Goal: Task Accomplishment & Management: Manage account settings

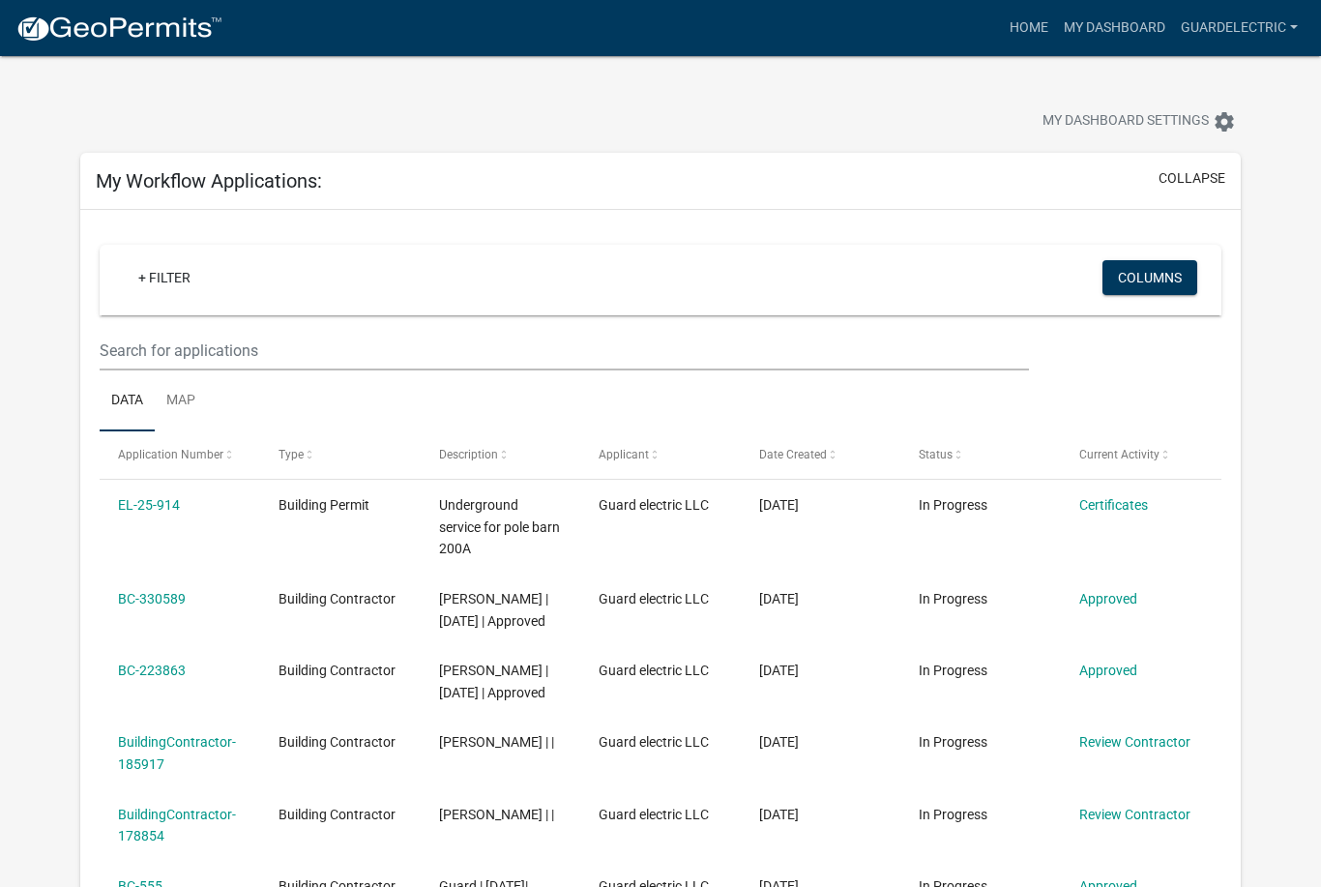
click at [1261, 25] on link "Guardelectric" at bounding box center [1239, 28] width 133 height 37
click at [1226, 81] on link "Account" at bounding box center [1228, 79] width 155 height 46
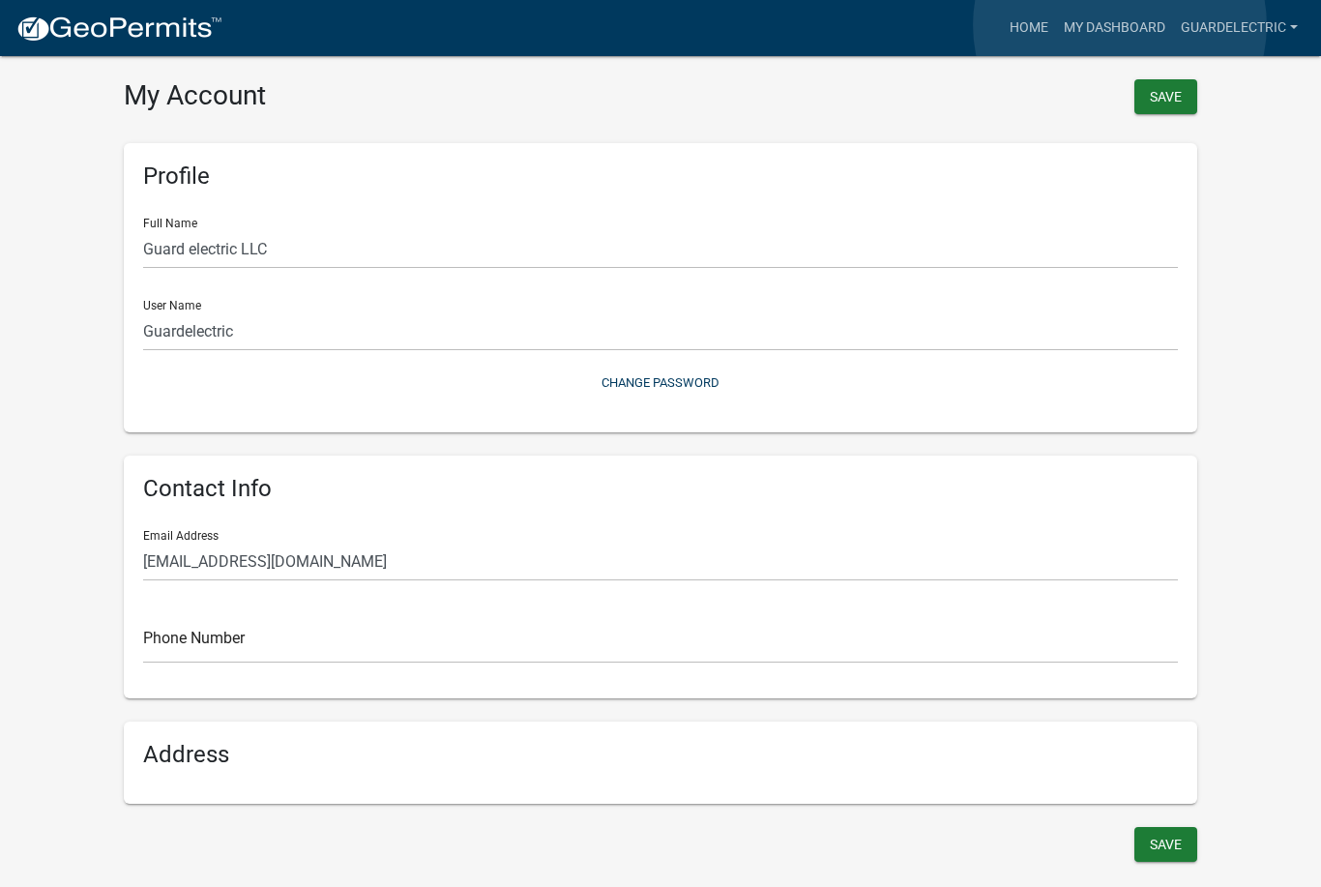
click at [1120, 25] on link "My Dashboard" at bounding box center [1114, 28] width 117 height 37
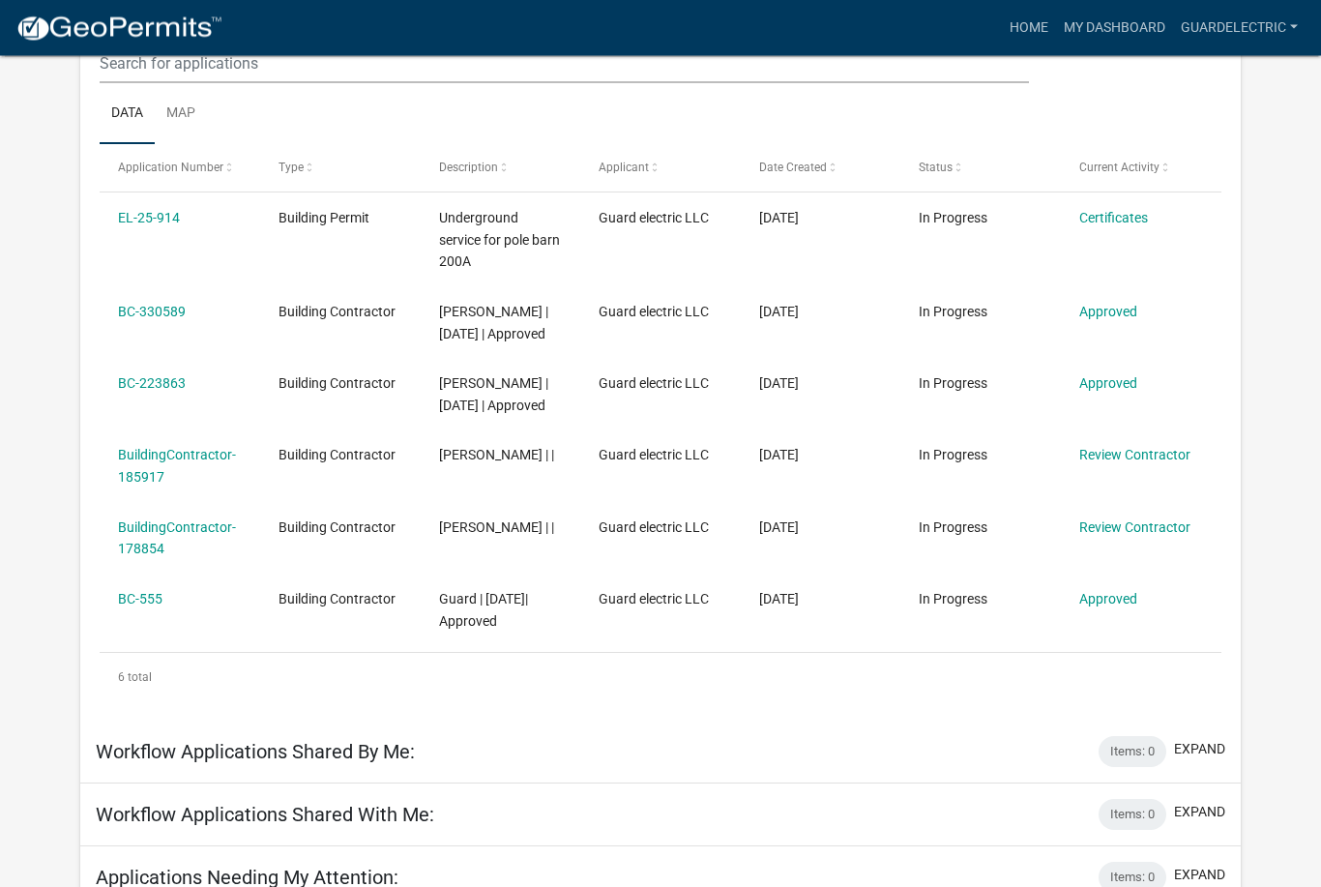
scroll to position [287, 0]
click at [145, 391] on link "BC-223863" at bounding box center [152, 382] width 68 height 15
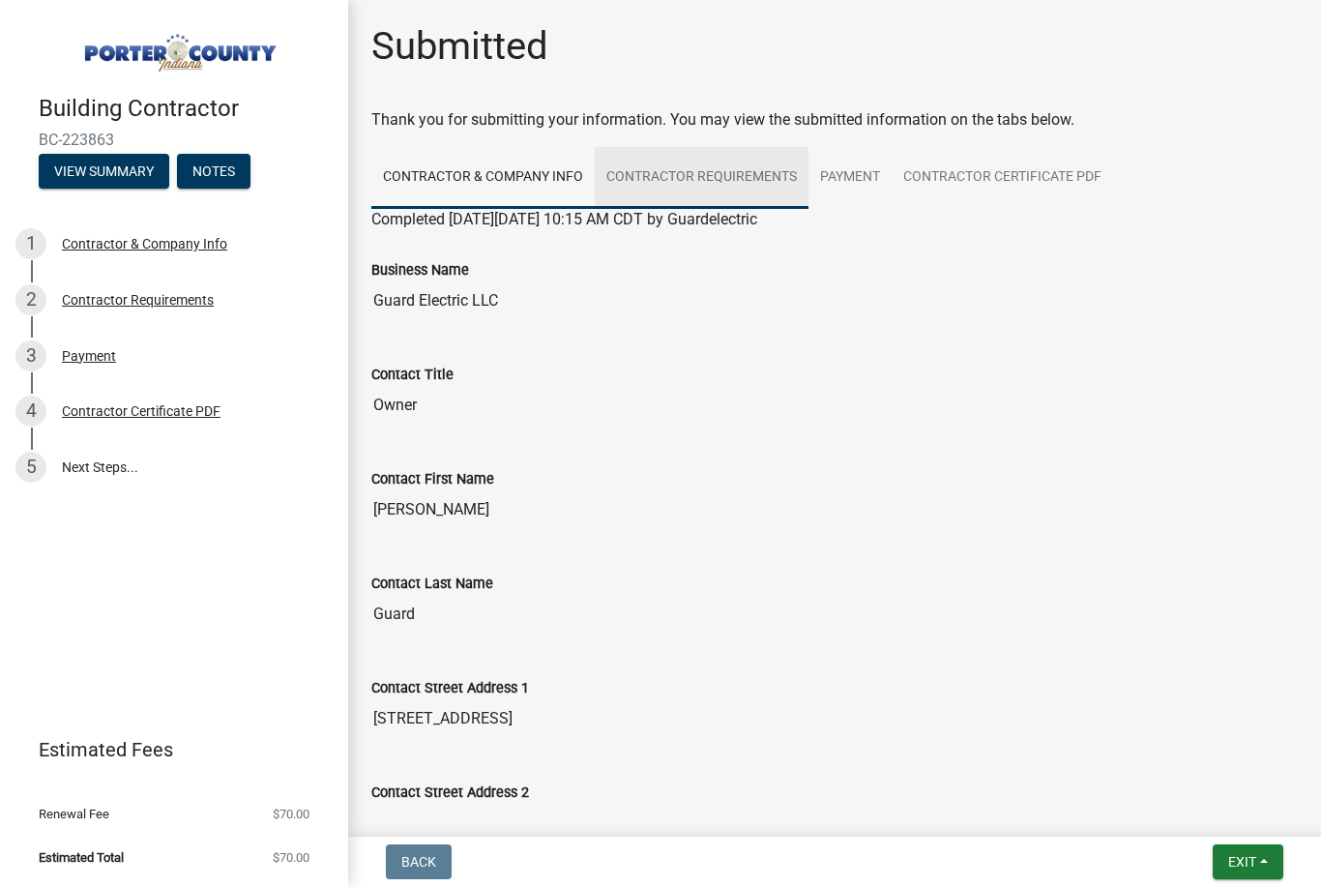
click at [712, 183] on link "Contractor Requirements" at bounding box center [702, 178] width 214 height 62
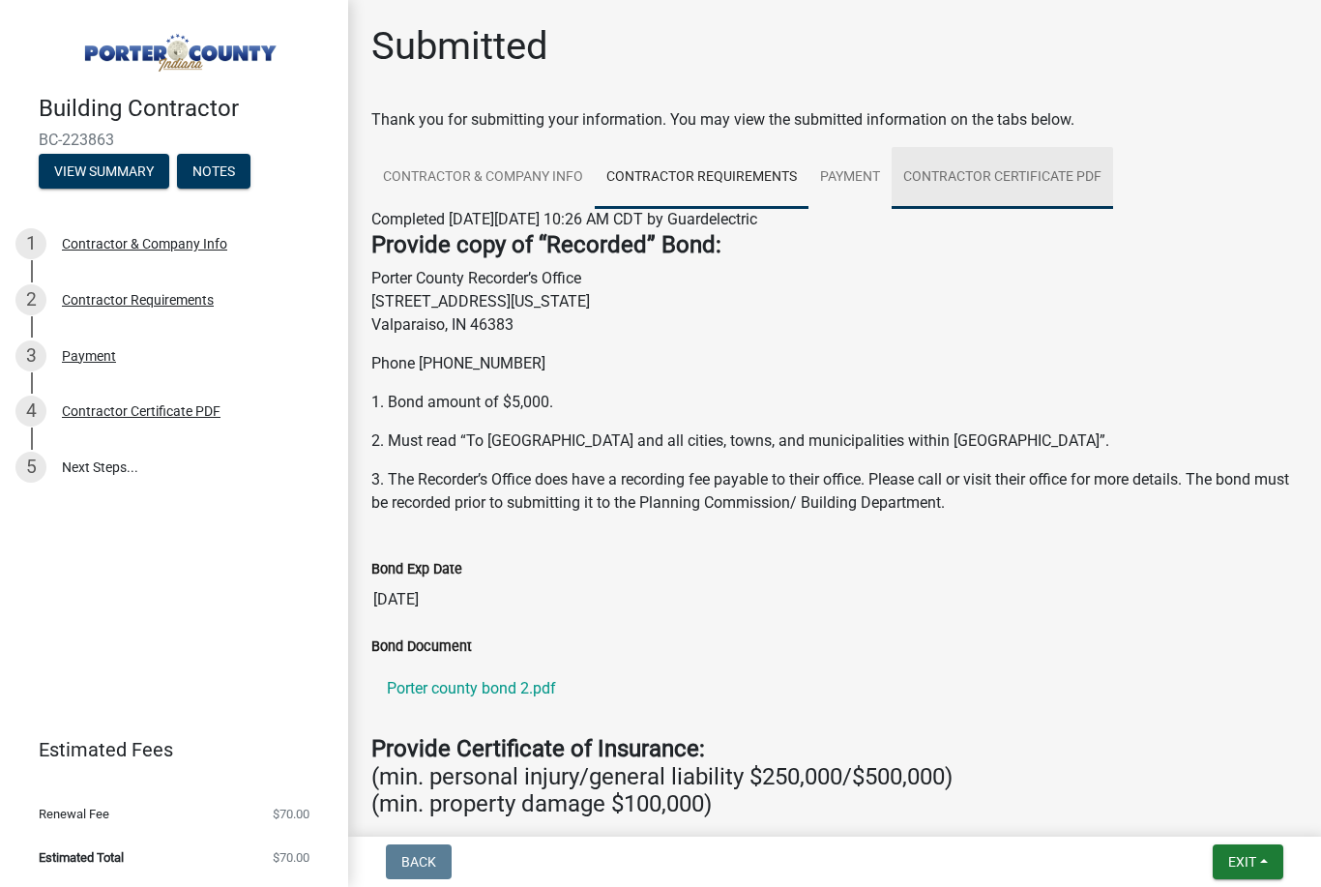
click at [1009, 177] on link "Contractor Certificate PDF" at bounding box center [1003, 178] width 222 height 62
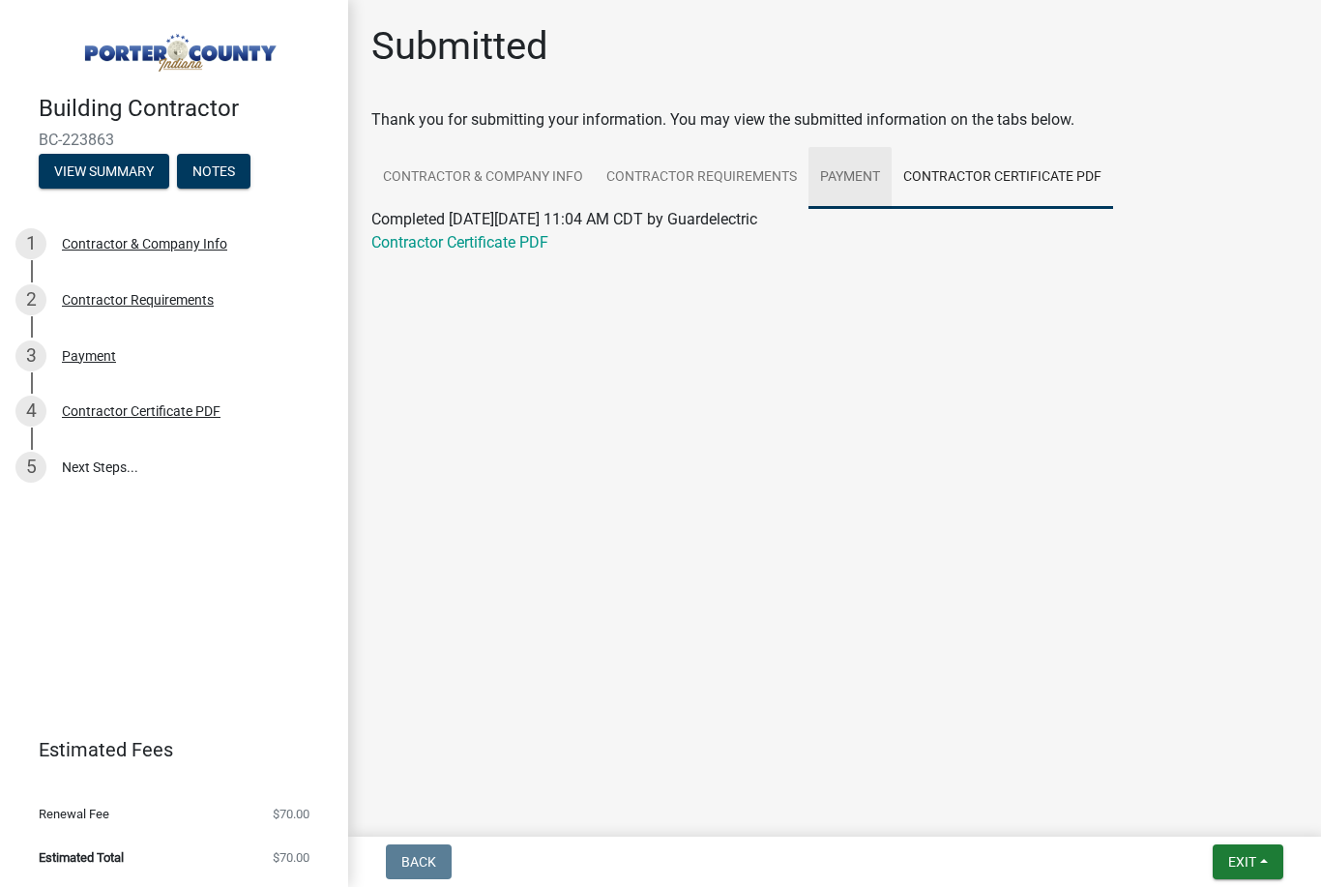
click at [845, 183] on link "Payment" at bounding box center [850, 178] width 83 height 62
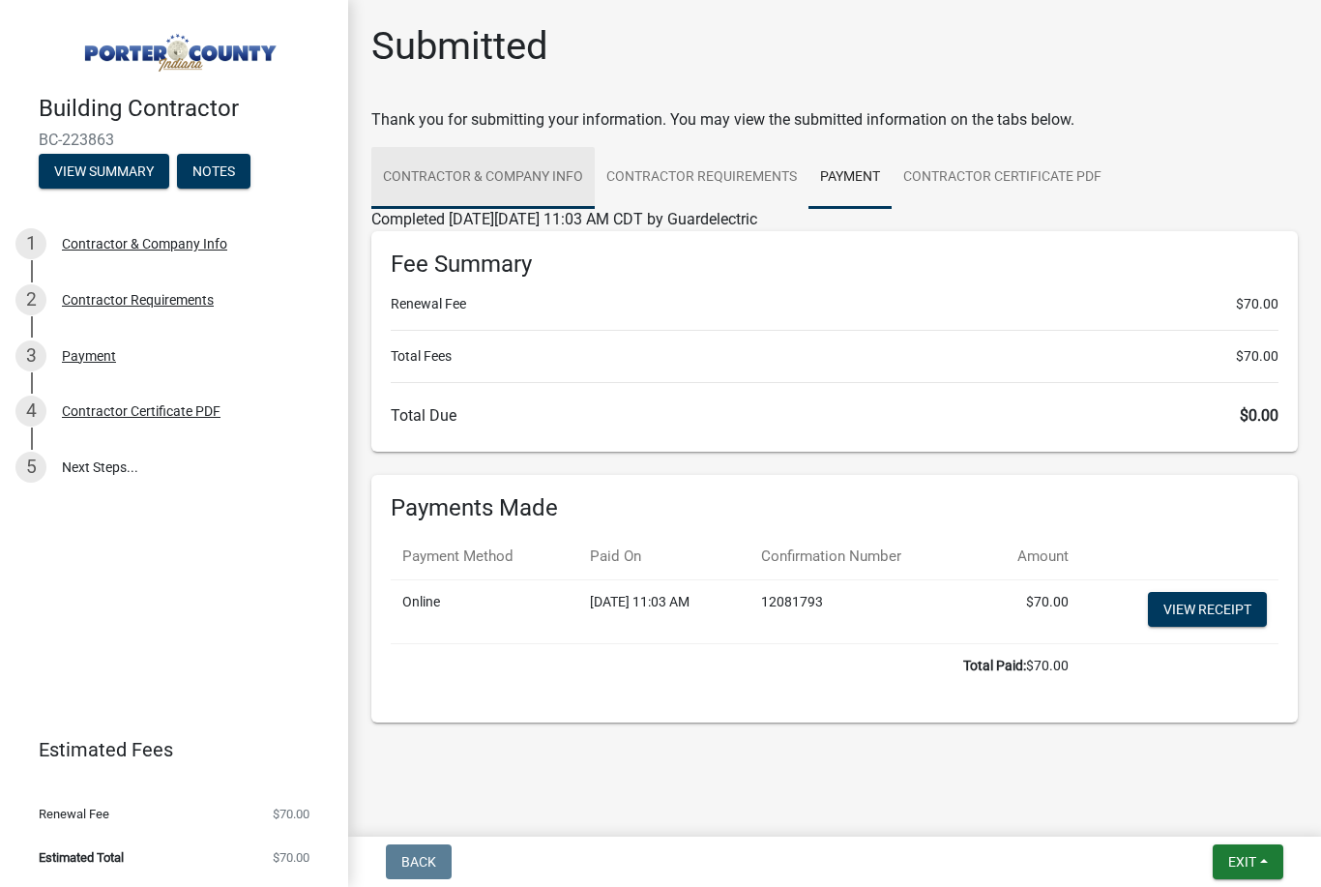
click at [492, 169] on link "Contractor & Company Info" at bounding box center [482, 178] width 223 height 62
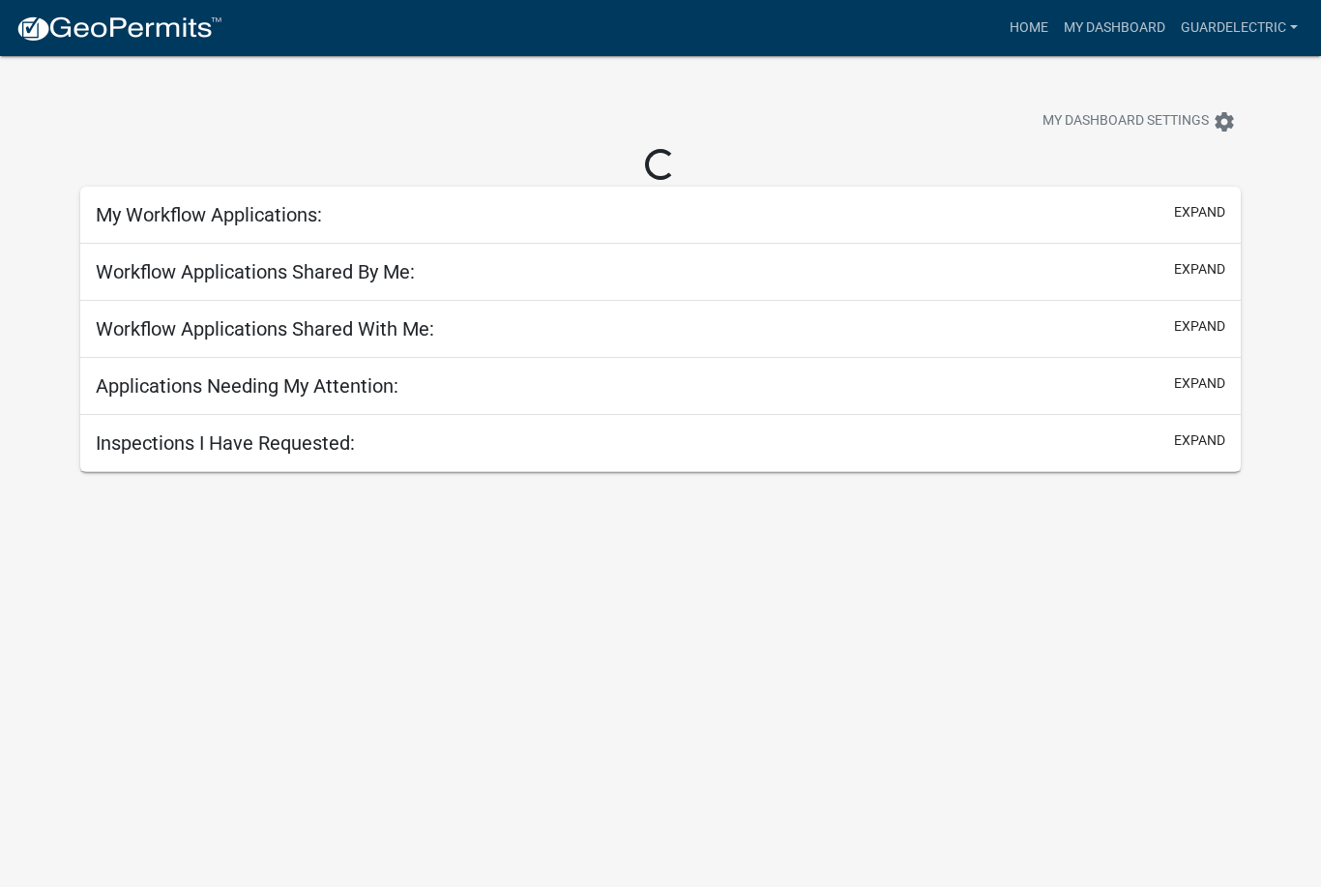
scroll to position [56, 0]
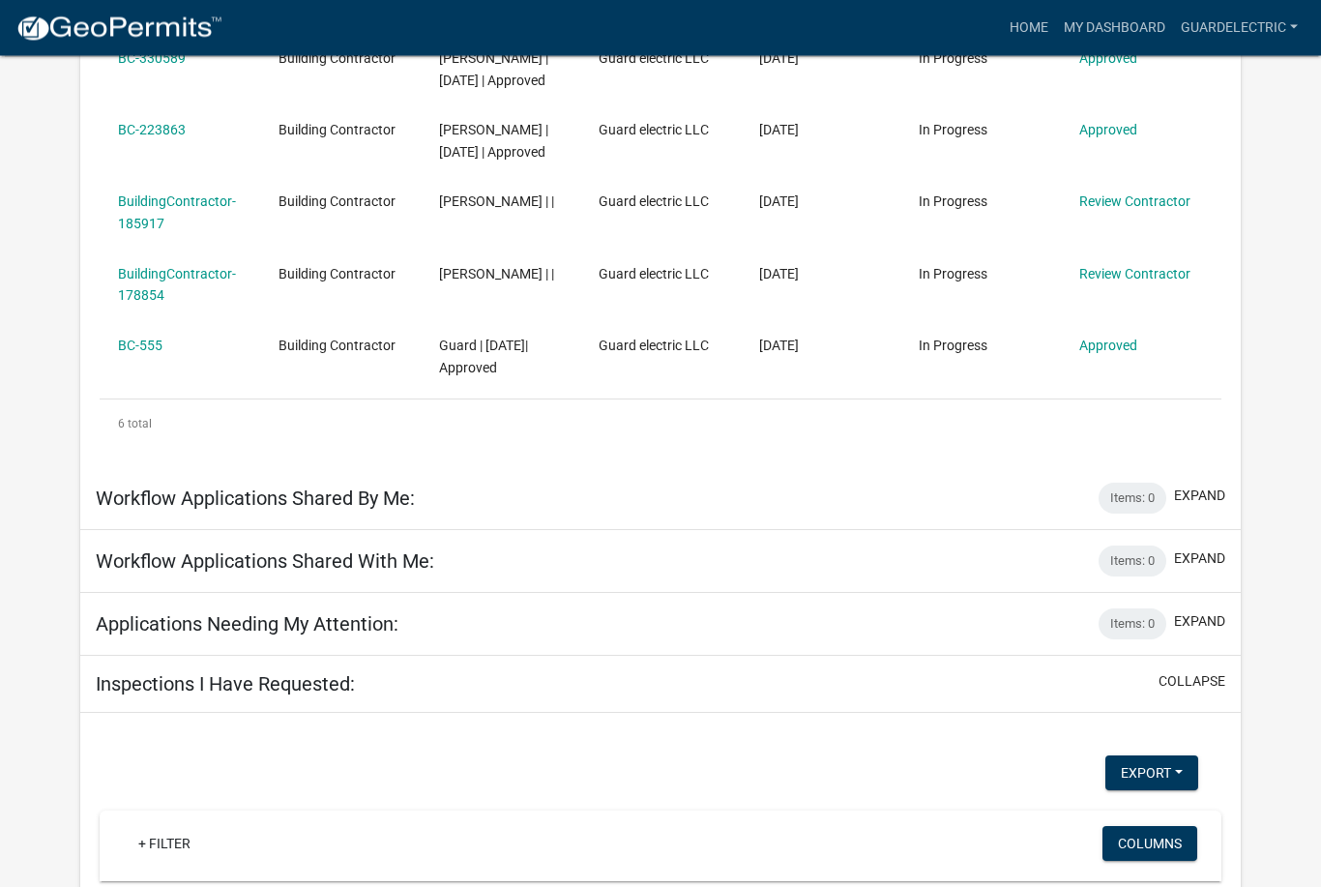
scroll to position [542, 0]
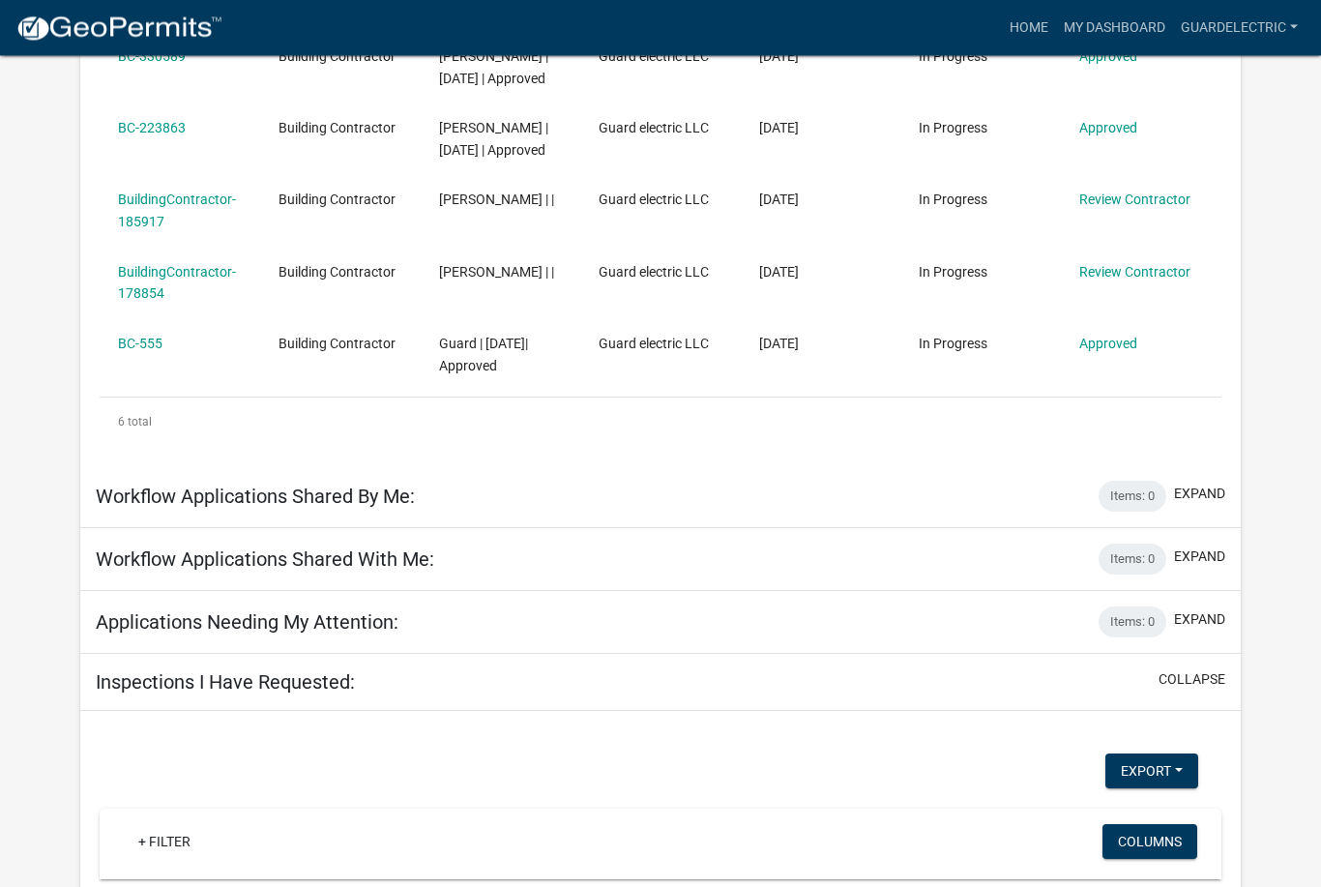
click at [1193, 505] on button "expand" at bounding box center [1199, 495] width 51 height 20
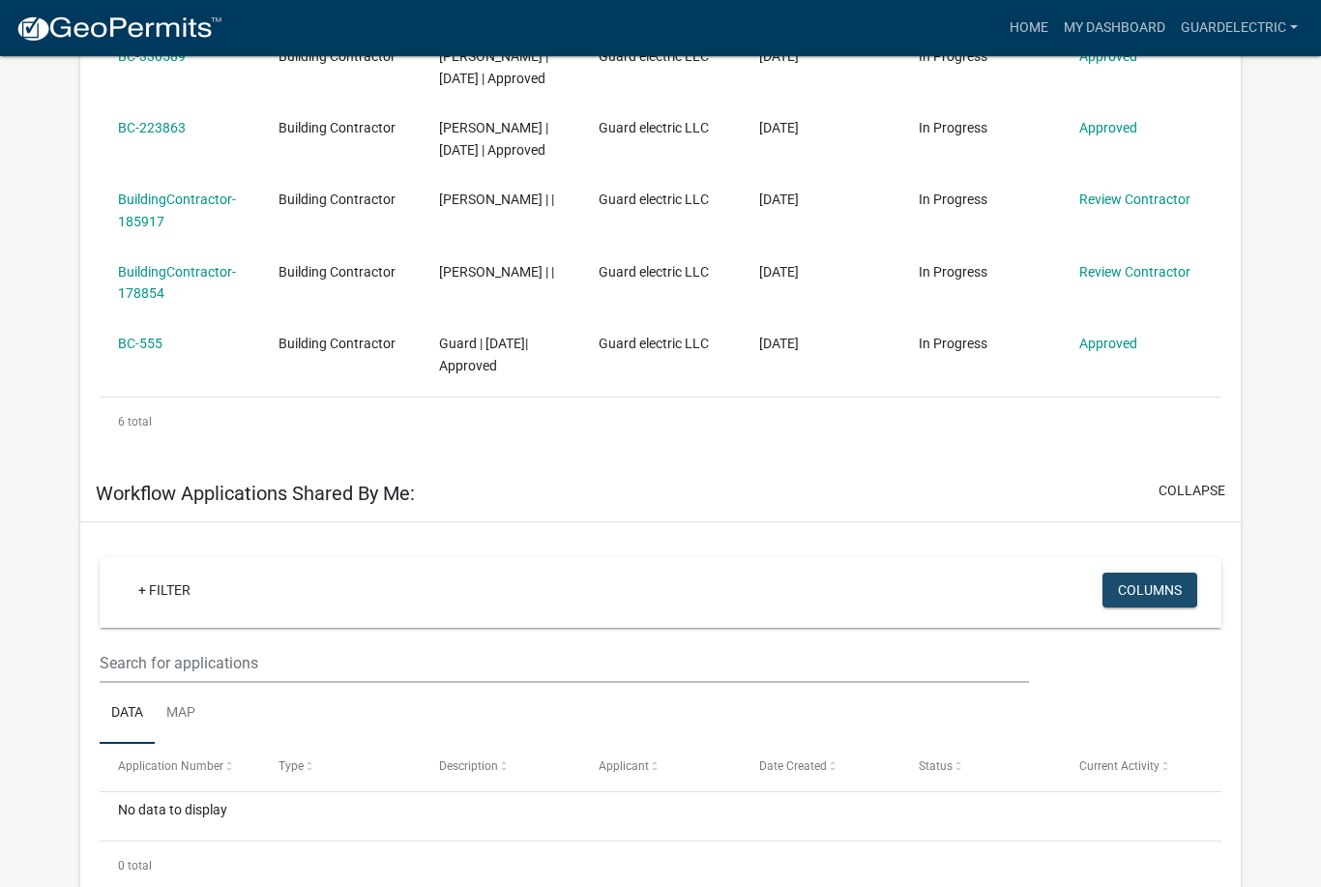
click at [1150, 607] on button "Columns" at bounding box center [1150, 590] width 95 height 35
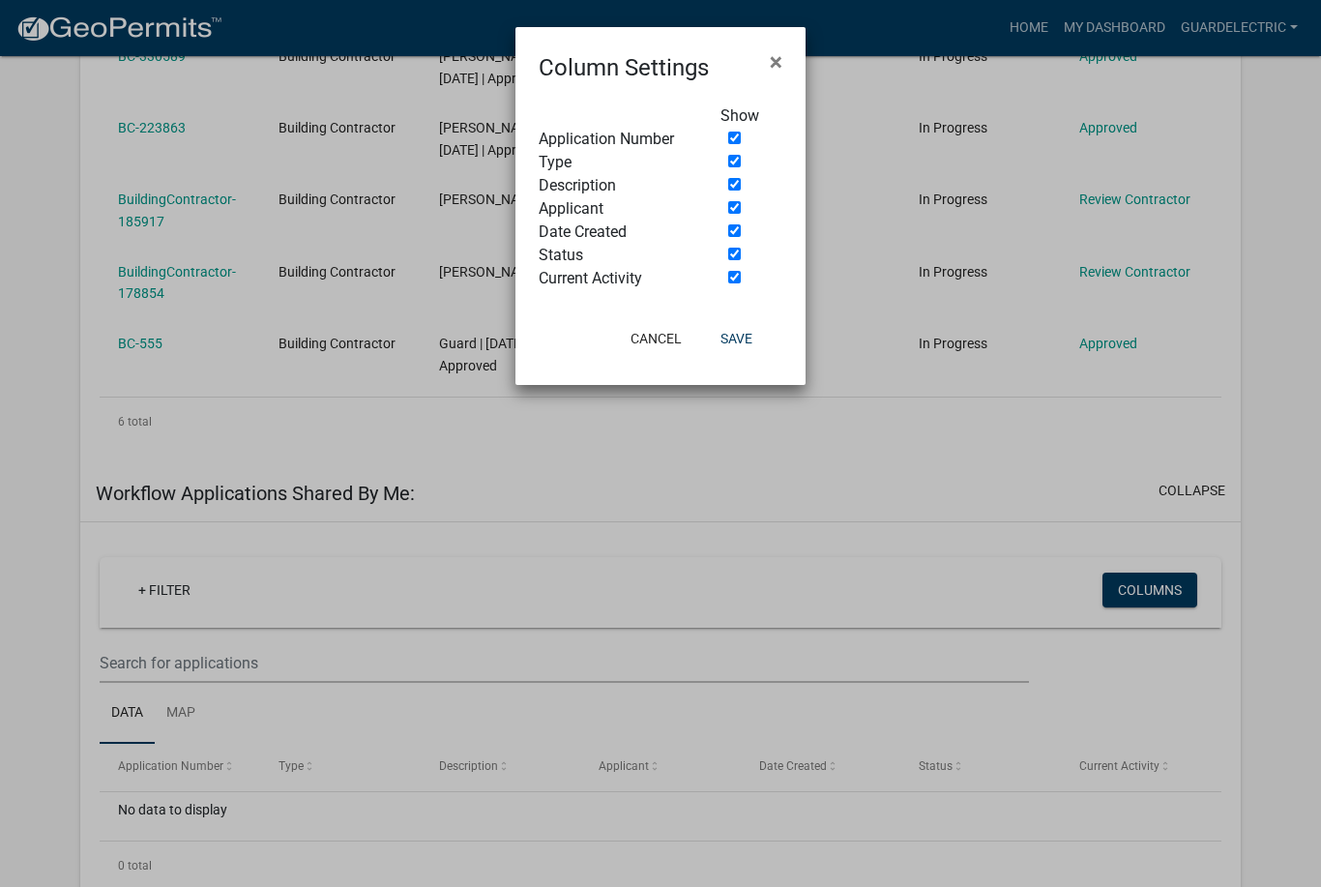
click at [1108, 512] on ngb-modal-window "Column Settings × Show Application Number Type Description Applicant Date Creat…" at bounding box center [660, 443] width 1321 height 887
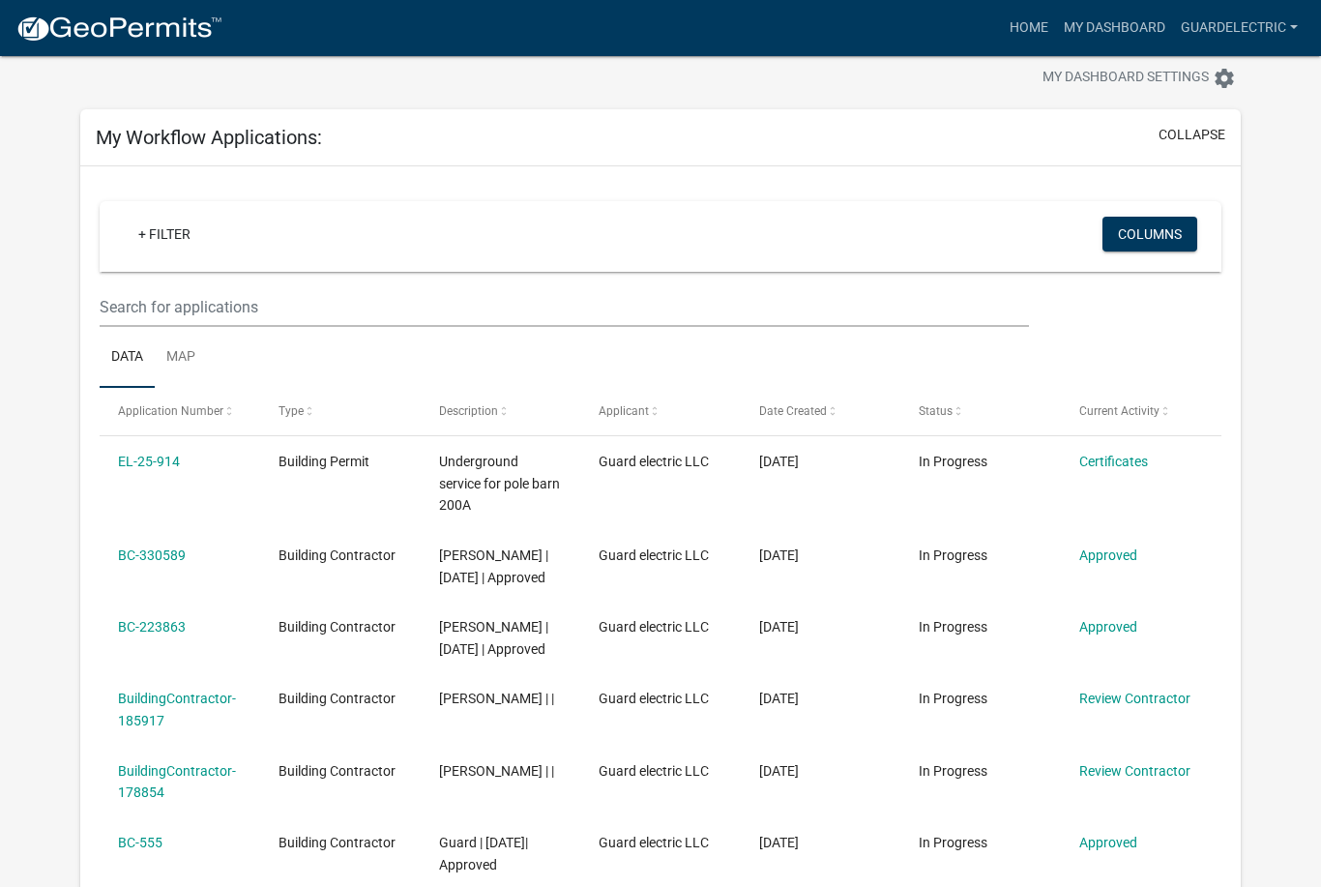
scroll to position [0, 0]
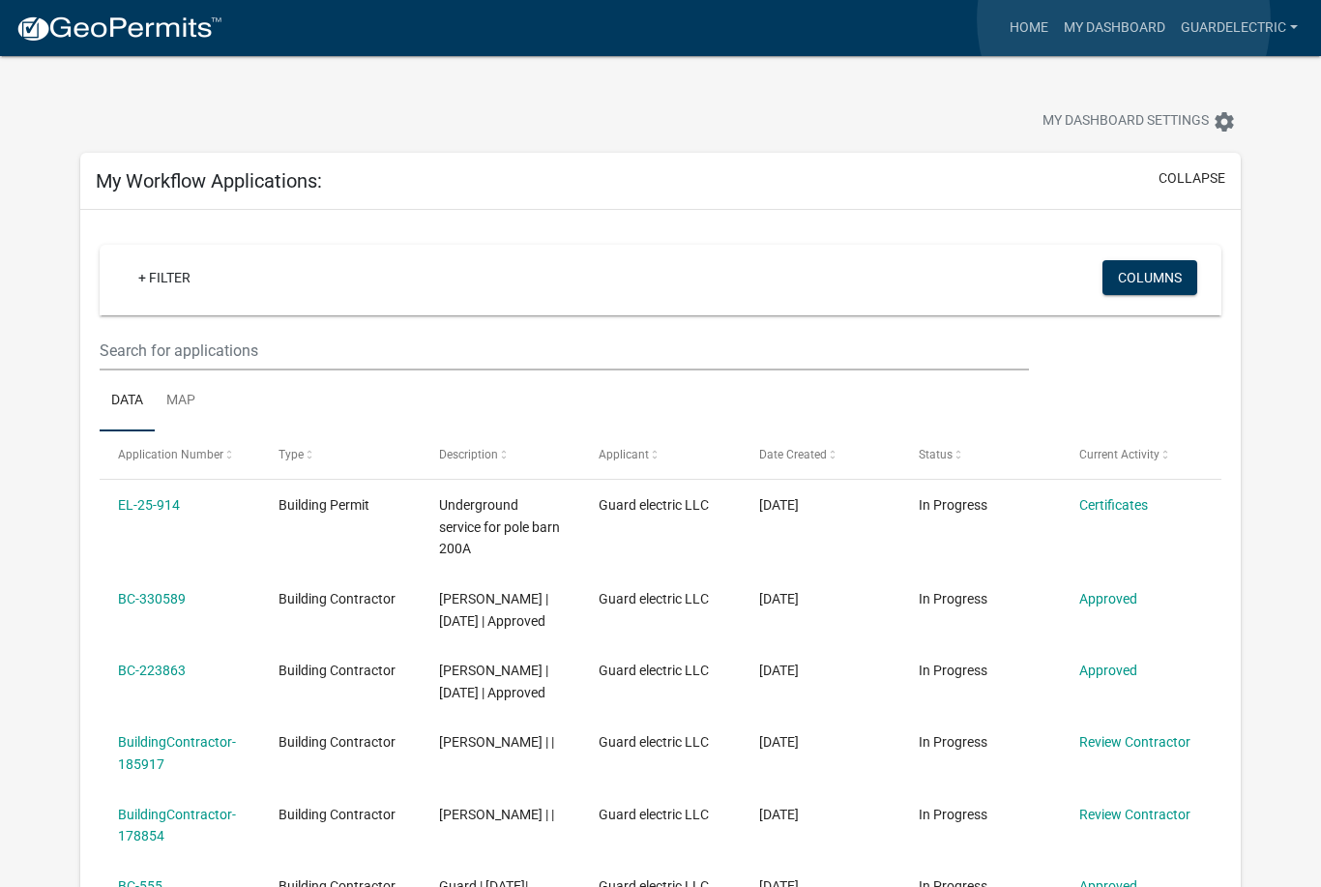
click at [1124, 19] on link "My Dashboard" at bounding box center [1114, 28] width 117 height 37
click at [1228, 124] on icon "settings" at bounding box center [1224, 121] width 23 height 23
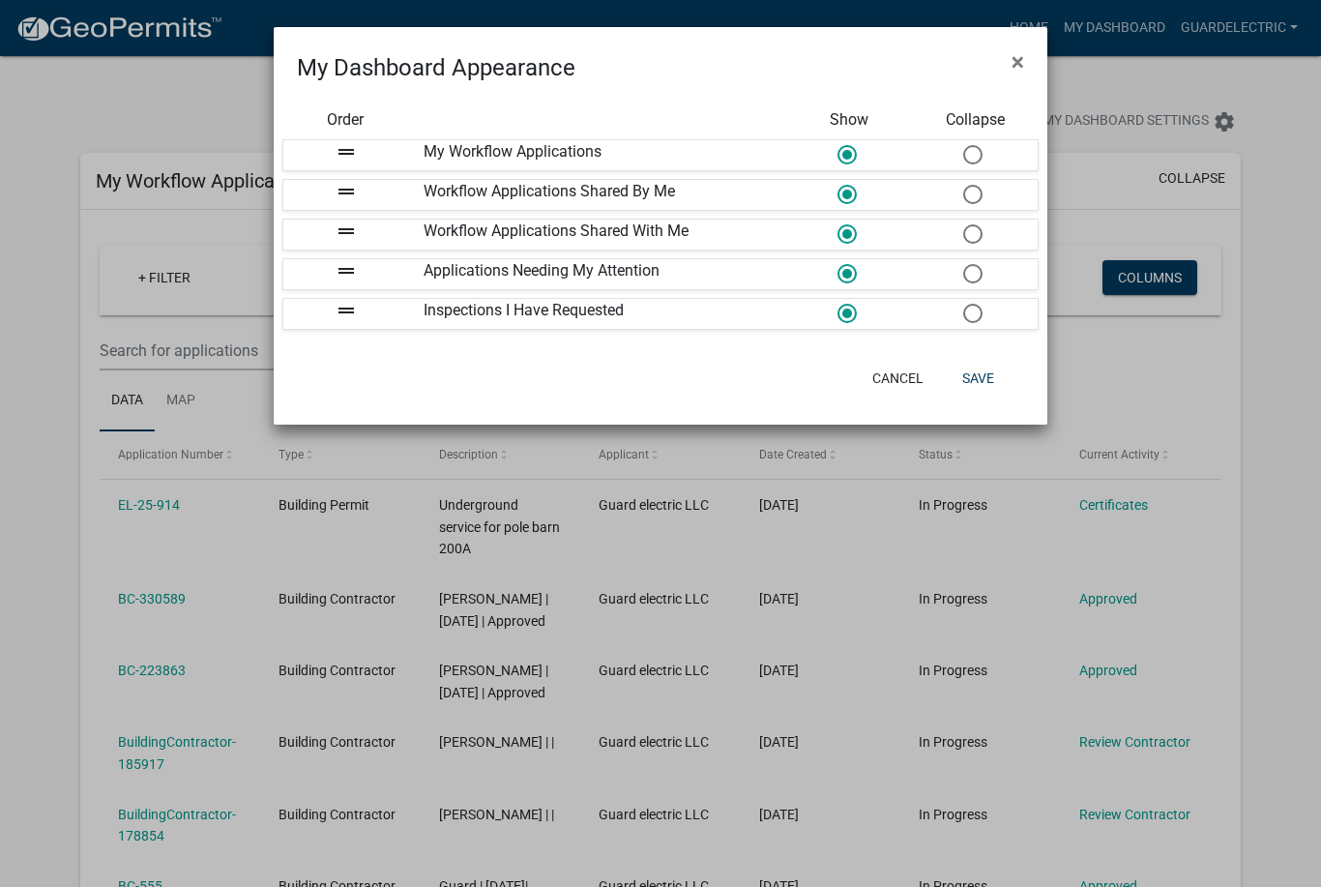
click at [1262, 109] on ngb-modal-window "My Dashboard Appearance × Order Show Collapse drag_handle My Workflow Applicati…" at bounding box center [660, 443] width 1321 height 887
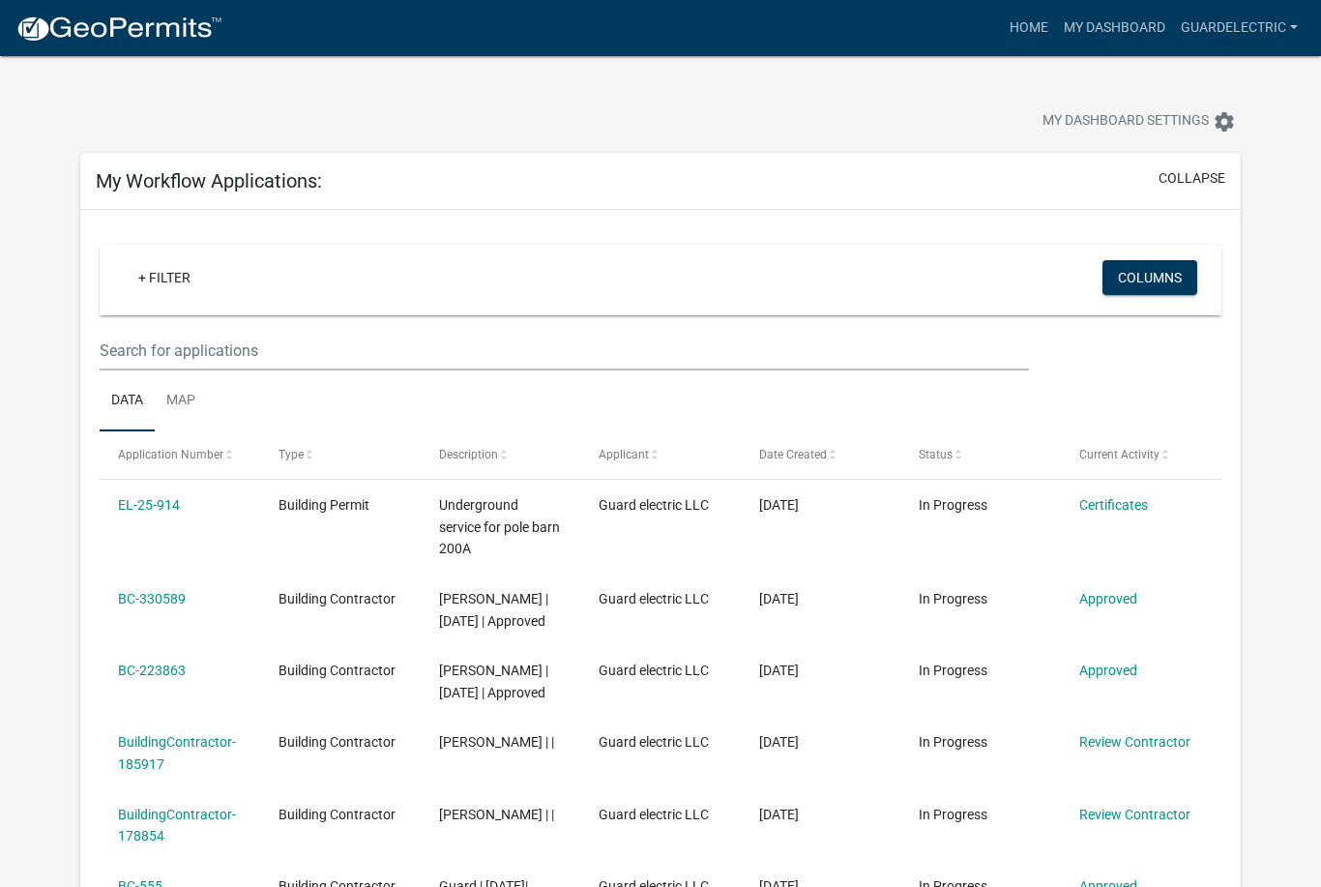
click at [1259, 23] on link "Guardelectric" at bounding box center [1239, 28] width 133 height 37
click at [1237, 74] on link "Account" at bounding box center [1228, 79] width 155 height 46
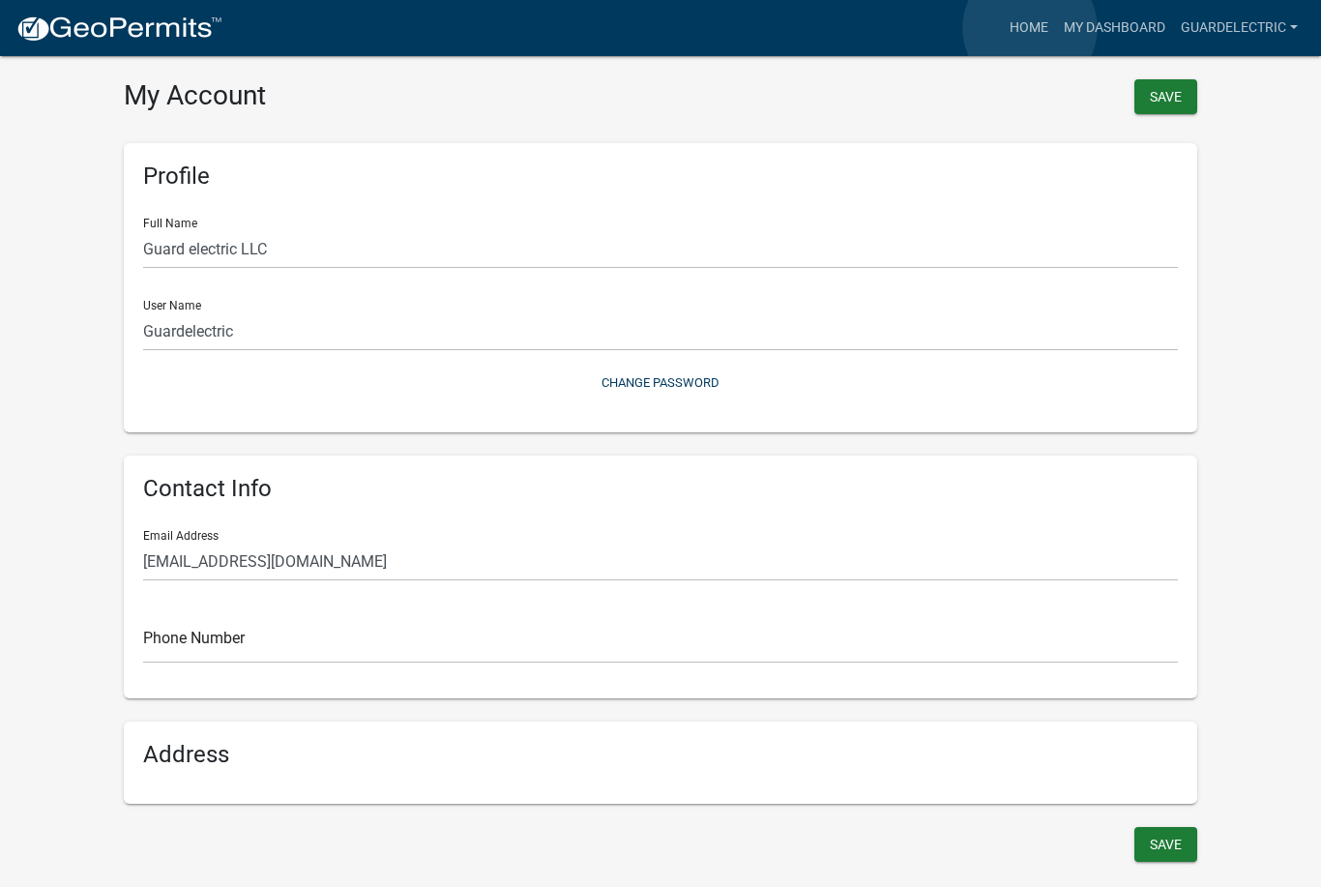
click at [1030, 28] on link "Home" at bounding box center [1029, 28] width 54 height 37
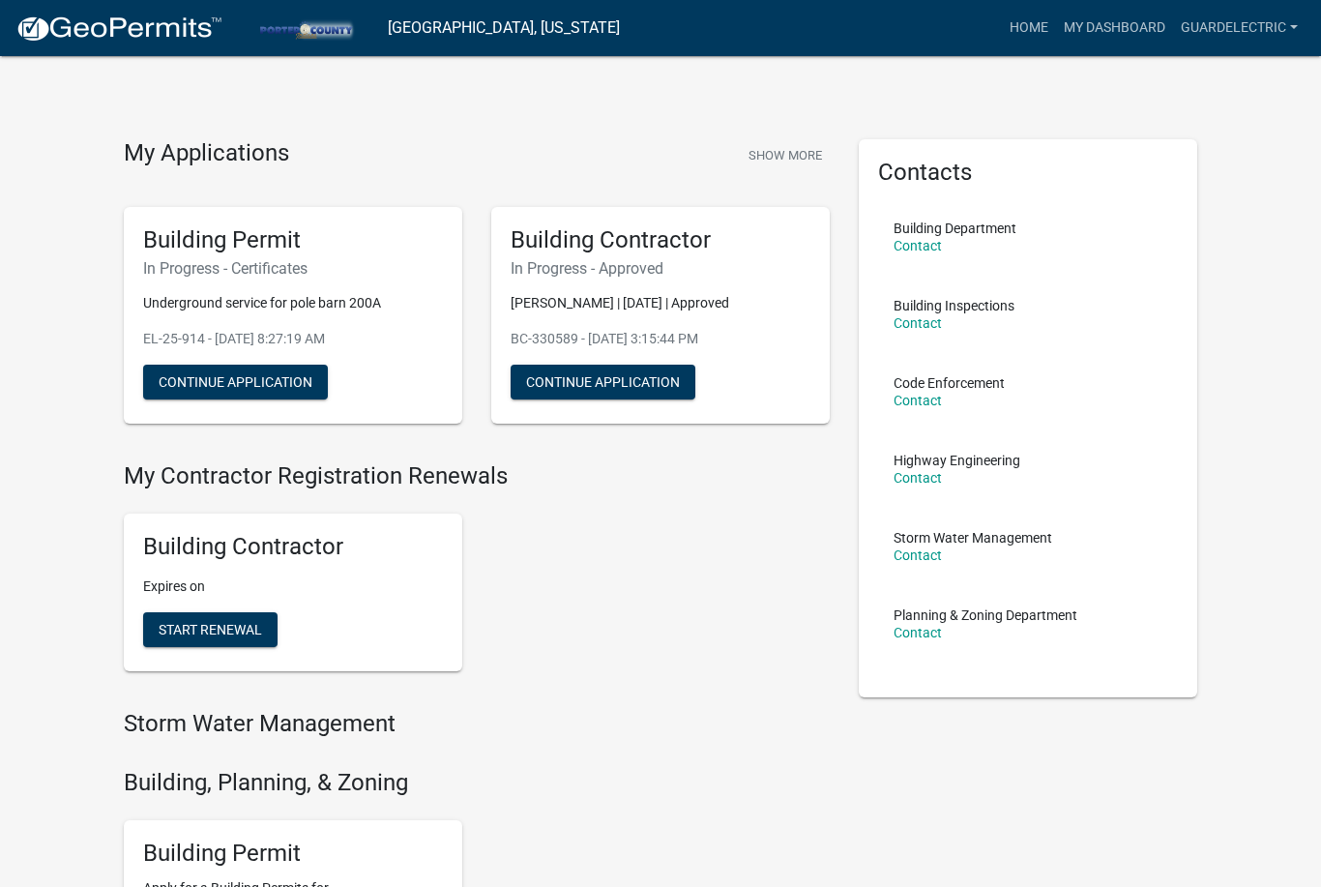
click at [1304, 18] on link "Guardelectric" at bounding box center [1239, 28] width 133 height 37
click at [1280, 355] on div "My Applications Show More Building Permit In Progress - Certificates Undergroun…" at bounding box center [660, 790] width 1321 height 1581
click at [1110, 25] on link "My Dashboard" at bounding box center [1114, 28] width 117 height 37
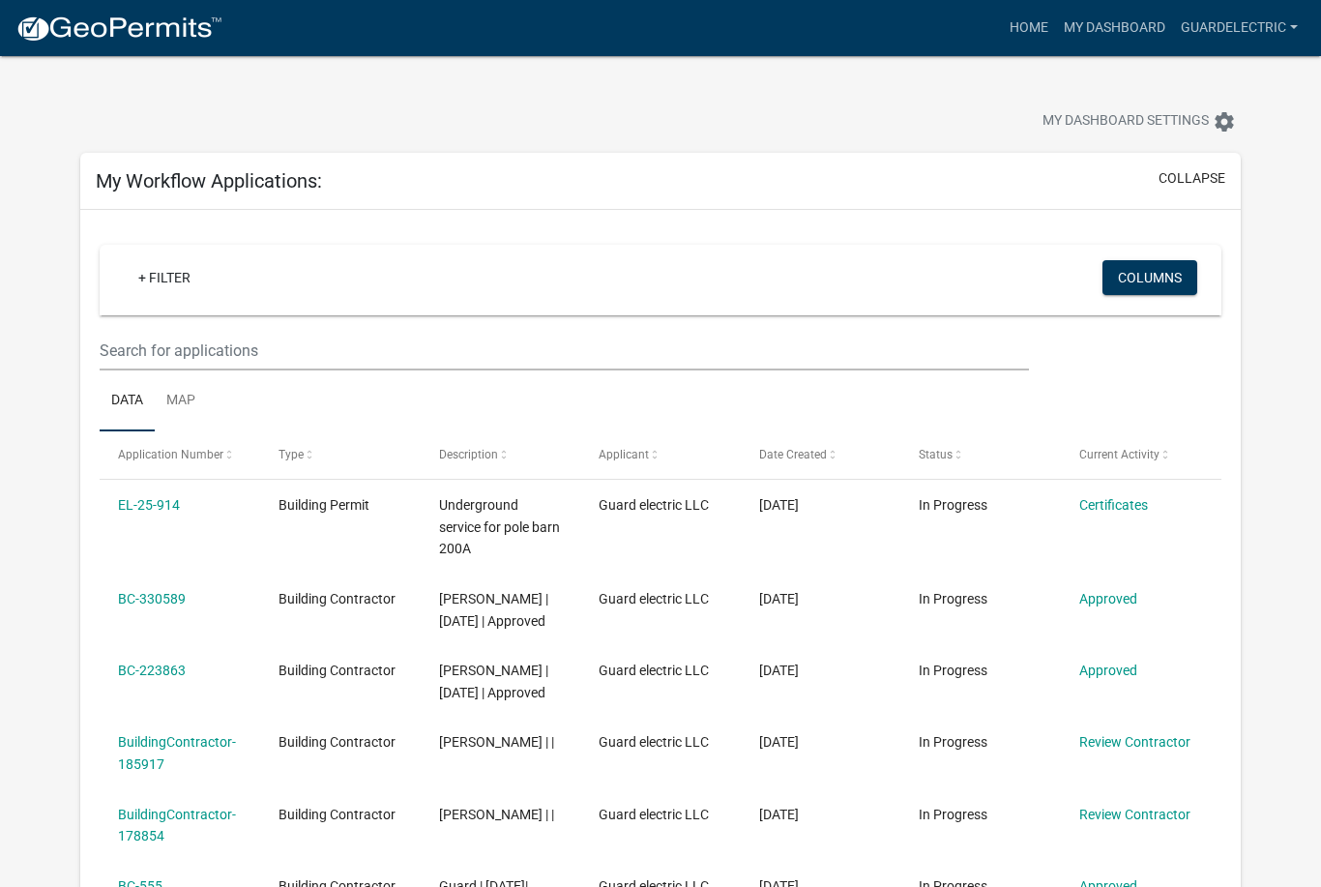
click at [1219, 120] on icon "settings" at bounding box center [1224, 121] width 23 height 23
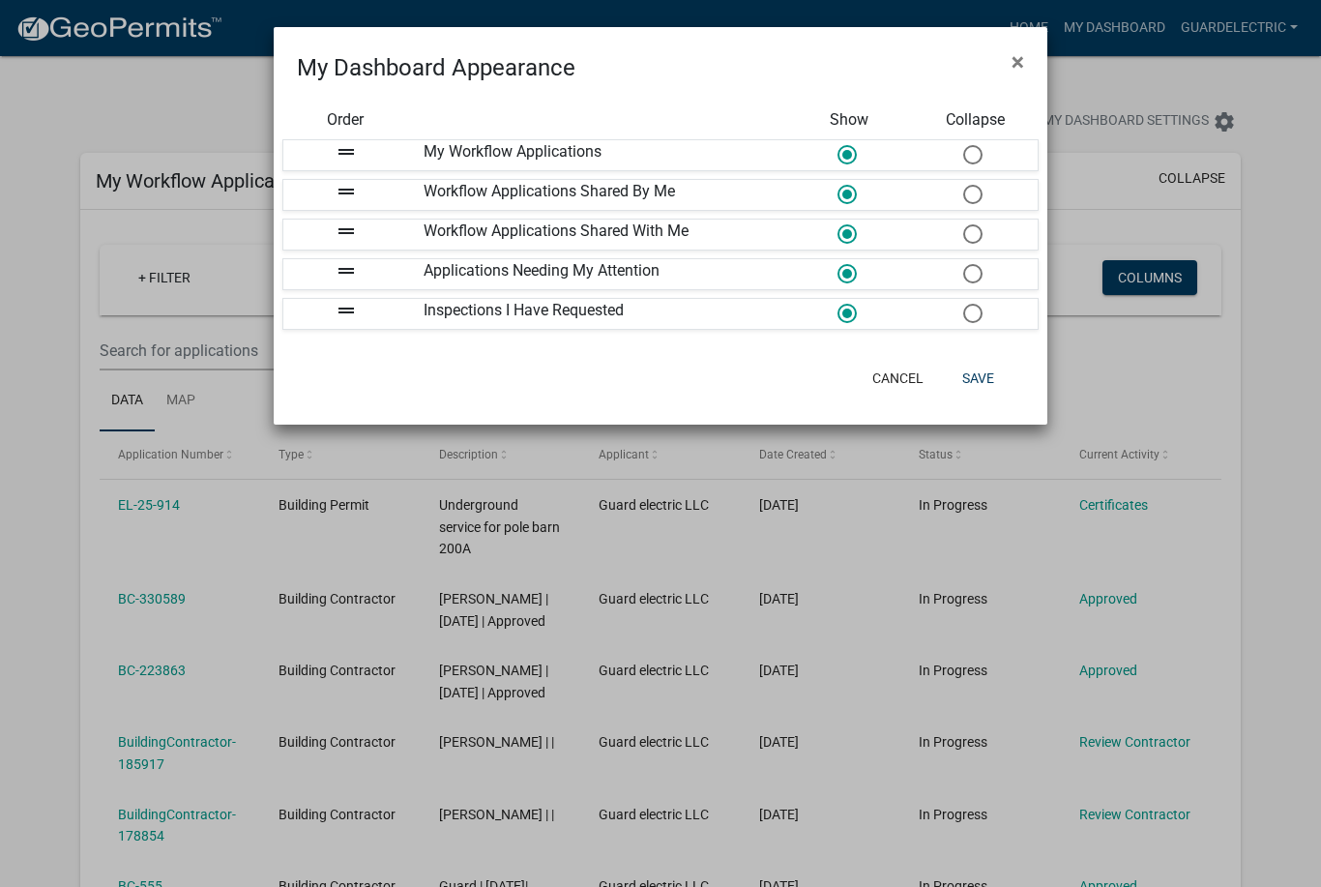
click at [1287, 215] on ngb-modal-window "My Dashboard Appearance × Order Show Collapse drag_handle My Workflow Applicati…" at bounding box center [660, 443] width 1321 height 887
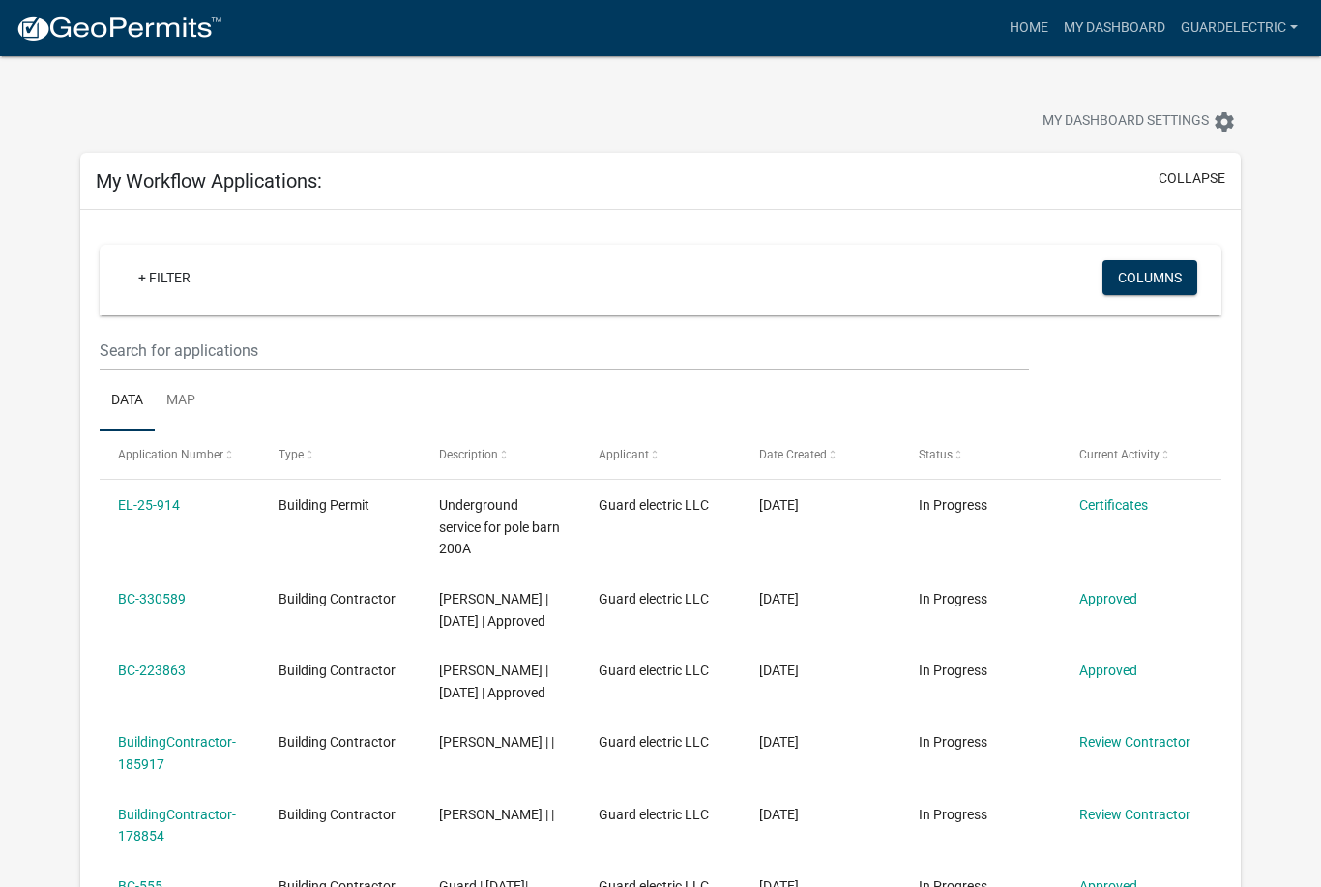
click at [1250, 41] on link "Guardelectric" at bounding box center [1239, 28] width 133 height 37
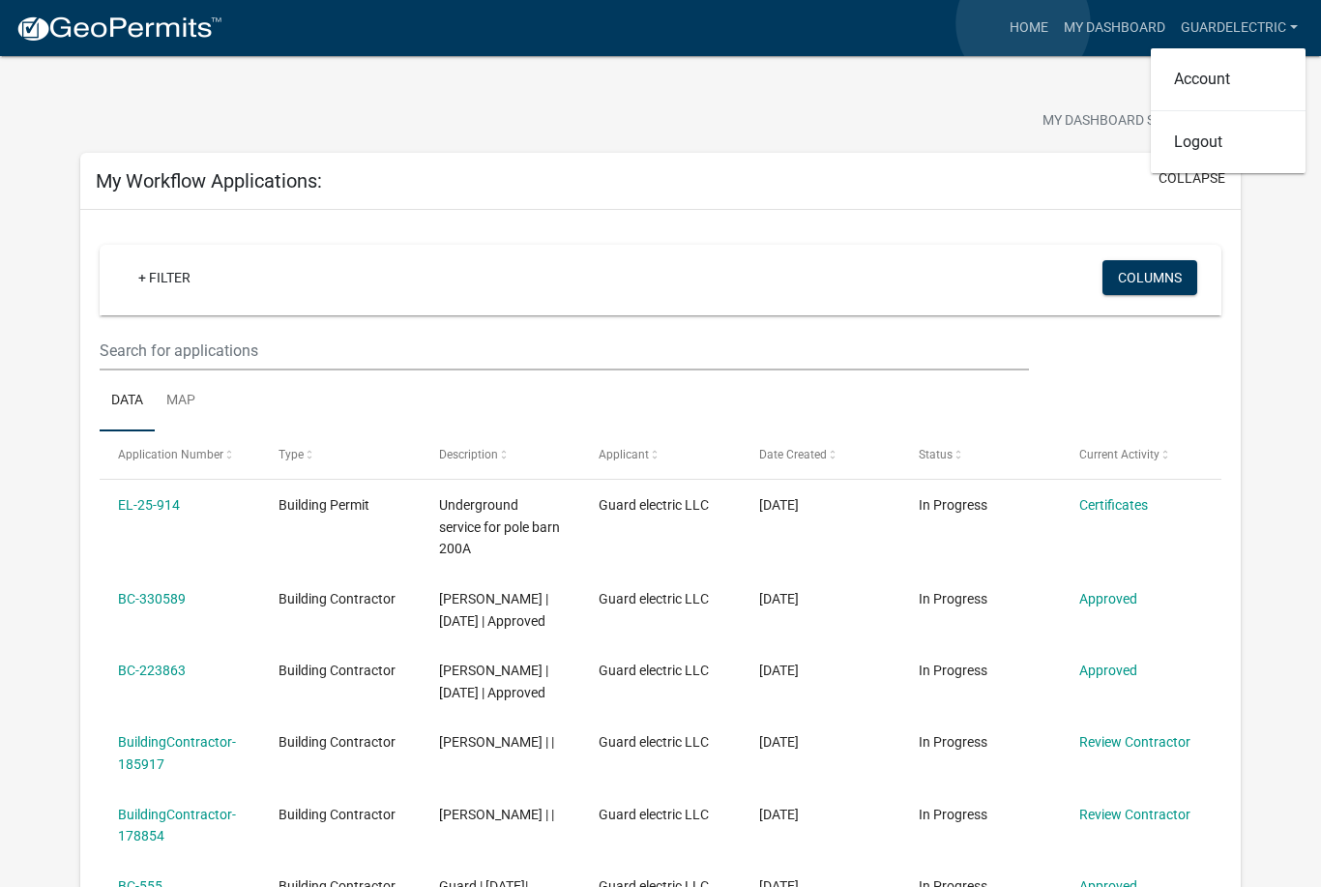
click at [1023, 23] on link "Home" at bounding box center [1029, 28] width 54 height 37
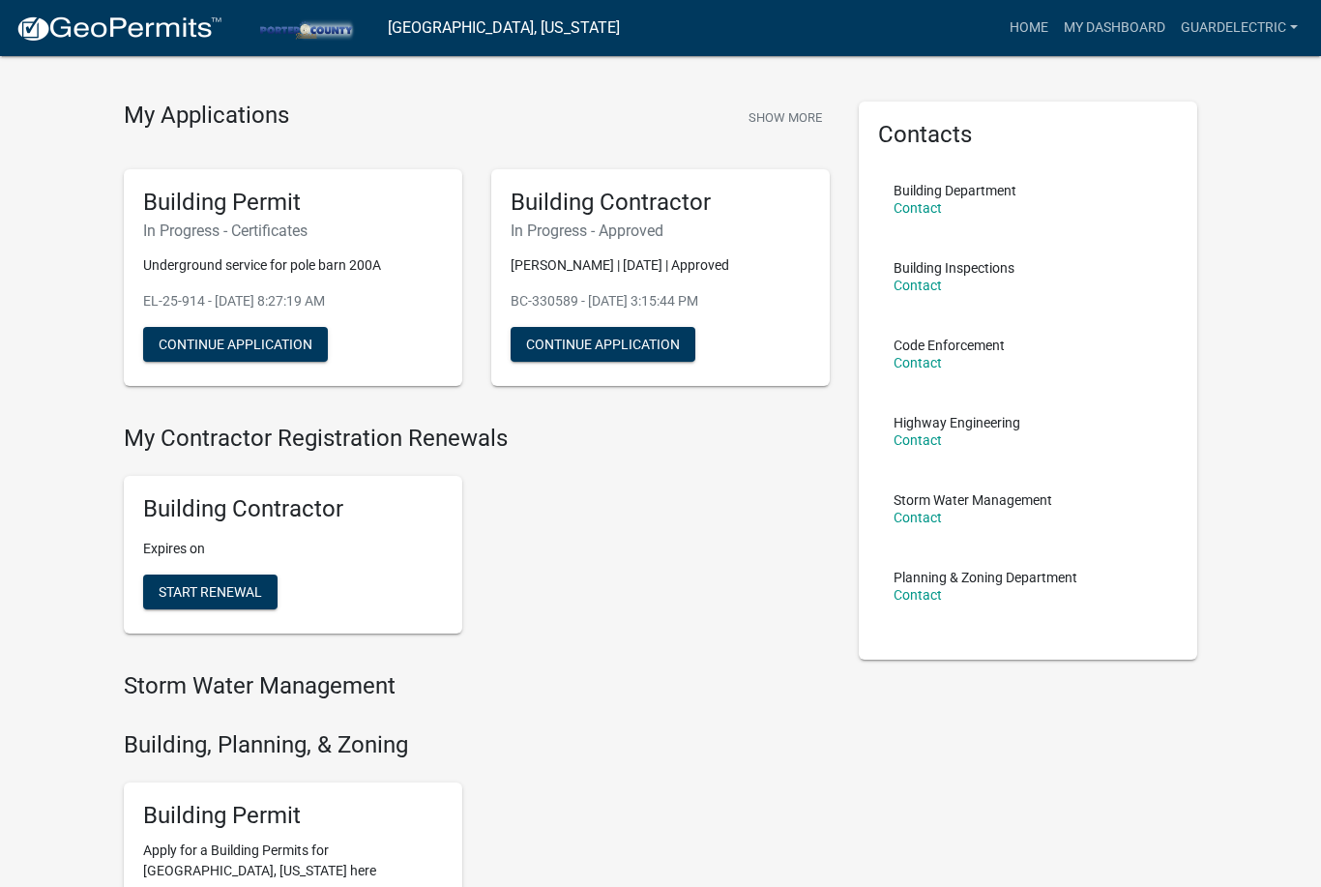
scroll to position [44, 0]
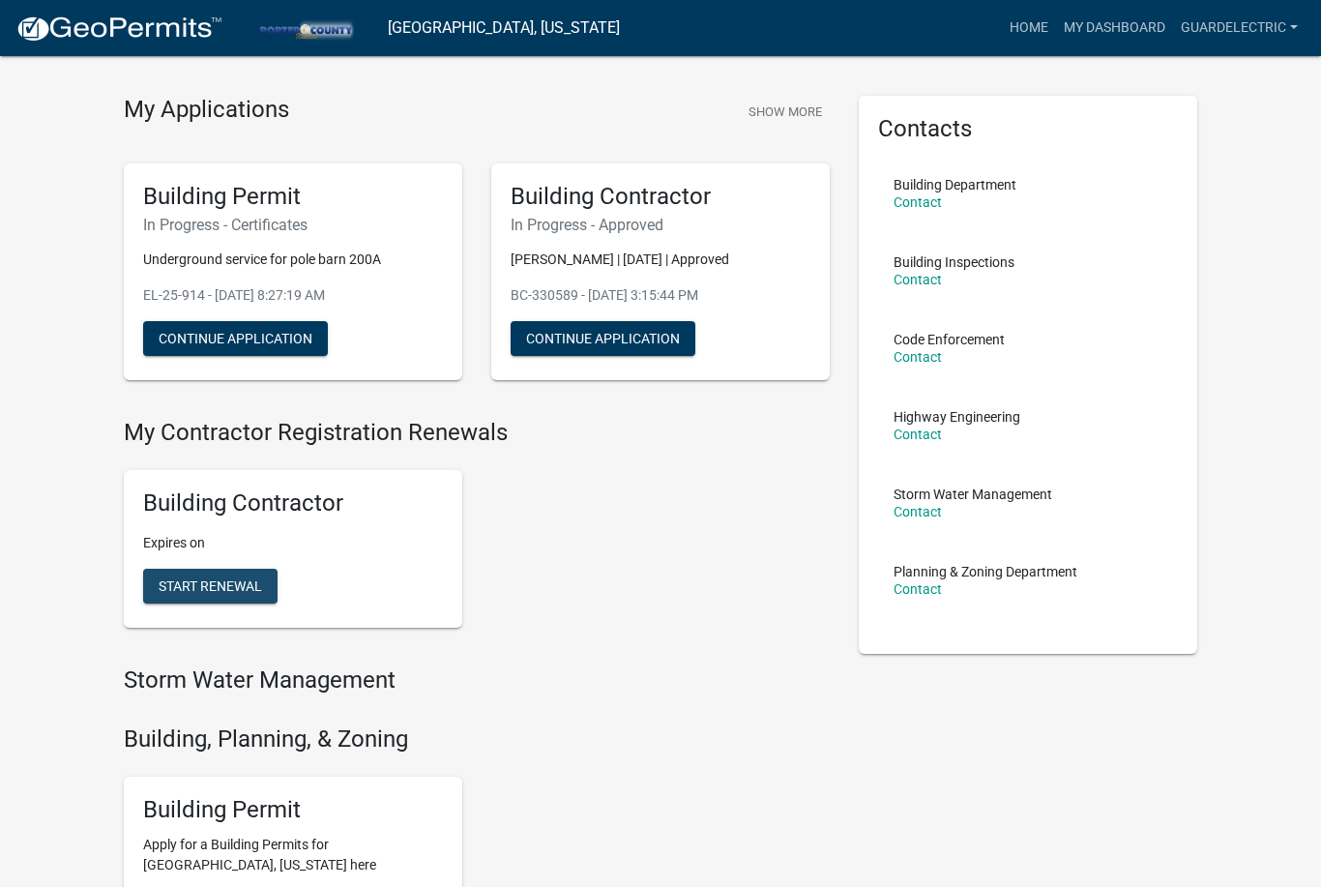
click at [238, 569] on button "Start Renewal" at bounding box center [210, 586] width 134 height 35
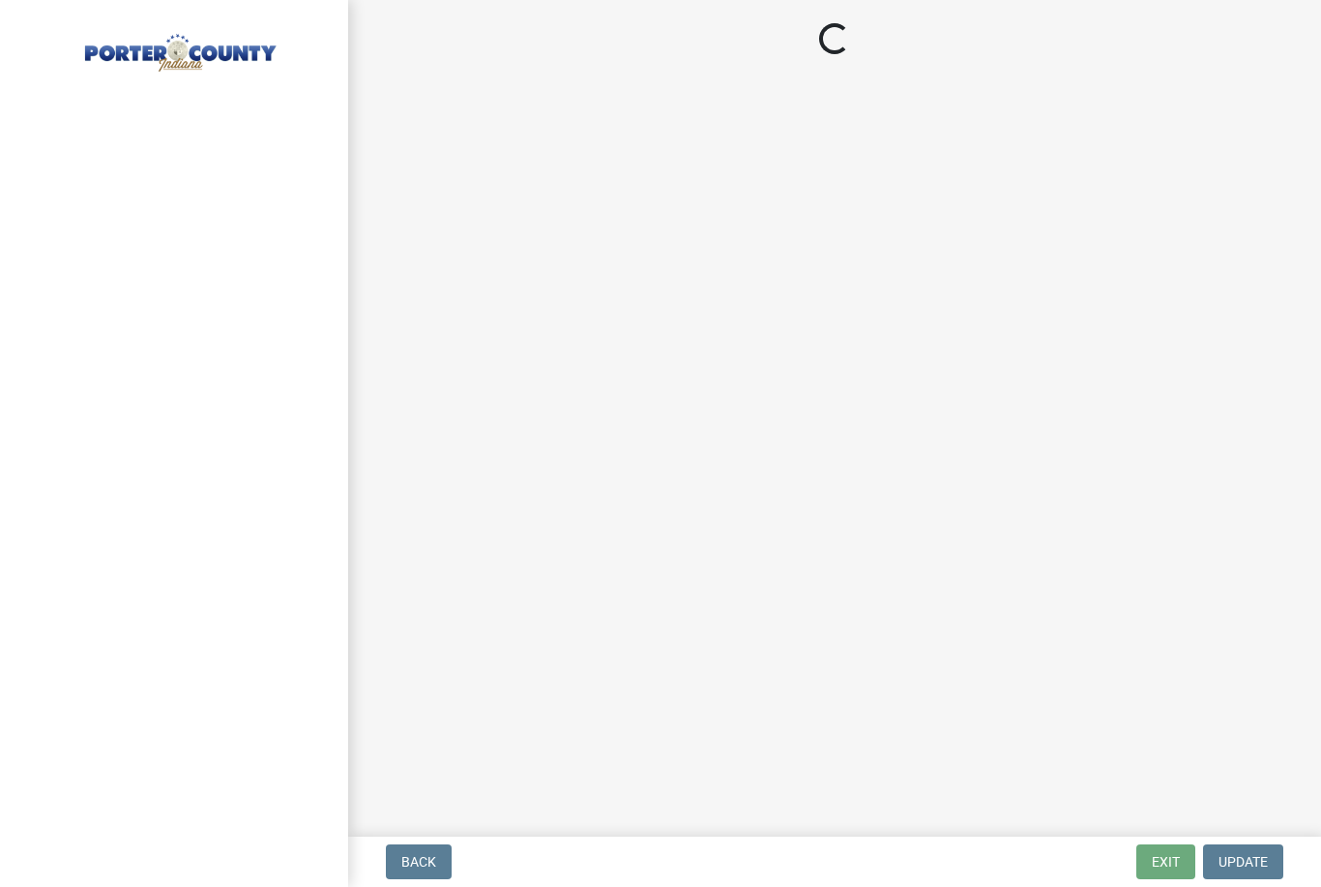
select select "IN"
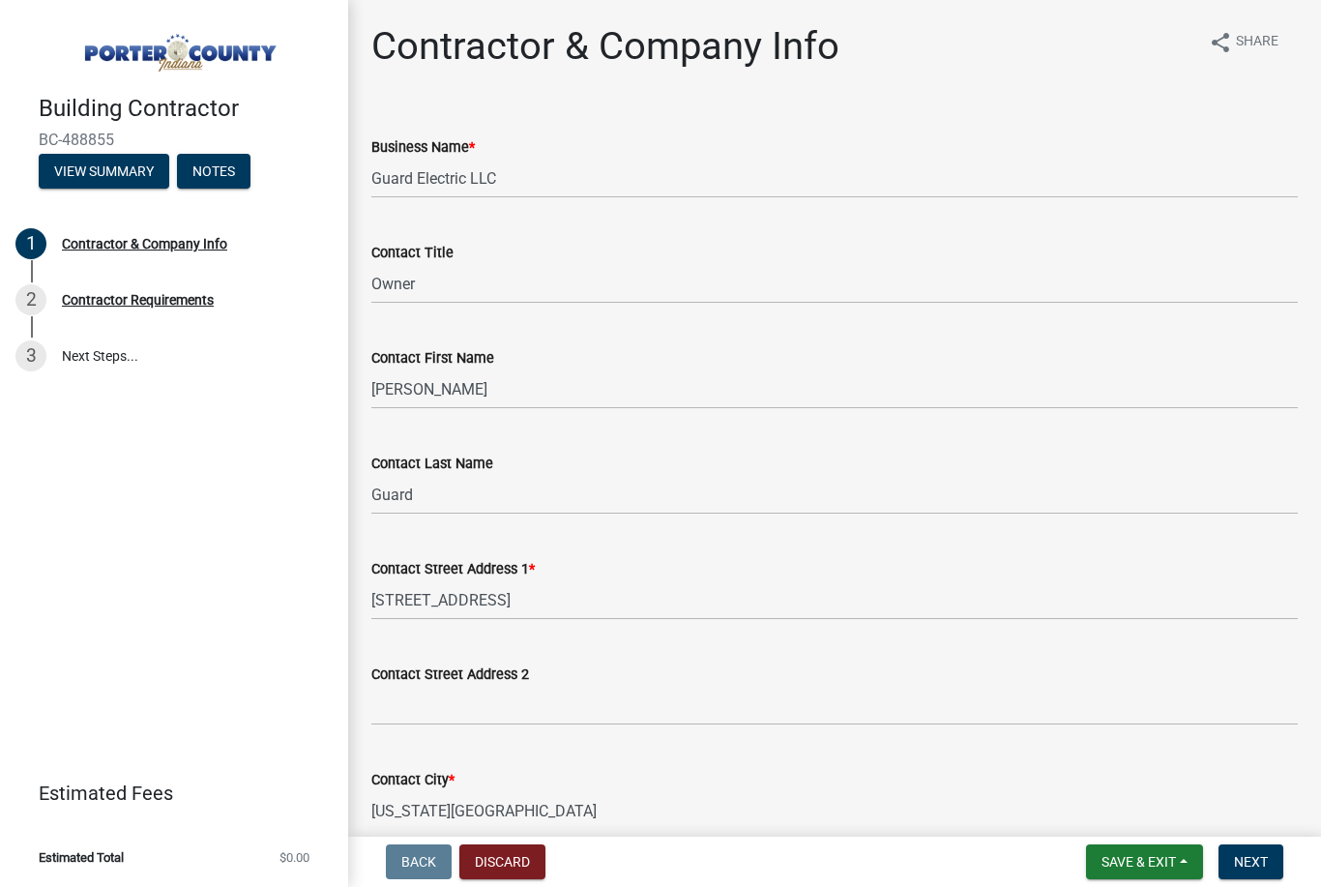
click at [521, 853] on button "Discard" at bounding box center [502, 861] width 86 height 35
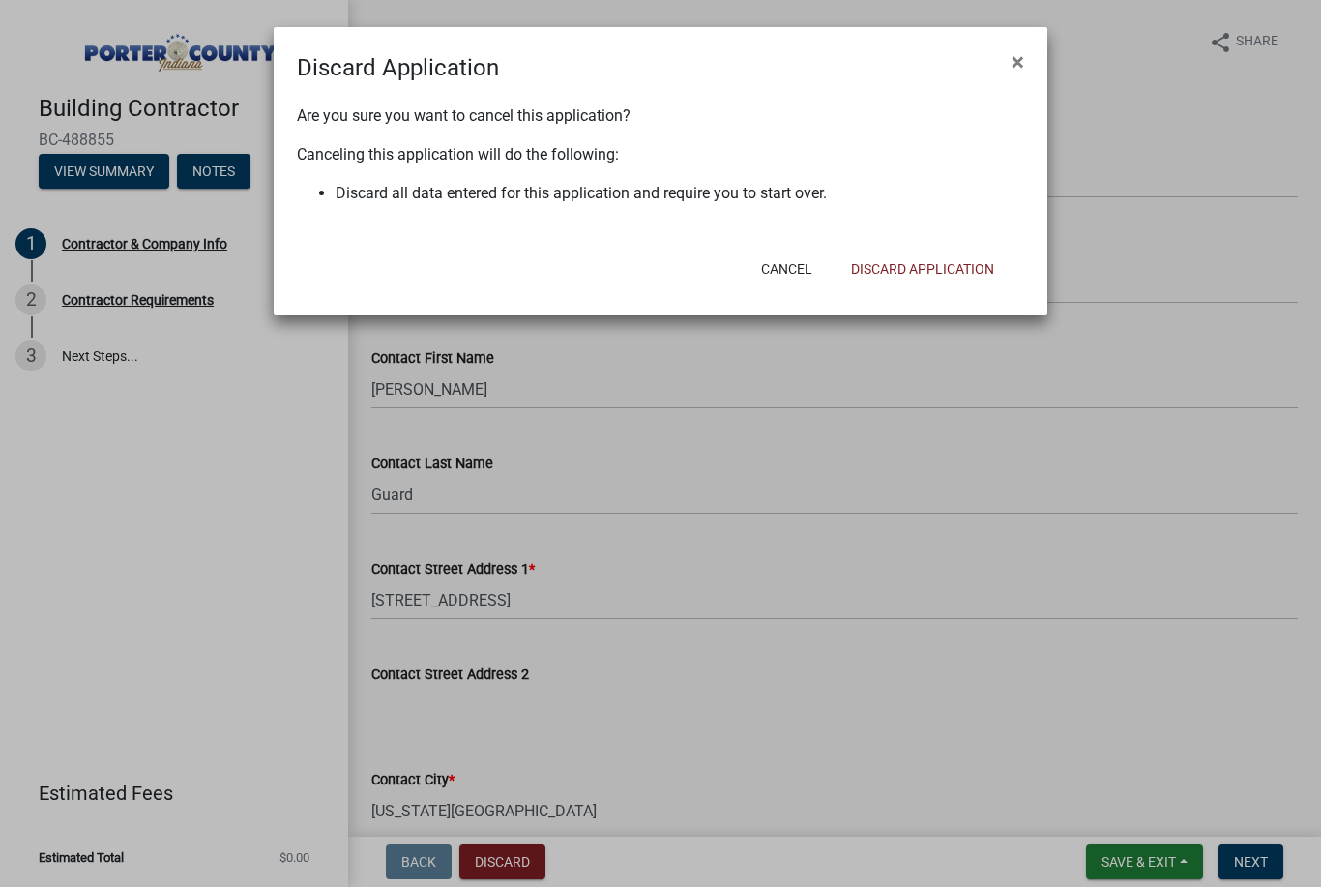
click at [911, 269] on button "Discard Application" at bounding box center [923, 268] width 174 height 35
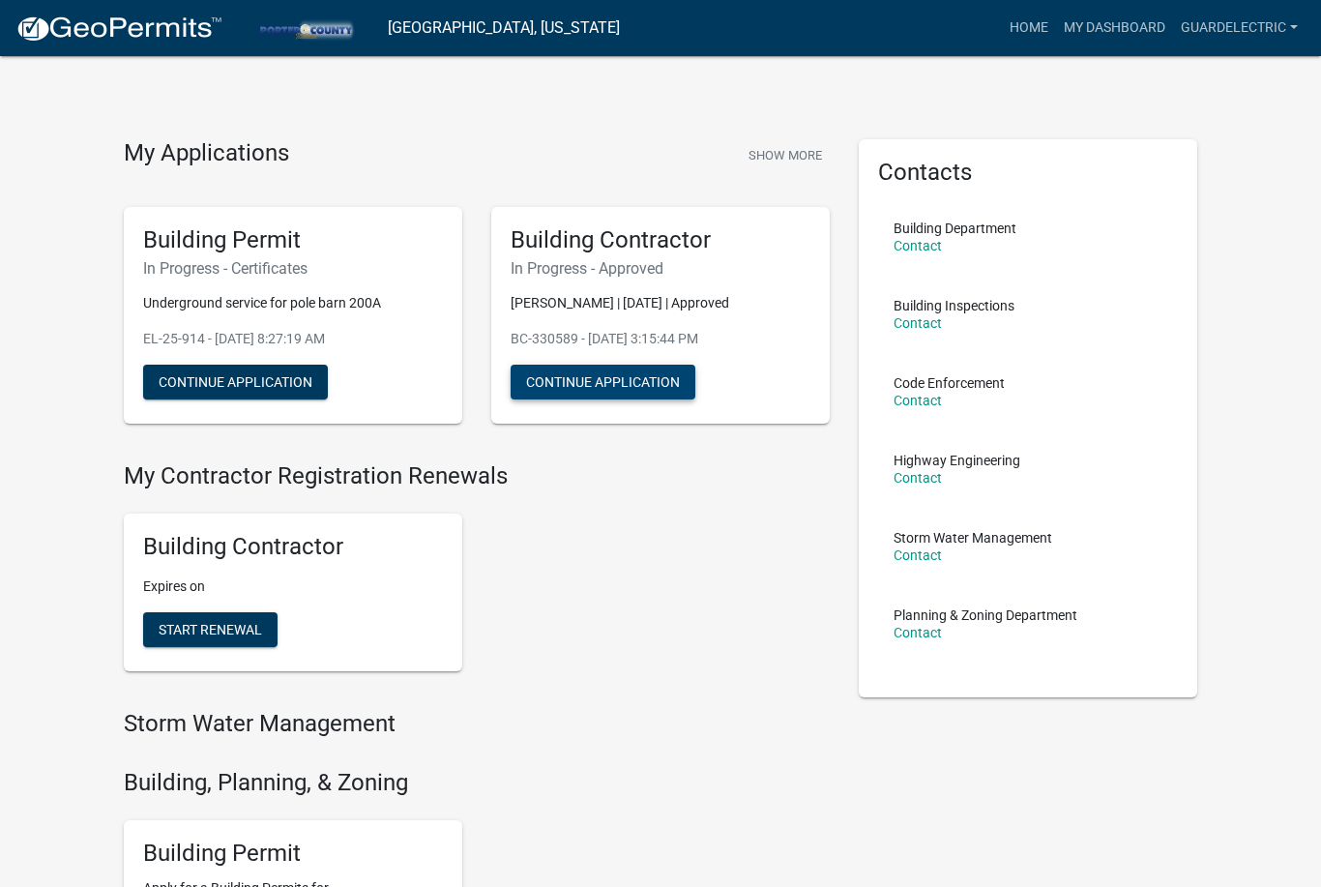
click at [651, 391] on button "Continue Application" at bounding box center [603, 382] width 185 height 35
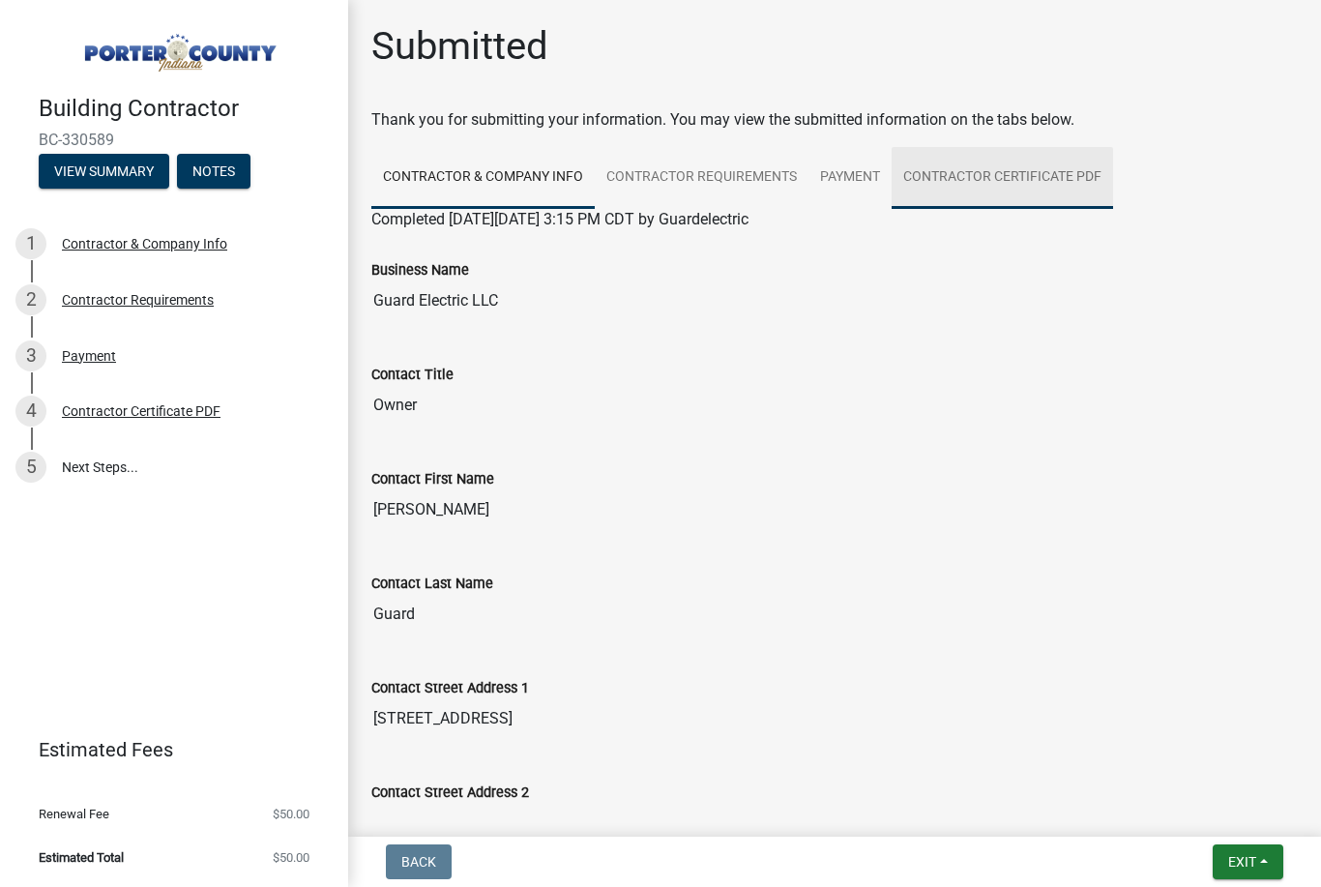
click at [1043, 168] on link "Contractor Certificate PDF" at bounding box center [1003, 178] width 222 height 62
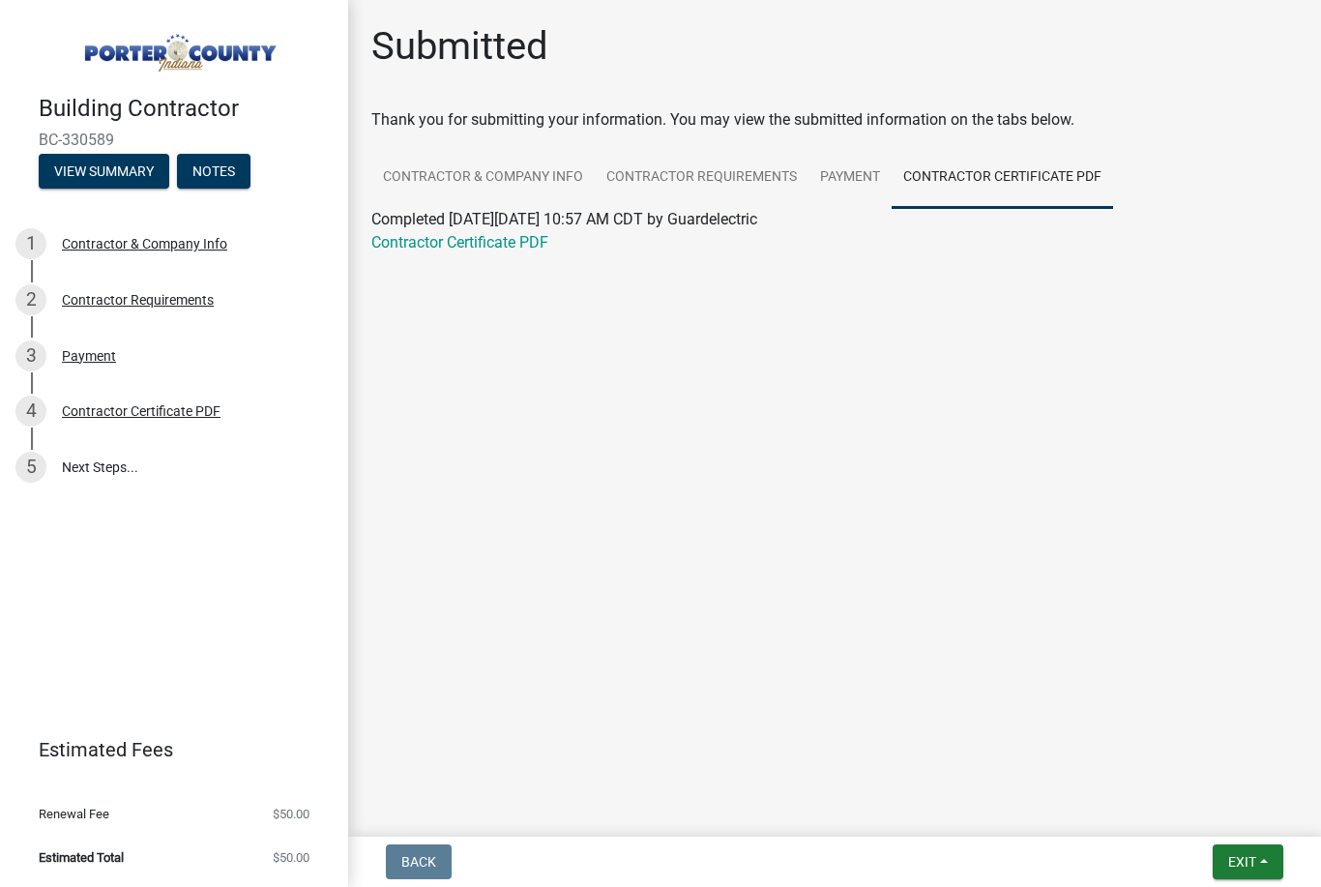
click at [467, 245] on link "Contractor Certificate PDF" at bounding box center [459, 242] width 177 height 18
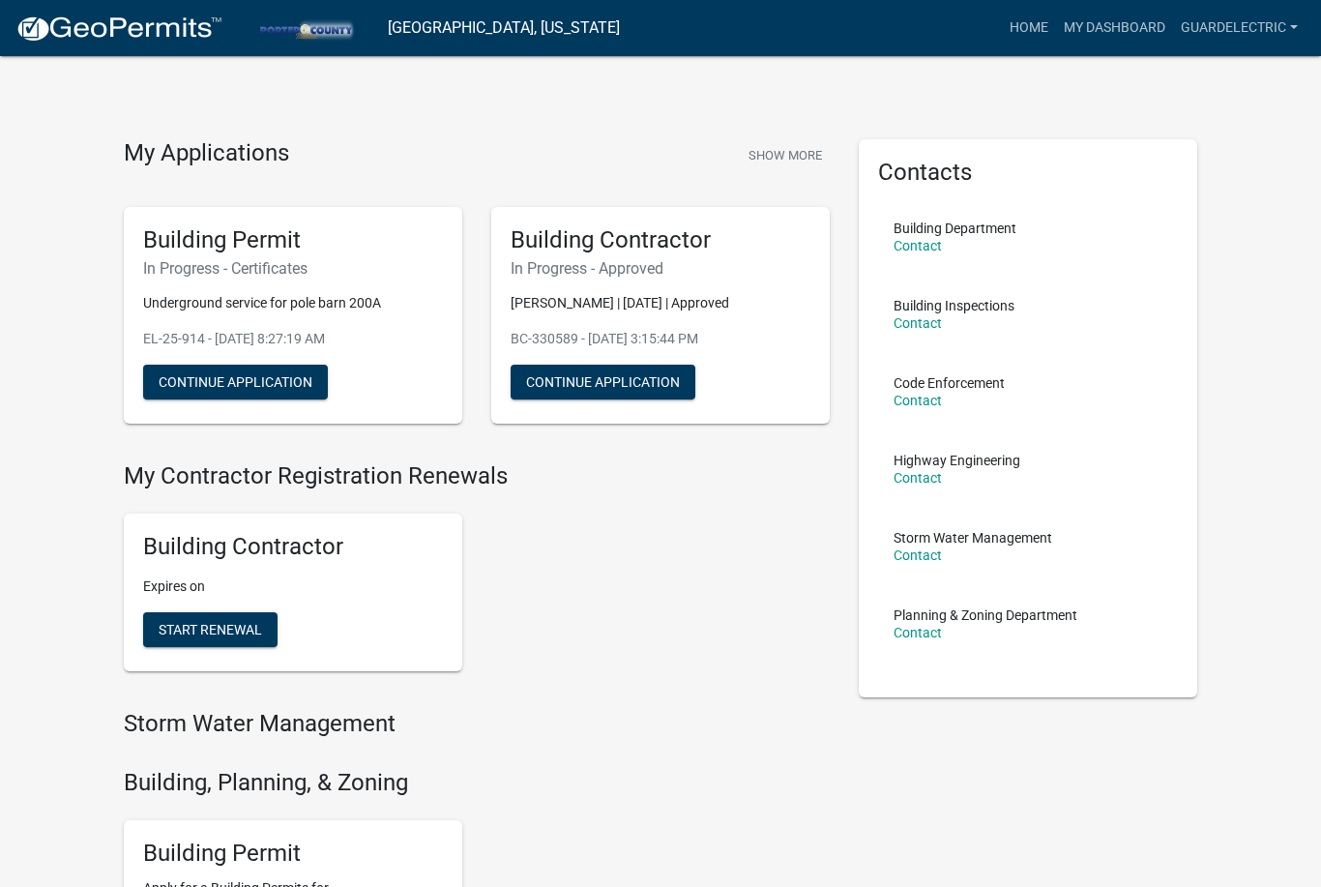
click at [1127, 23] on link "My Dashboard" at bounding box center [1114, 28] width 117 height 37
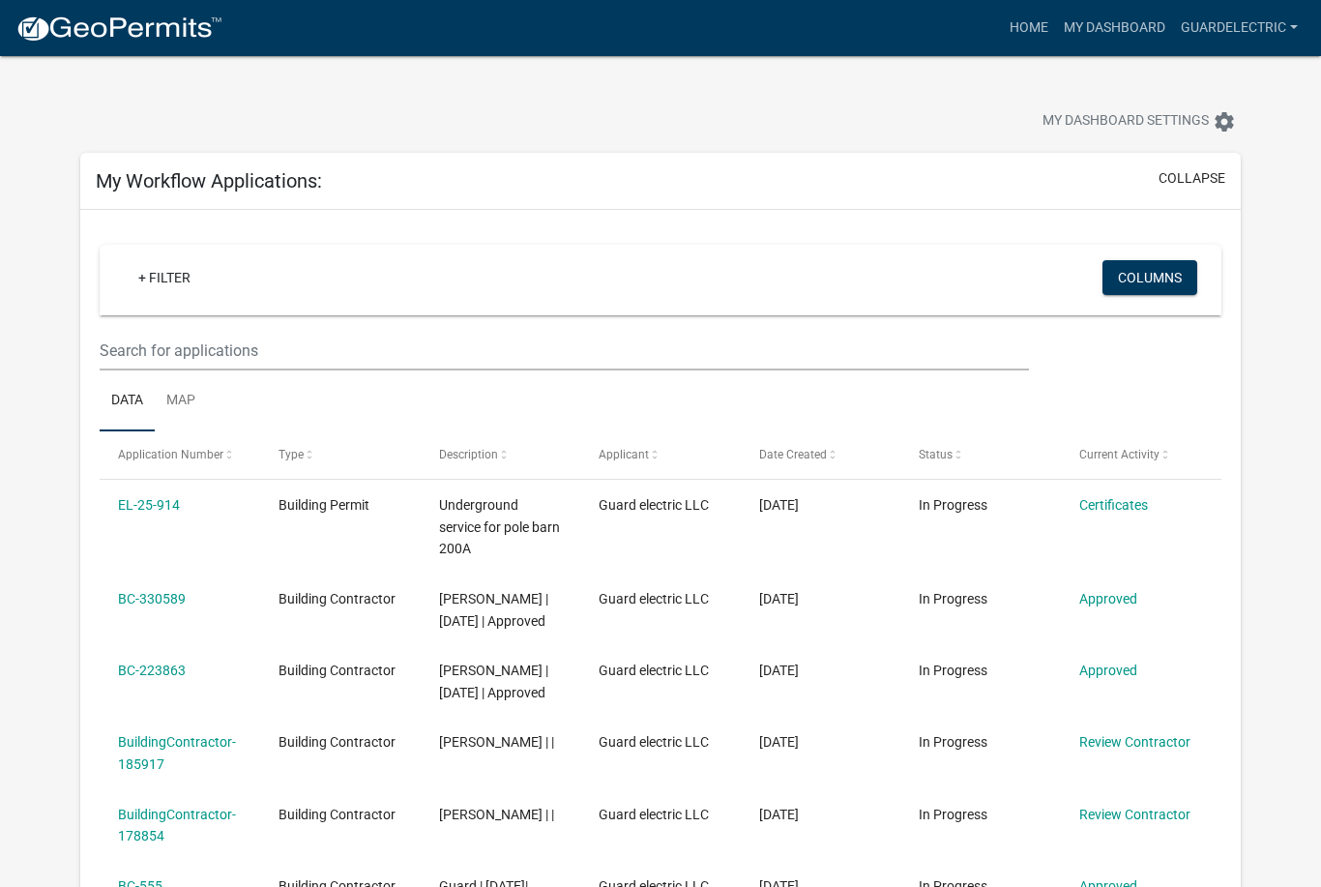
click at [1204, 164] on div "My Workflow Applications: collapse" at bounding box center [660, 181] width 1160 height 57
click at [1137, 26] on link "My Dashboard" at bounding box center [1114, 28] width 117 height 37
click at [1015, 24] on link "Home" at bounding box center [1029, 28] width 54 height 37
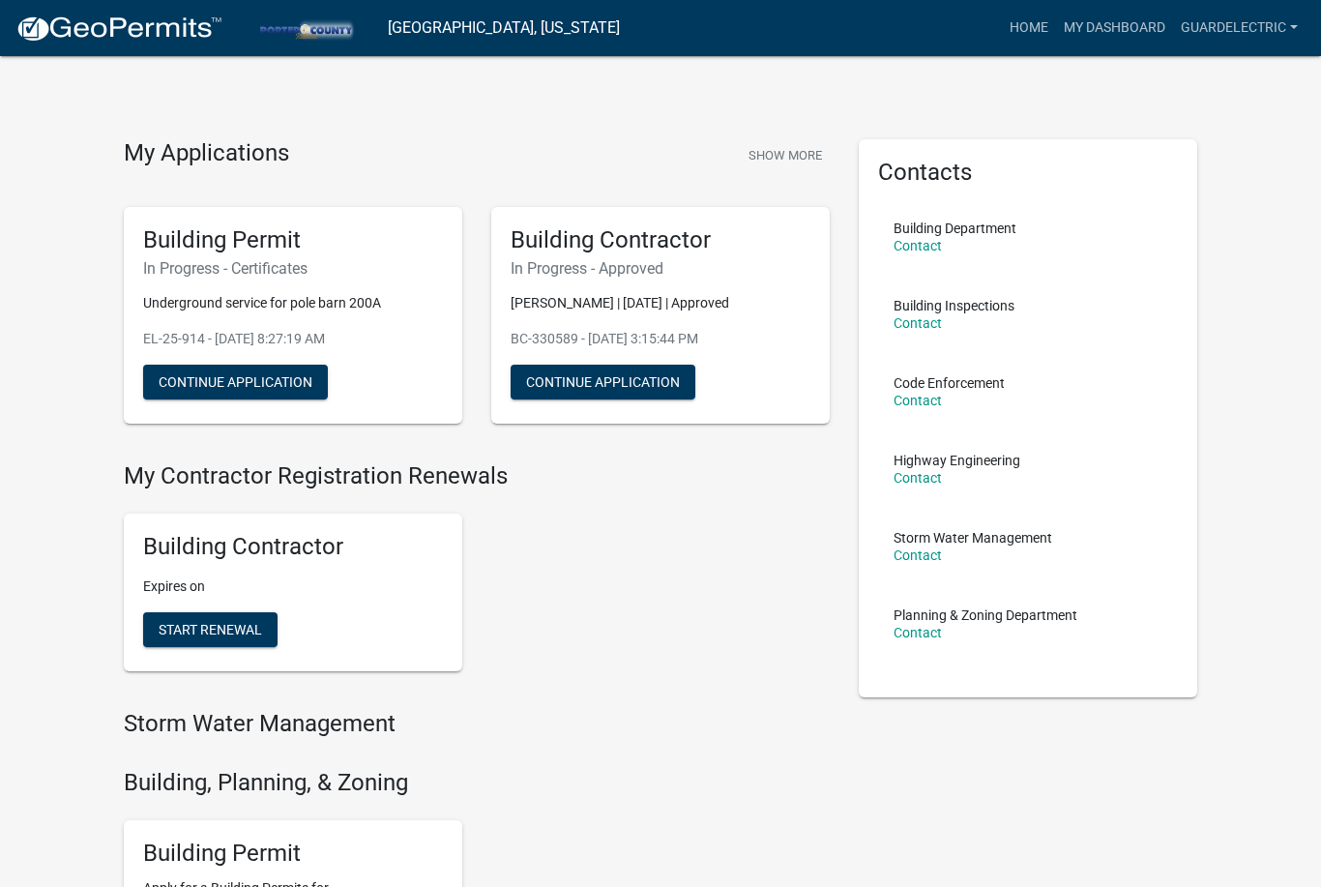
click at [1287, 28] on link "Guardelectric" at bounding box center [1239, 28] width 133 height 37
click at [1220, 84] on link "Account" at bounding box center [1228, 79] width 155 height 46
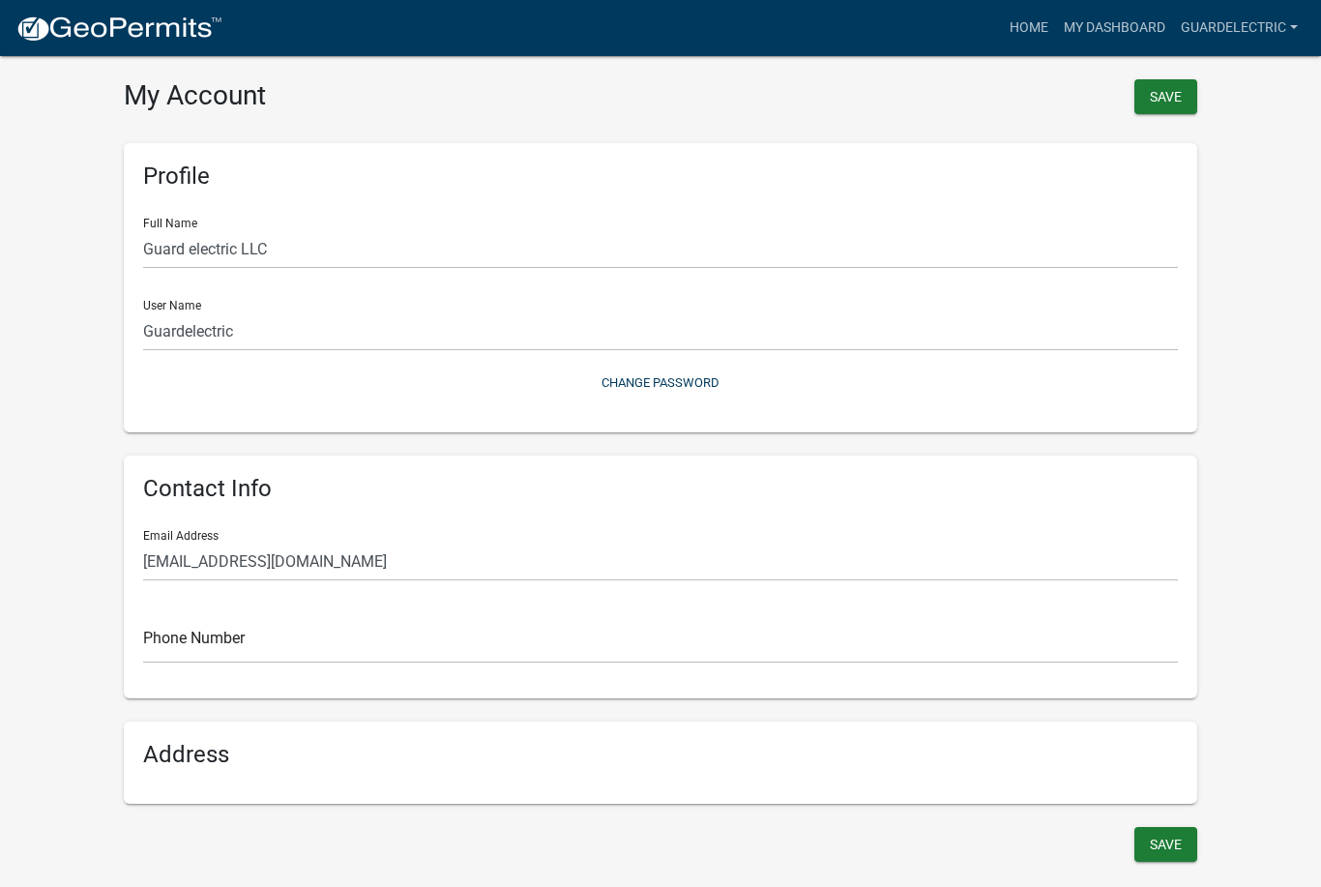
click at [1035, 40] on link "Home" at bounding box center [1029, 28] width 54 height 37
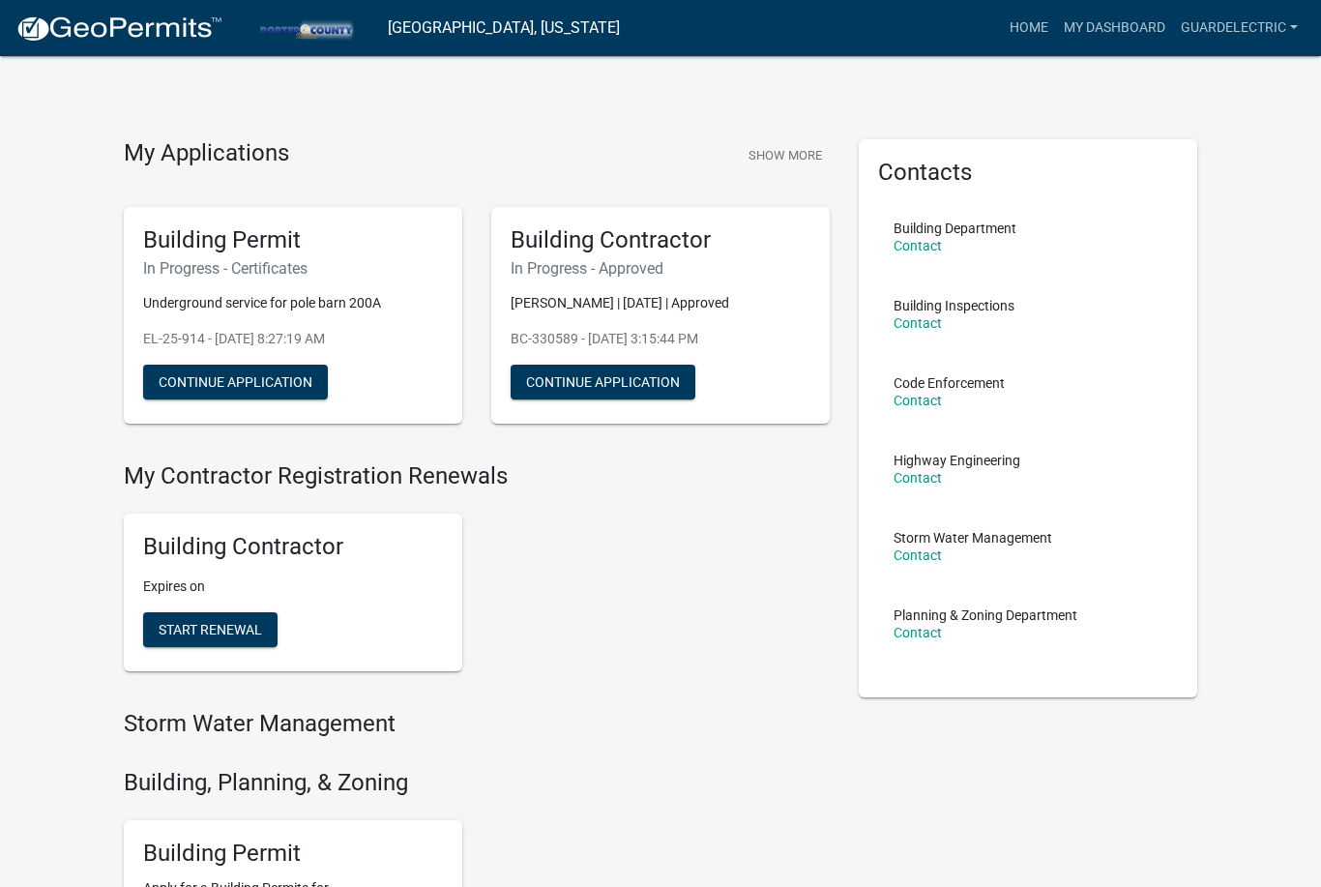
click at [240, 636] on button "Start Renewal" at bounding box center [210, 629] width 134 height 35
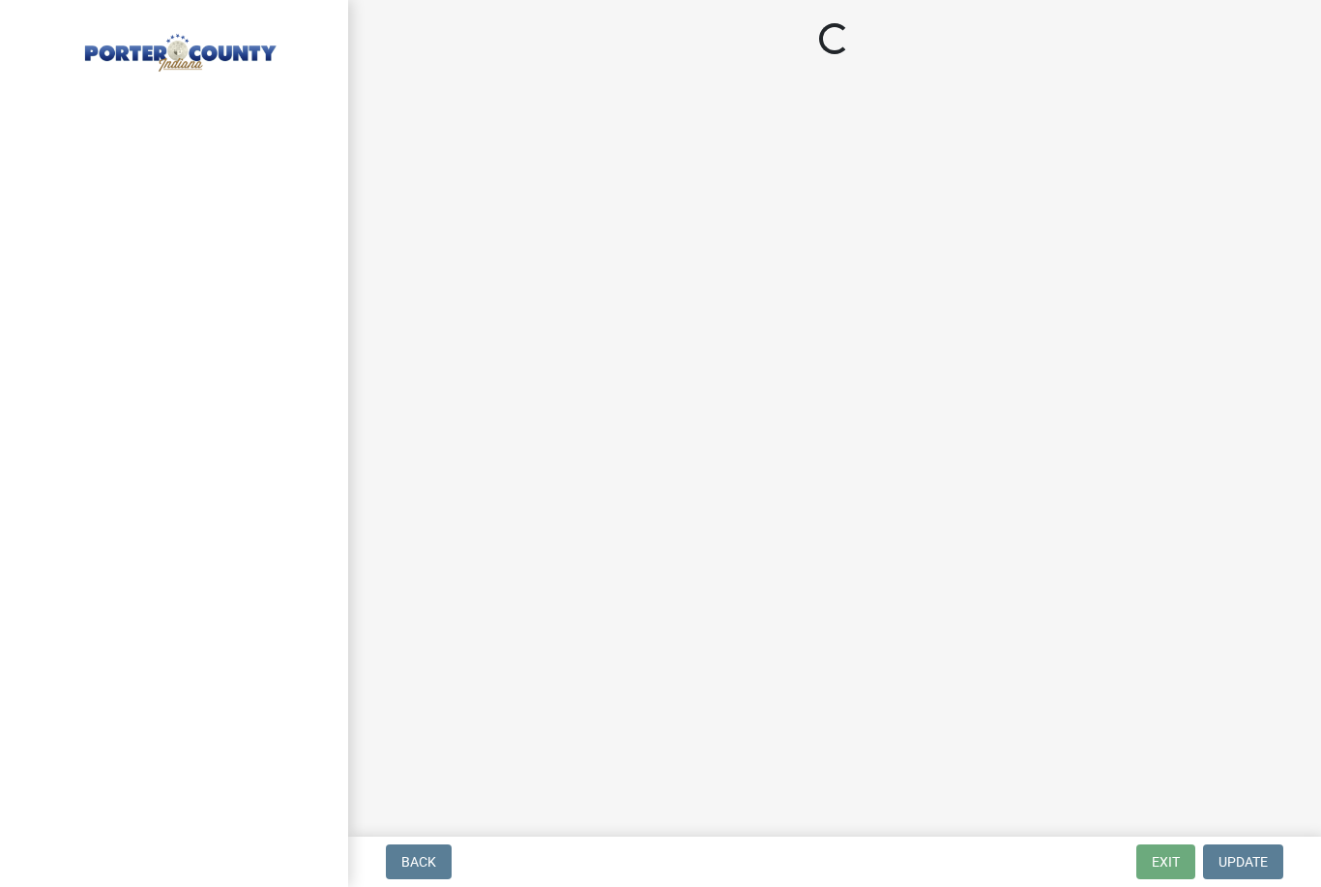
select select "IN"
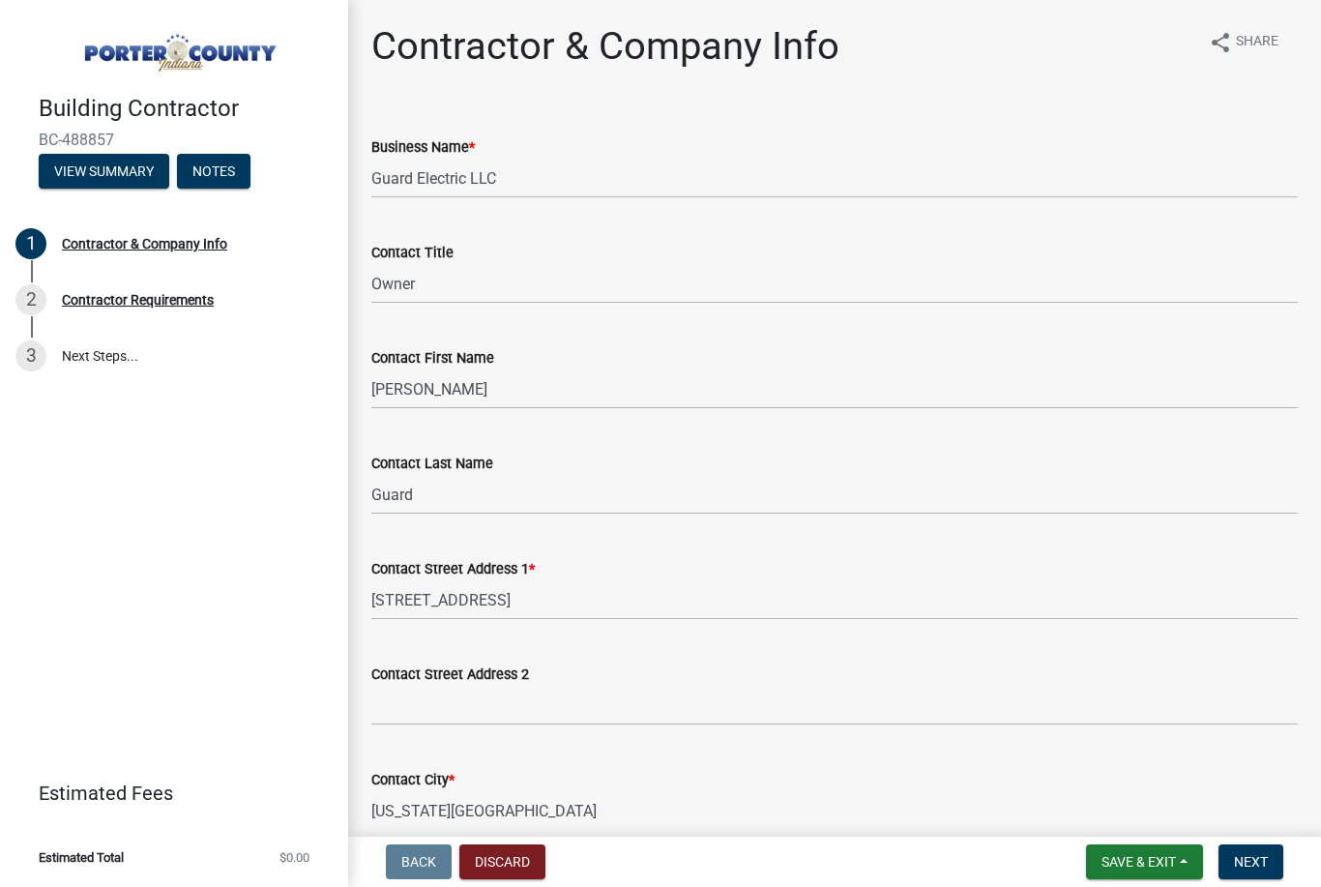
click at [527, 856] on button "Discard" at bounding box center [502, 861] width 86 height 35
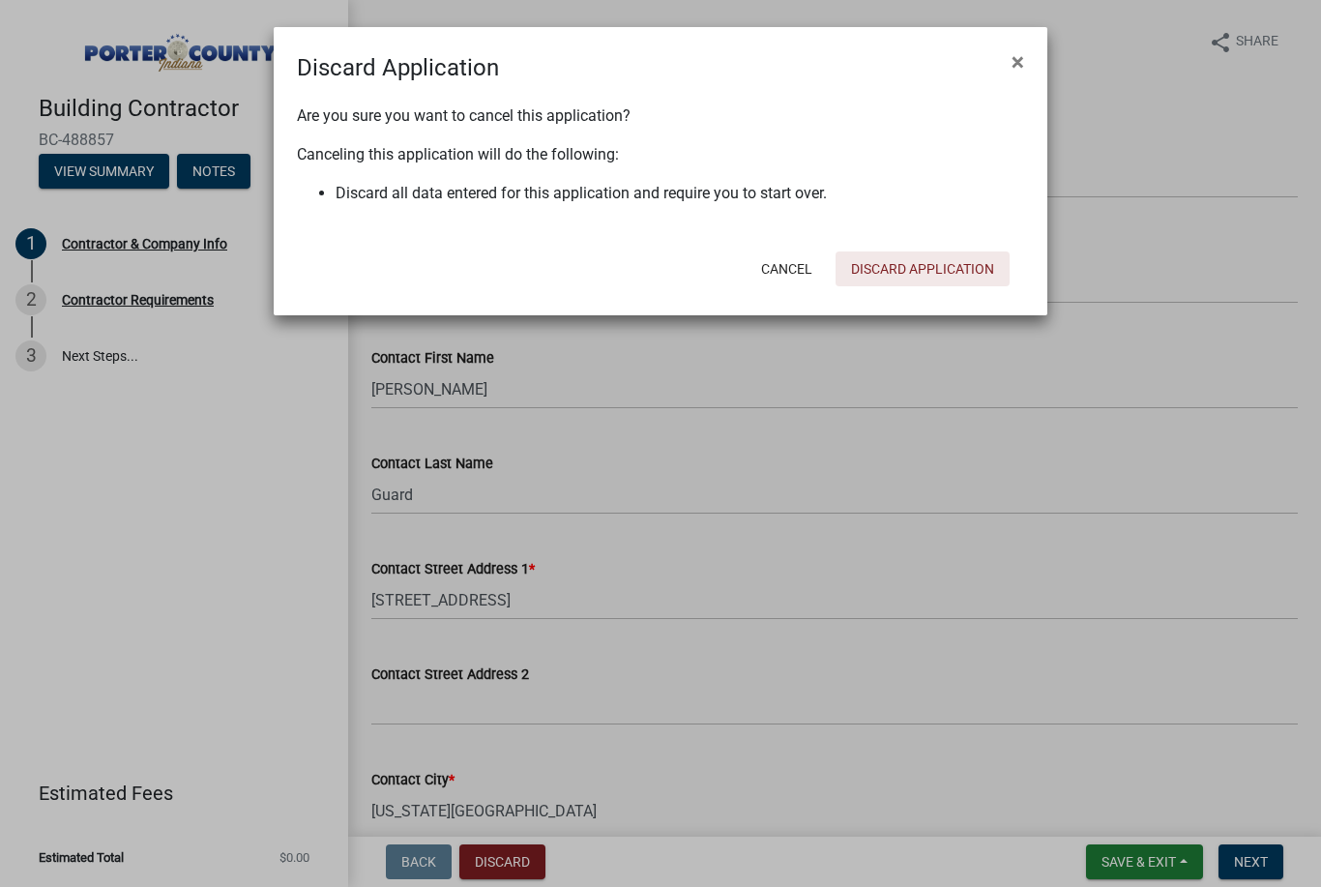
click at [926, 272] on button "Discard Application" at bounding box center [923, 268] width 174 height 35
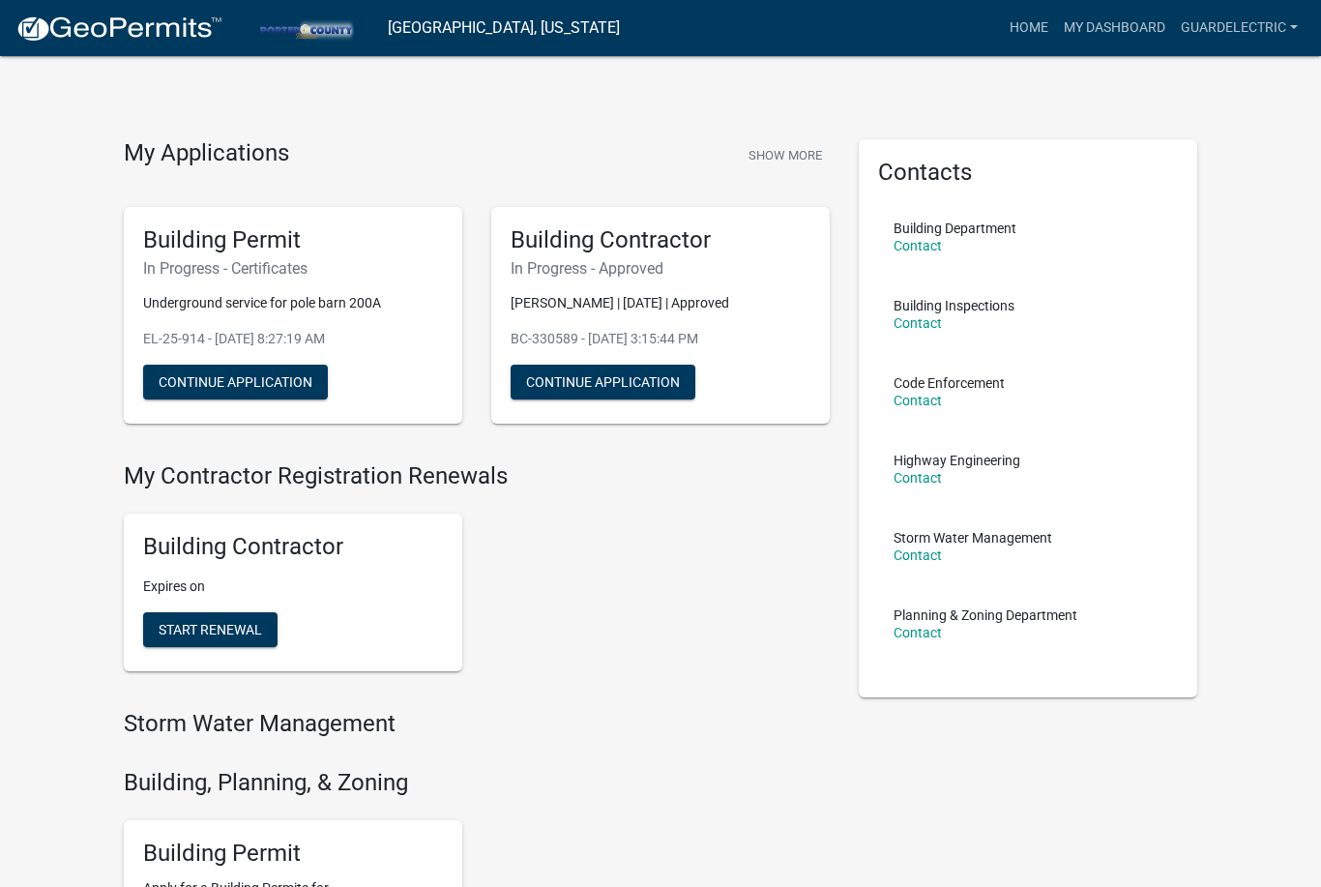
click at [478, 25] on link "[GEOGRAPHIC_DATA], [US_STATE]" at bounding box center [504, 28] width 232 height 33
click at [1300, 34] on link "Guardelectric" at bounding box center [1239, 28] width 133 height 37
click at [1298, 14] on link "Guardelectric" at bounding box center [1239, 28] width 133 height 37
click at [1157, 24] on link "My Dashboard" at bounding box center [1114, 28] width 117 height 37
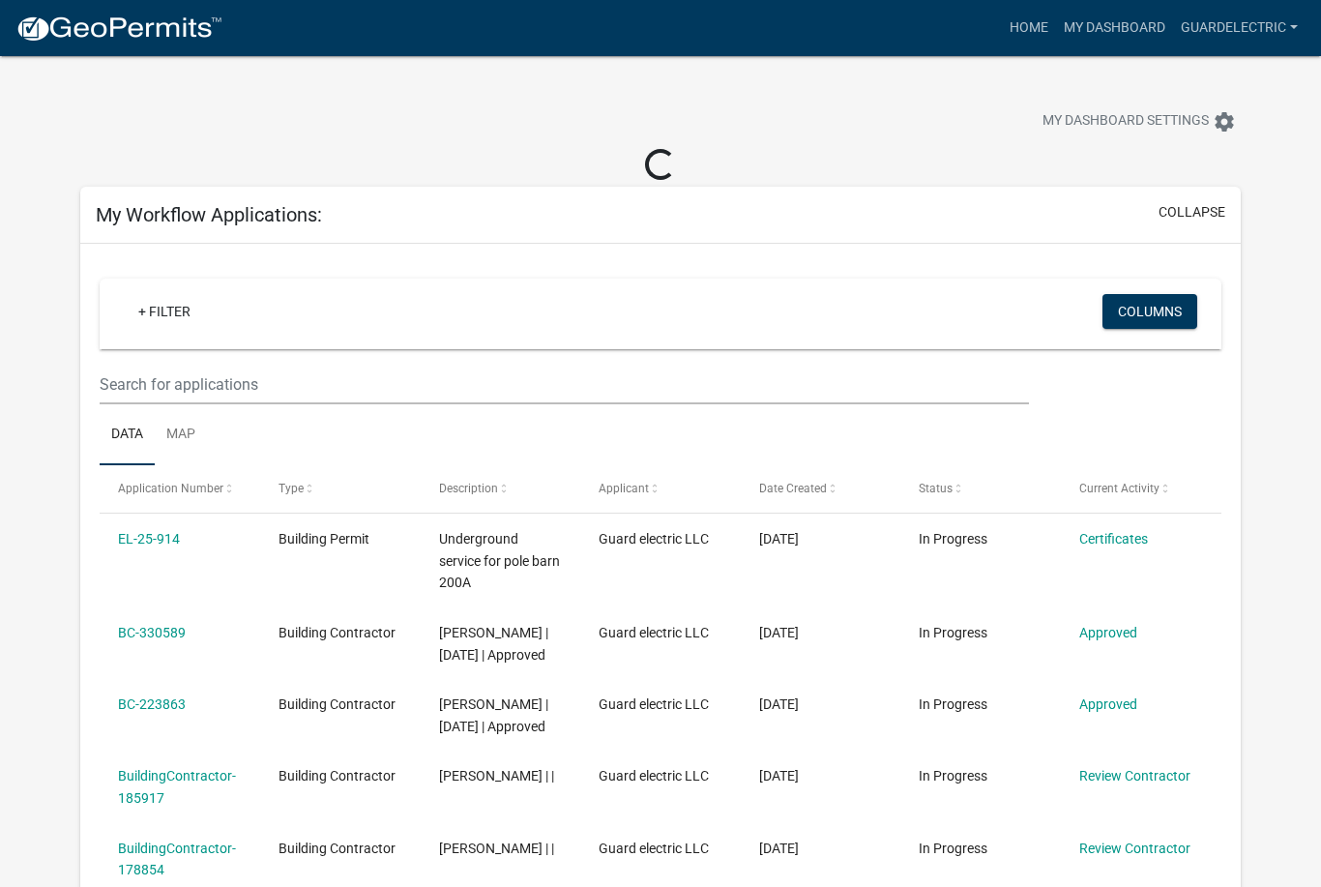
click at [1220, 118] on icon "settings" at bounding box center [1224, 121] width 23 height 23
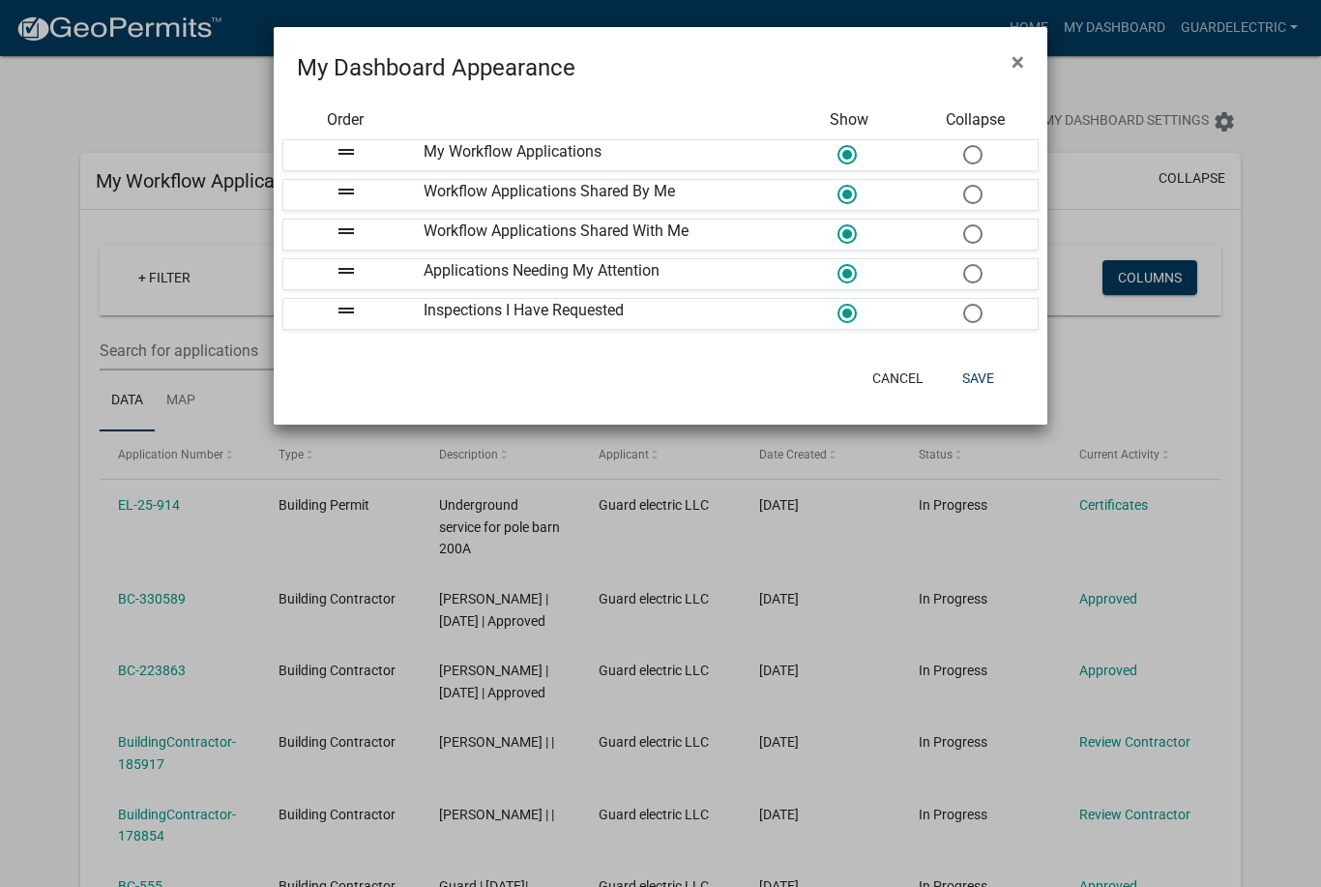
click at [1277, 159] on ngb-modal-window "My Dashboard Appearance × Order Show Collapse drag_handle My Workflow Applicati…" at bounding box center [660, 443] width 1321 height 887
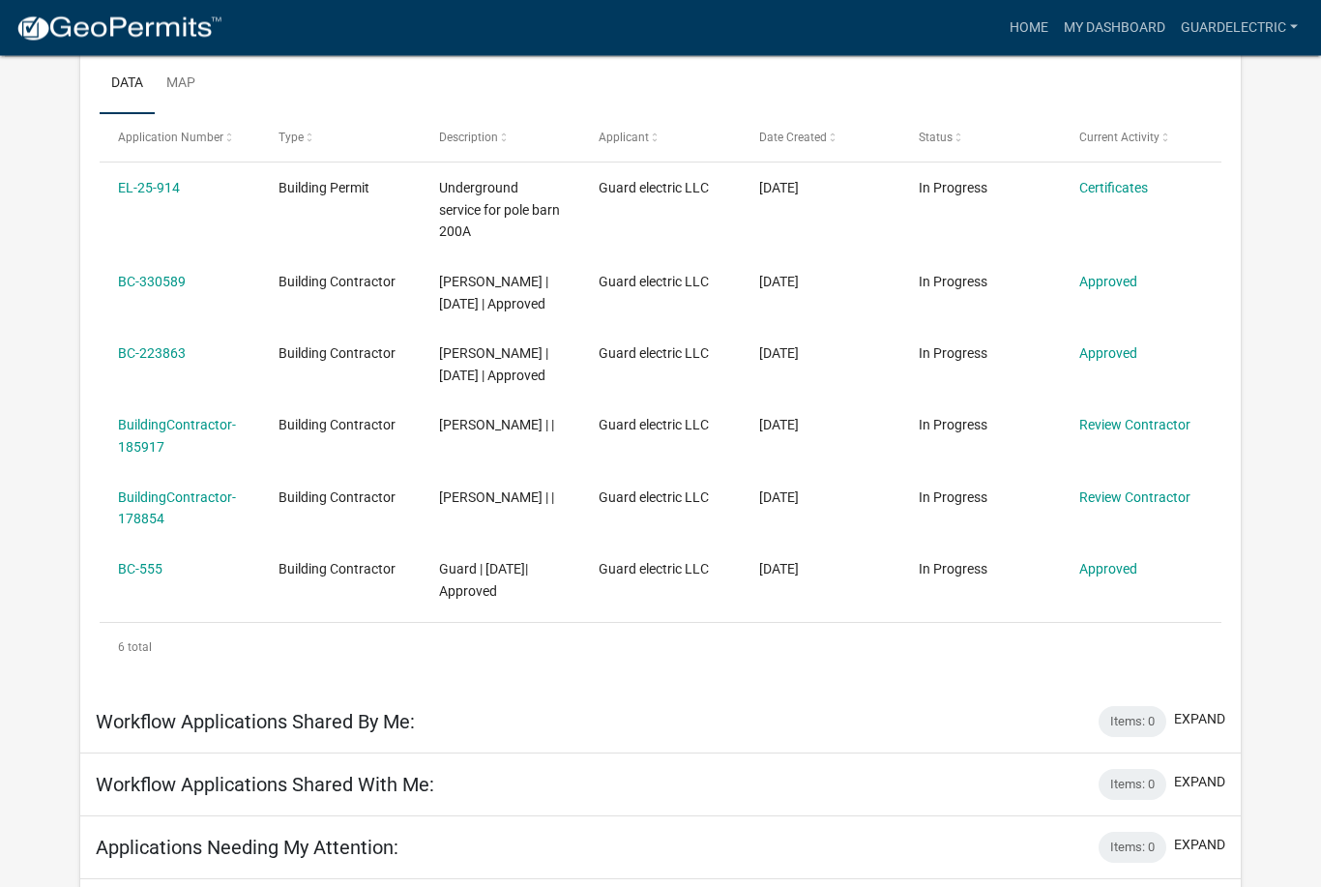
scroll to position [319, 0]
click at [1104, 285] on link "Approved" at bounding box center [1109, 279] width 58 height 15
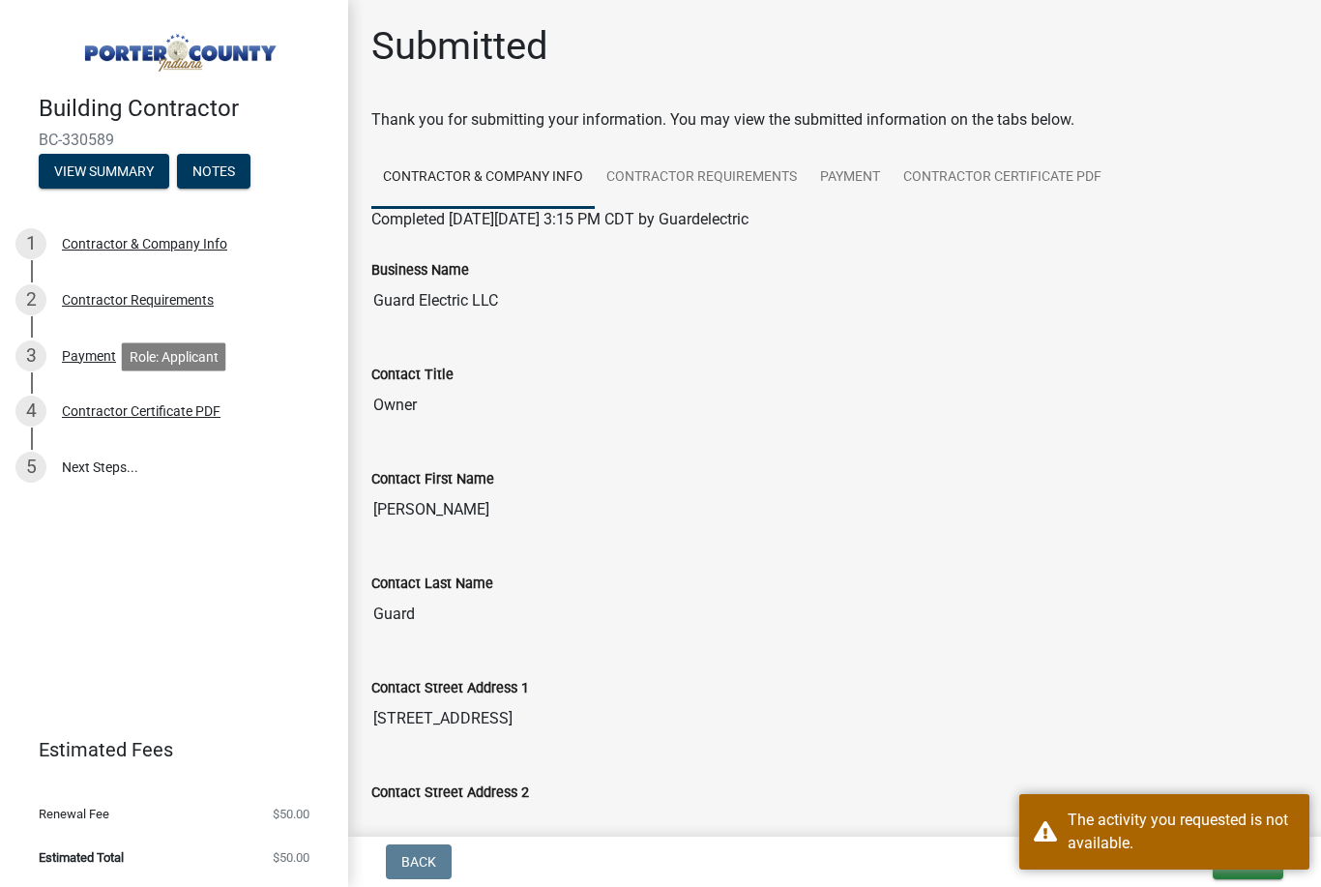
click at [166, 419] on div "4 Contractor Certificate PDF" at bounding box center [166, 411] width 302 height 31
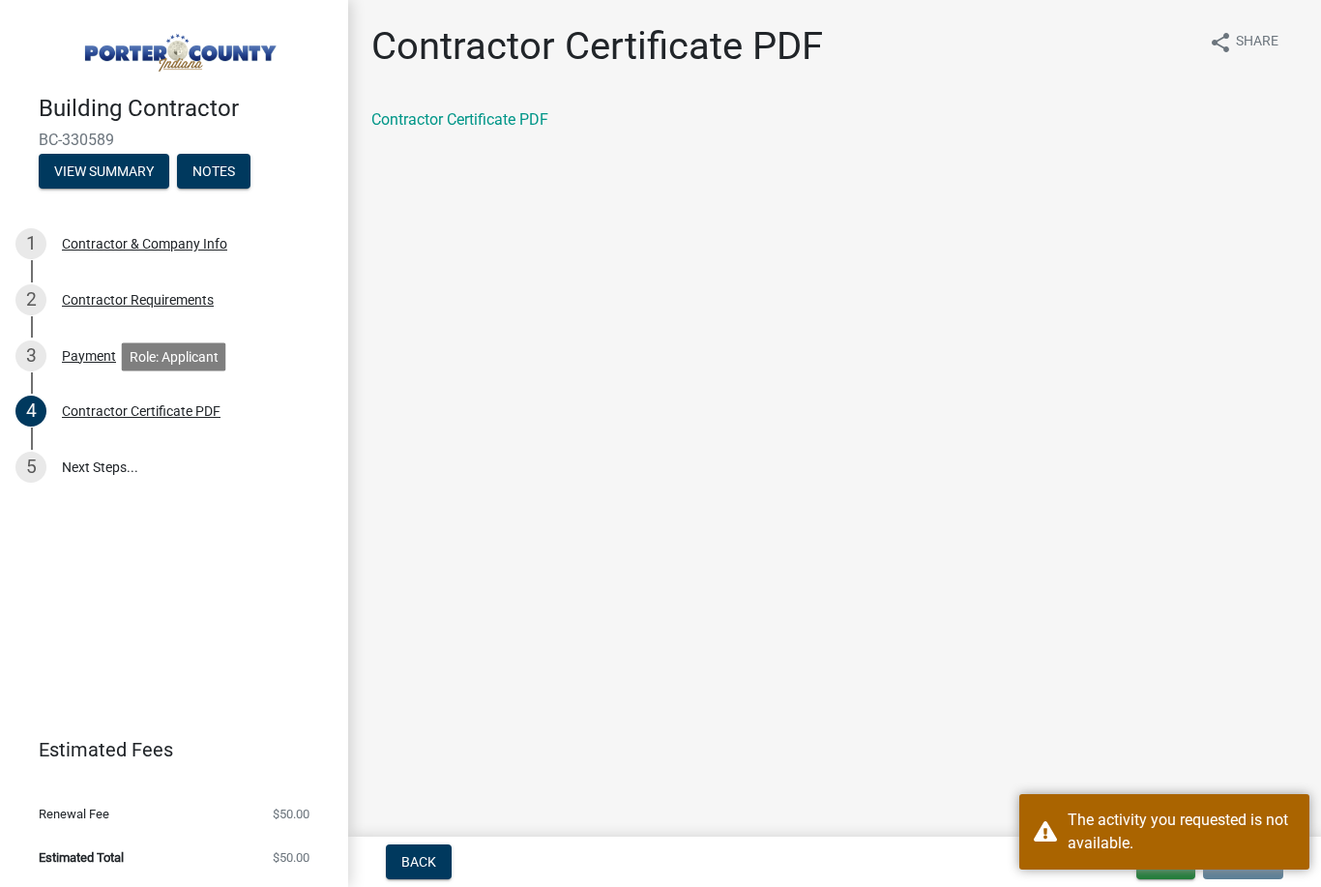
click at [503, 119] on link "Contractor Certificate PDF" at bounding box center [459, 119] width 177 height 18
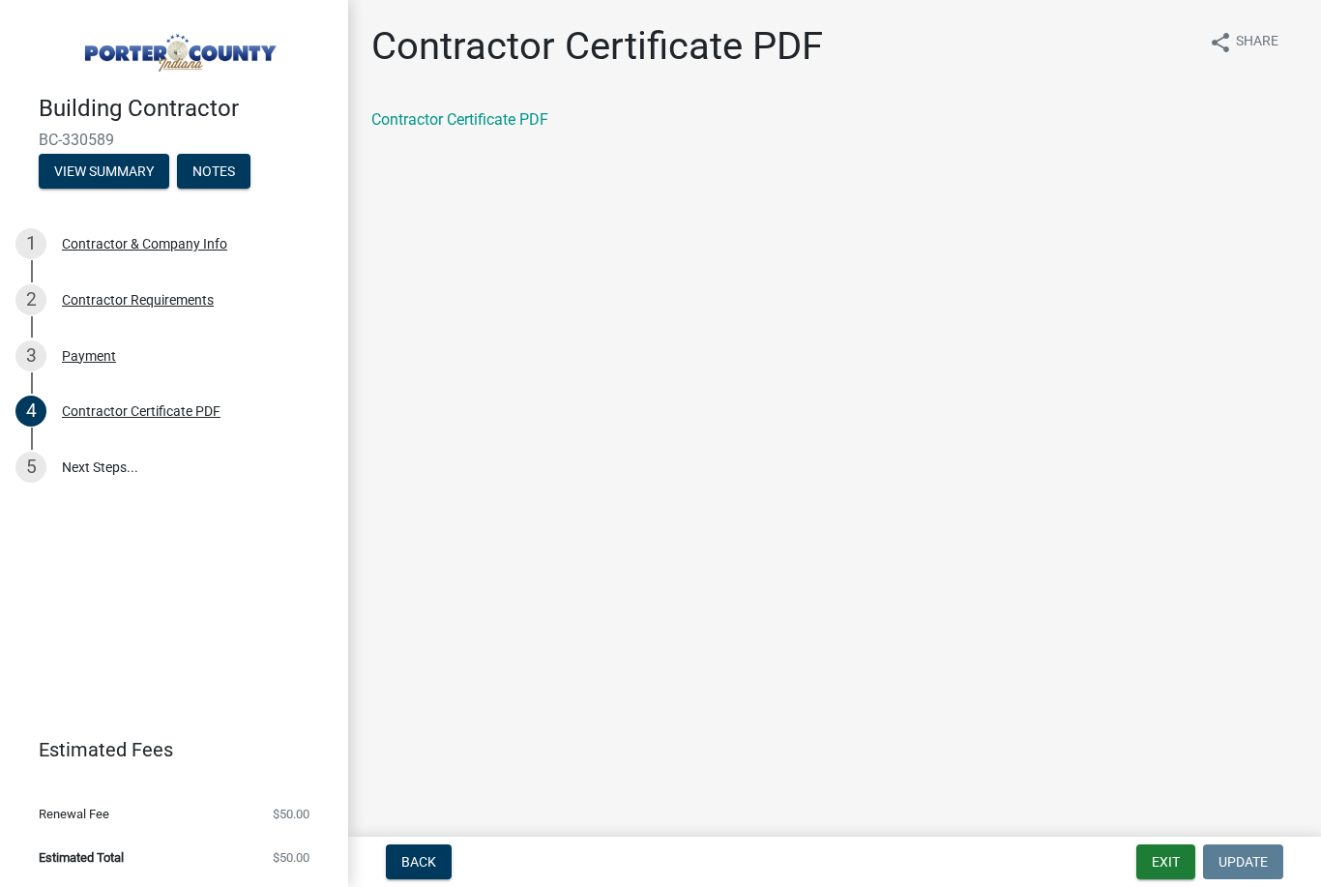
click at [204, 251] on div "Contractor & Company Info" at bounding box center [144, 244] width 165 height 14
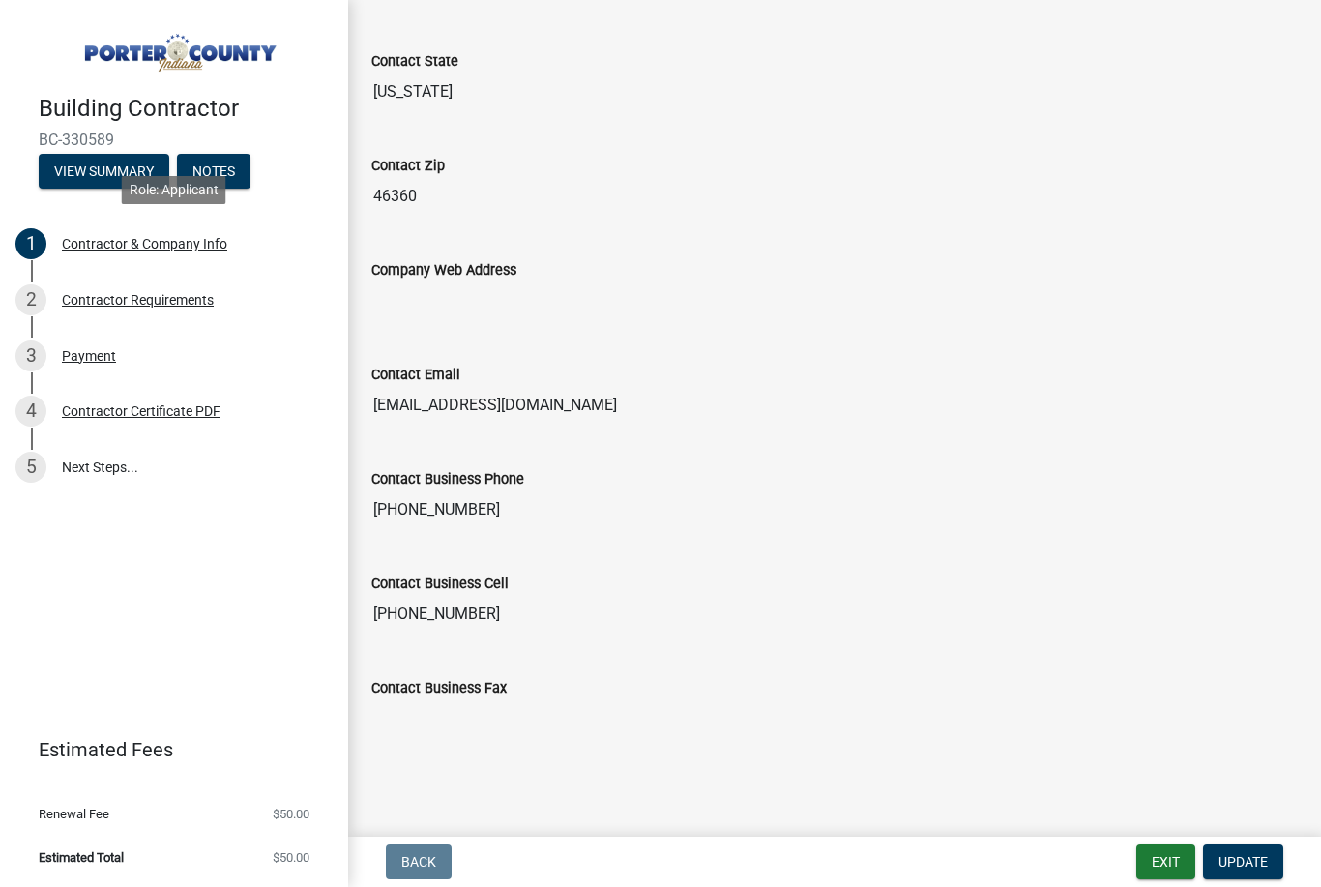
scroll to position [817, 0]
click at [172, 304] on div "Contractor Requirements" at bounding box center [138, 300] width 152 height 14
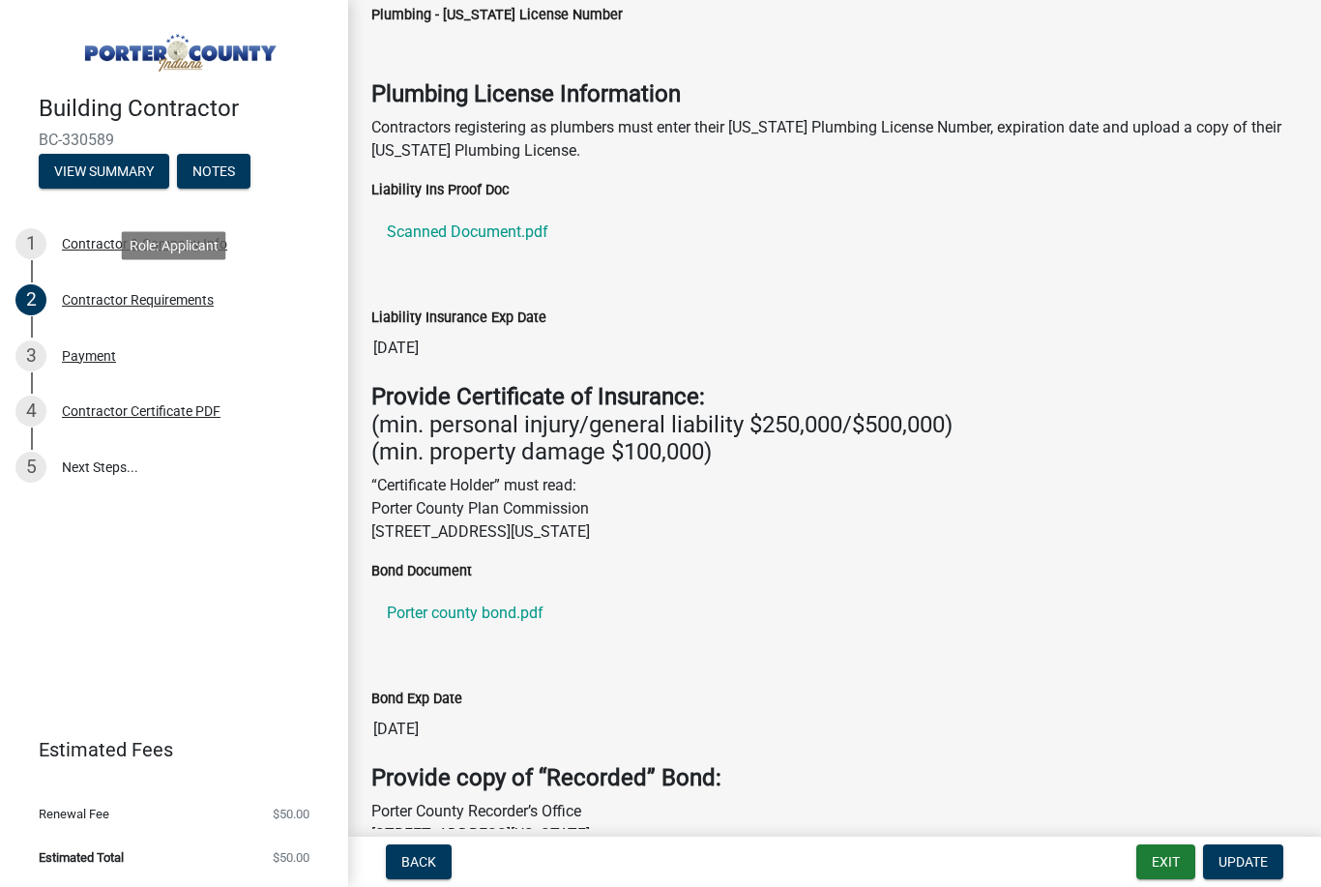
scroll to position [236, 0]
click at [510, 227] on link "Scanned Document.pdf" at bounding box center [834, 233] width 927 height 46
click at [1250, 859] on span "Update" at bounding box center [1243, 861] width 49 height 15
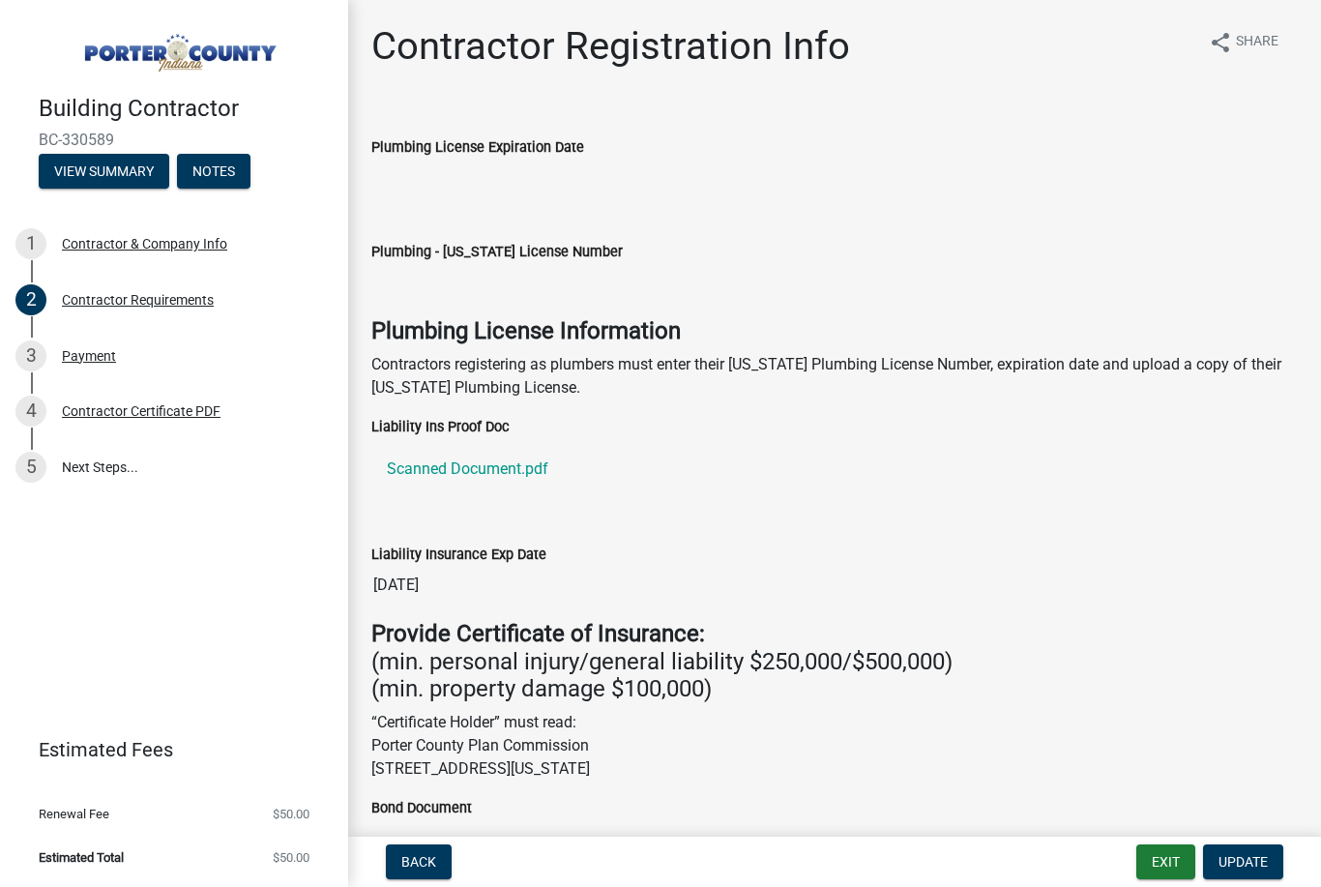
scroll to position [0, 0]
click at [1059, 412] on div "Plumbing License Information Contractors registering as plumbers must enter the…" at bounding box center [835, 366] width 956 height 98
click at [445, 427] on label "Liability Ins Proof Doc" at bounding box center [440, 428] width 138 height 14
click at [466, 415] on div "Liability Ins Proof Doc" at bounding box center [834, 426] width 927 height 23
click at [117, 411] on div "Contractor Certificate PDF" at bounding box center [141, 411] width 159 height 14
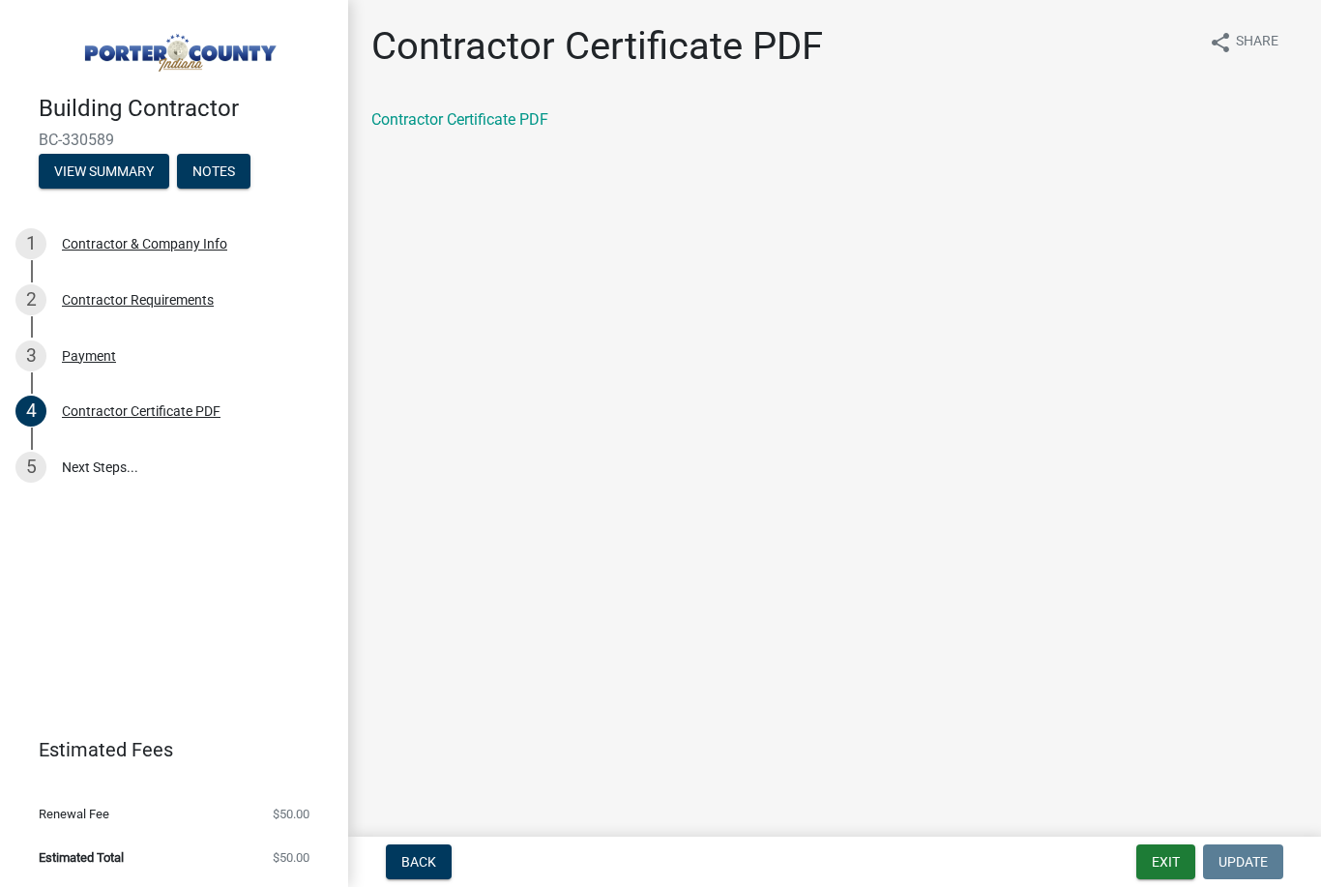
click at [100, 468] on link "5 Next Steps..." at bounding box center [174, 467] width 348 height 56
click at [155, 301] on div "Contractor Requirements" at bounding box center [138, 300] width 152 height 14
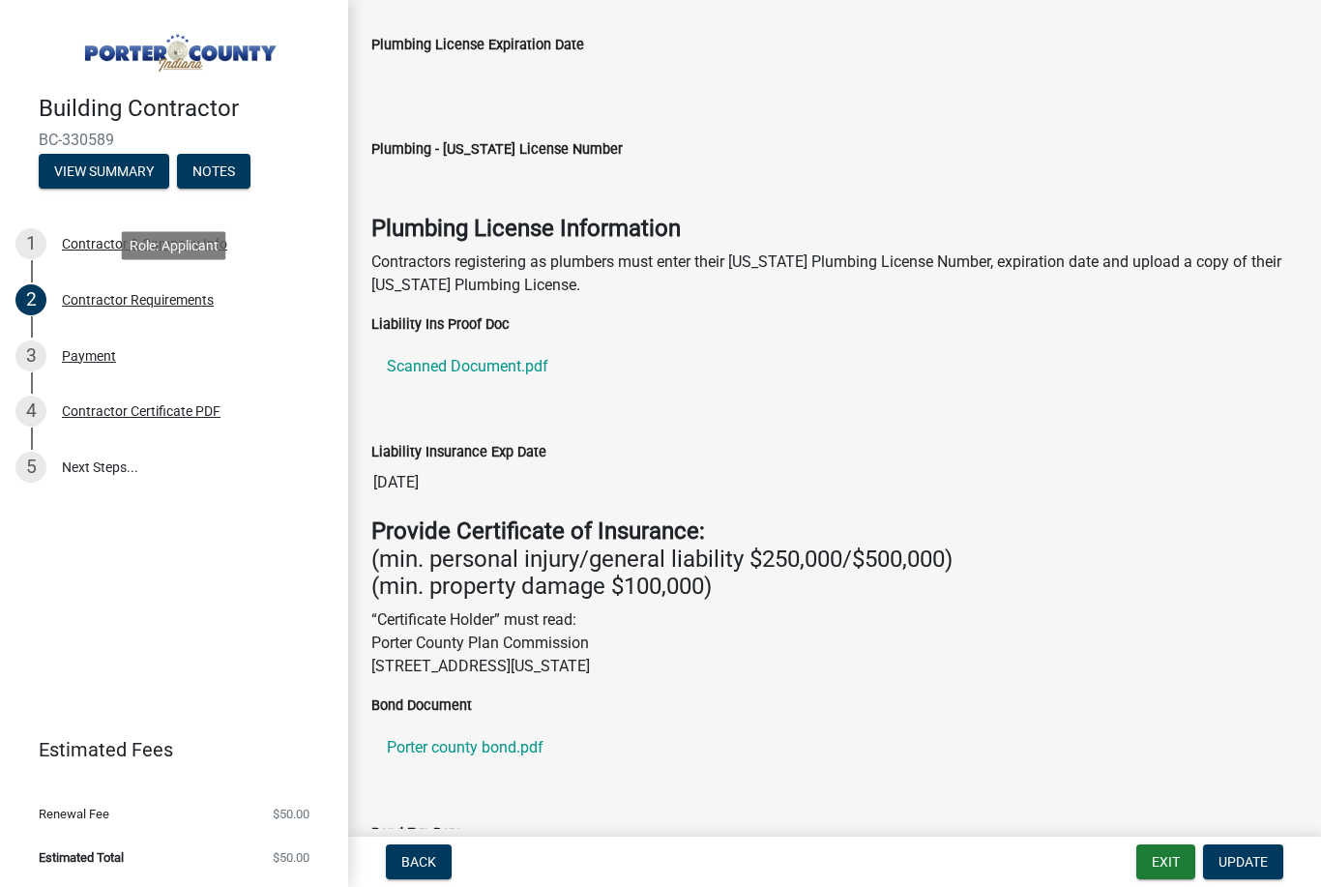
scroll to position [98, 0]
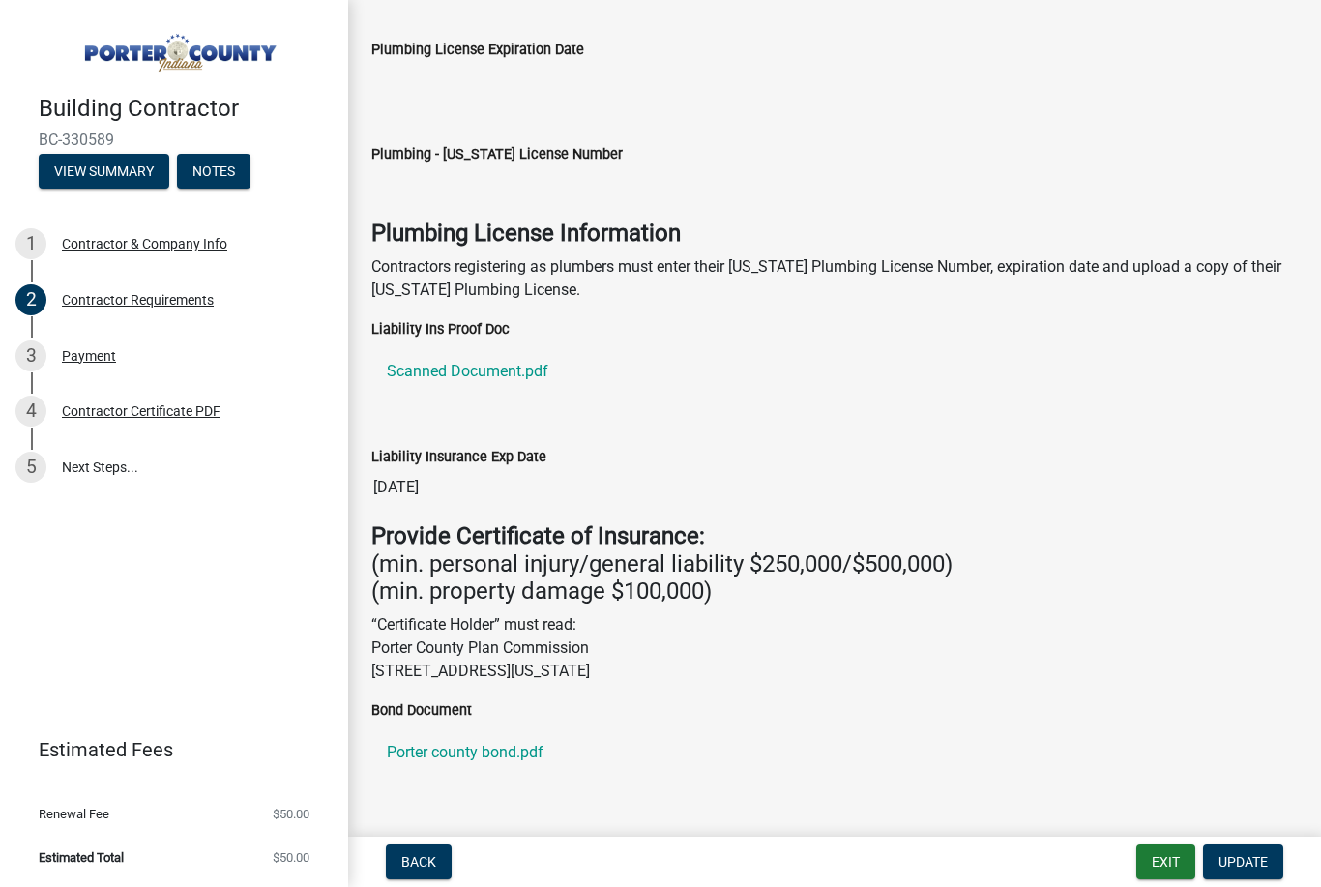
click at [489, 385] on link "Scanned Document.pdf" at bounding box center [834, 371] width 927 height 46
click at [109, 175] on button "View Summary" at bounding box center [104, 171] width 131 height 35
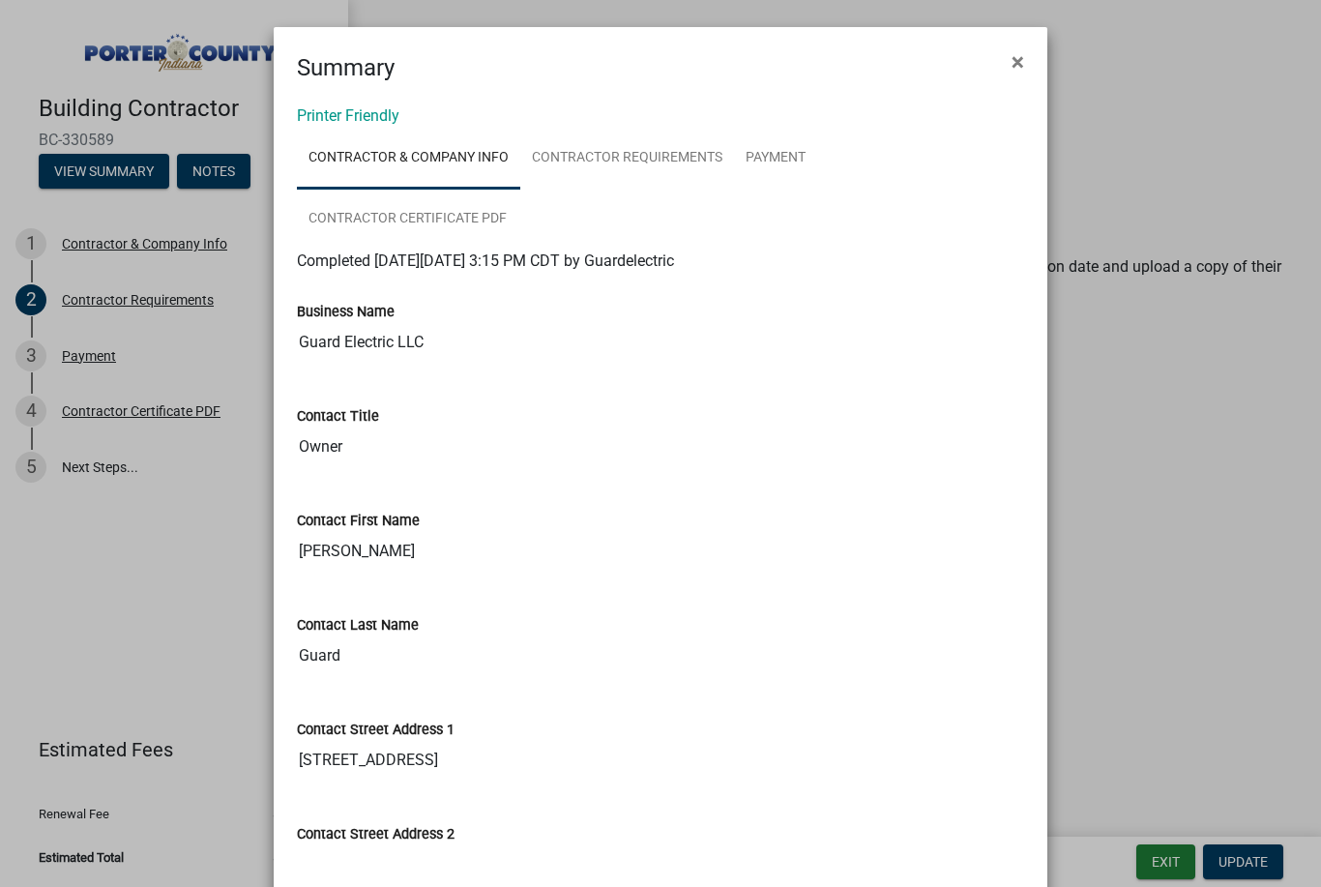
scroll to position [0, 0]
click at [1025, 57] on button "×" at bounding box center [1018, 62] width 44 height 54
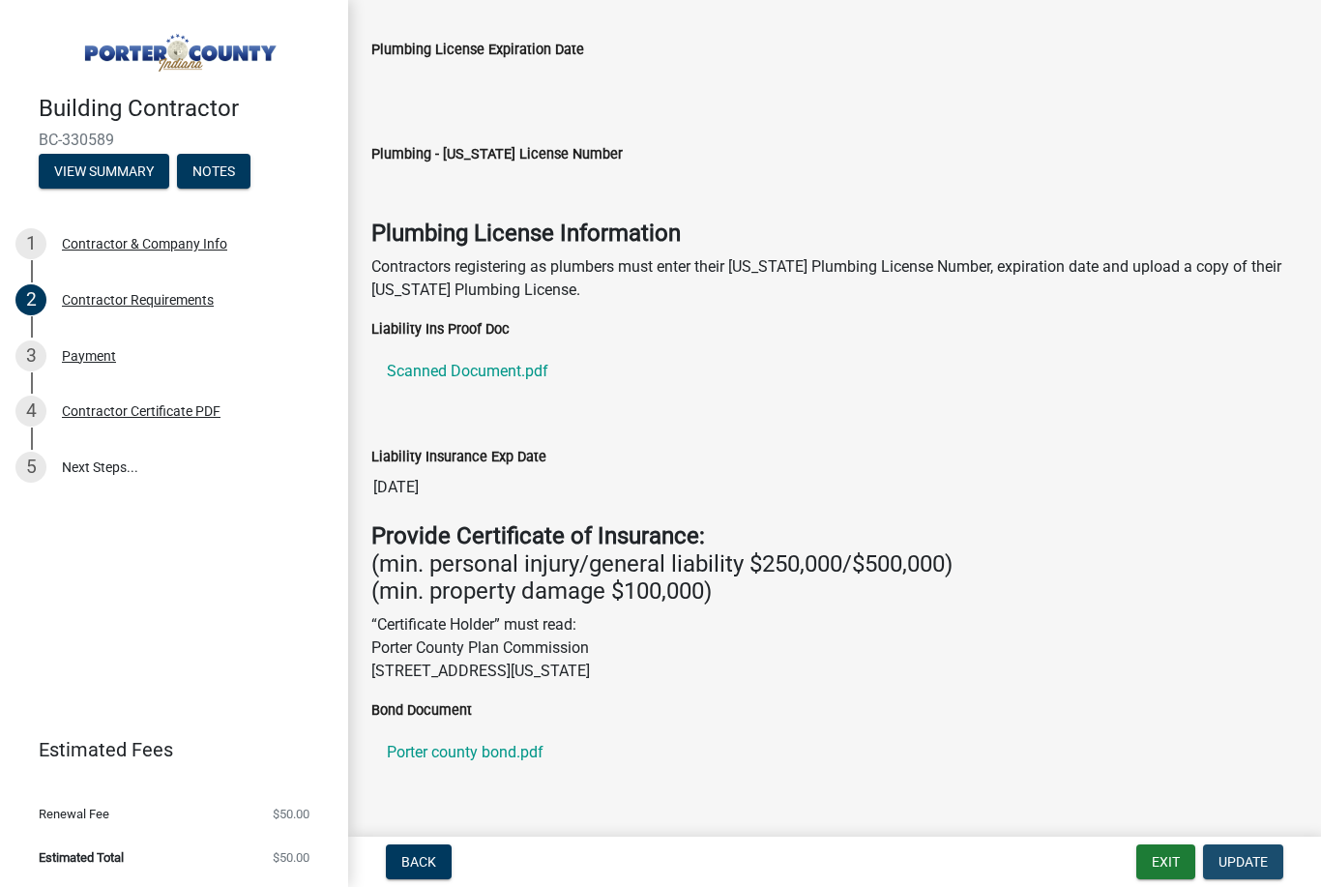
click at [1247, 868] on span "Update" at bounding box center [1243, 861] width 49 height 15
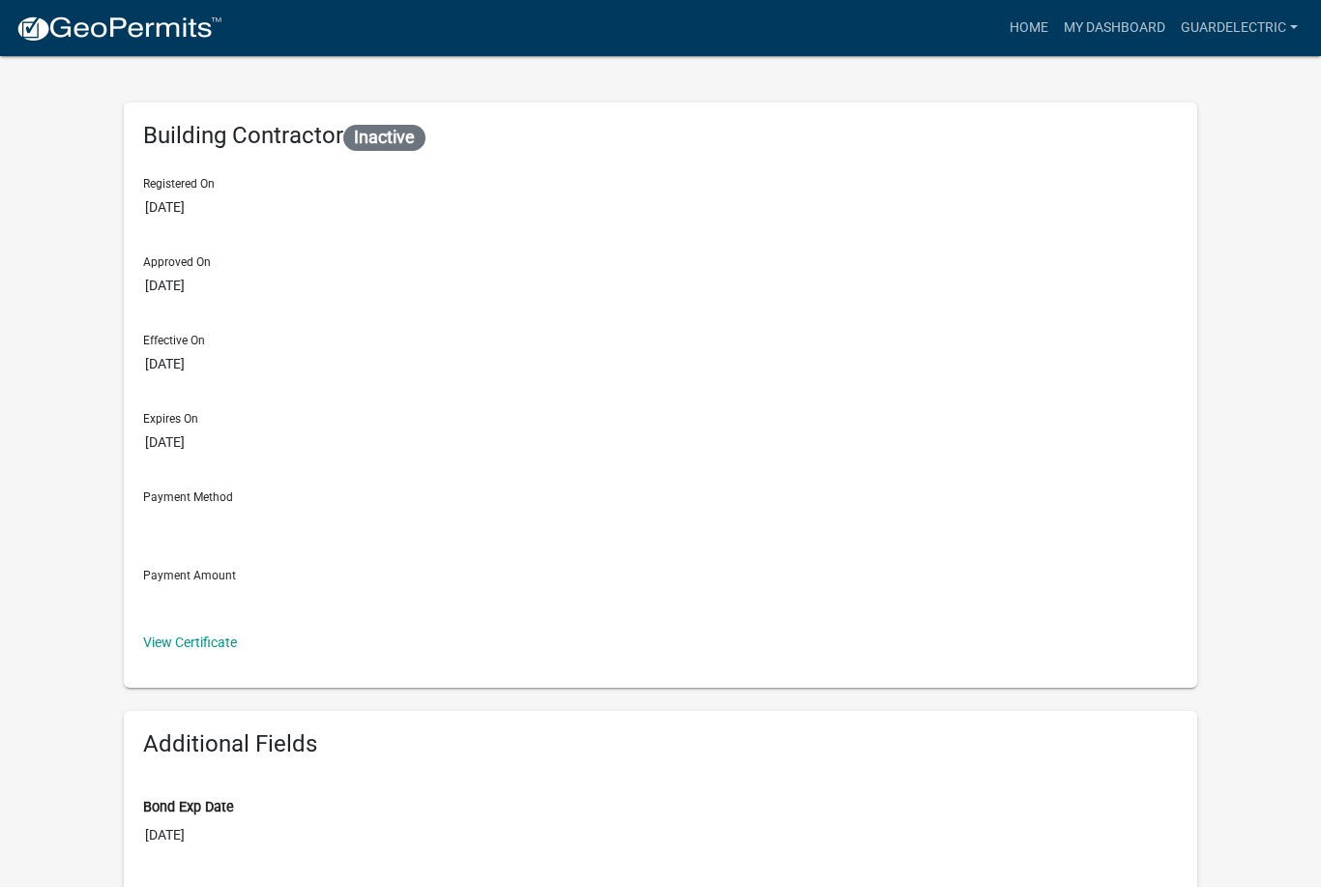
click at [181, 649] on link "View Certificate" at bounding box center [190, 642] width 94 height 15
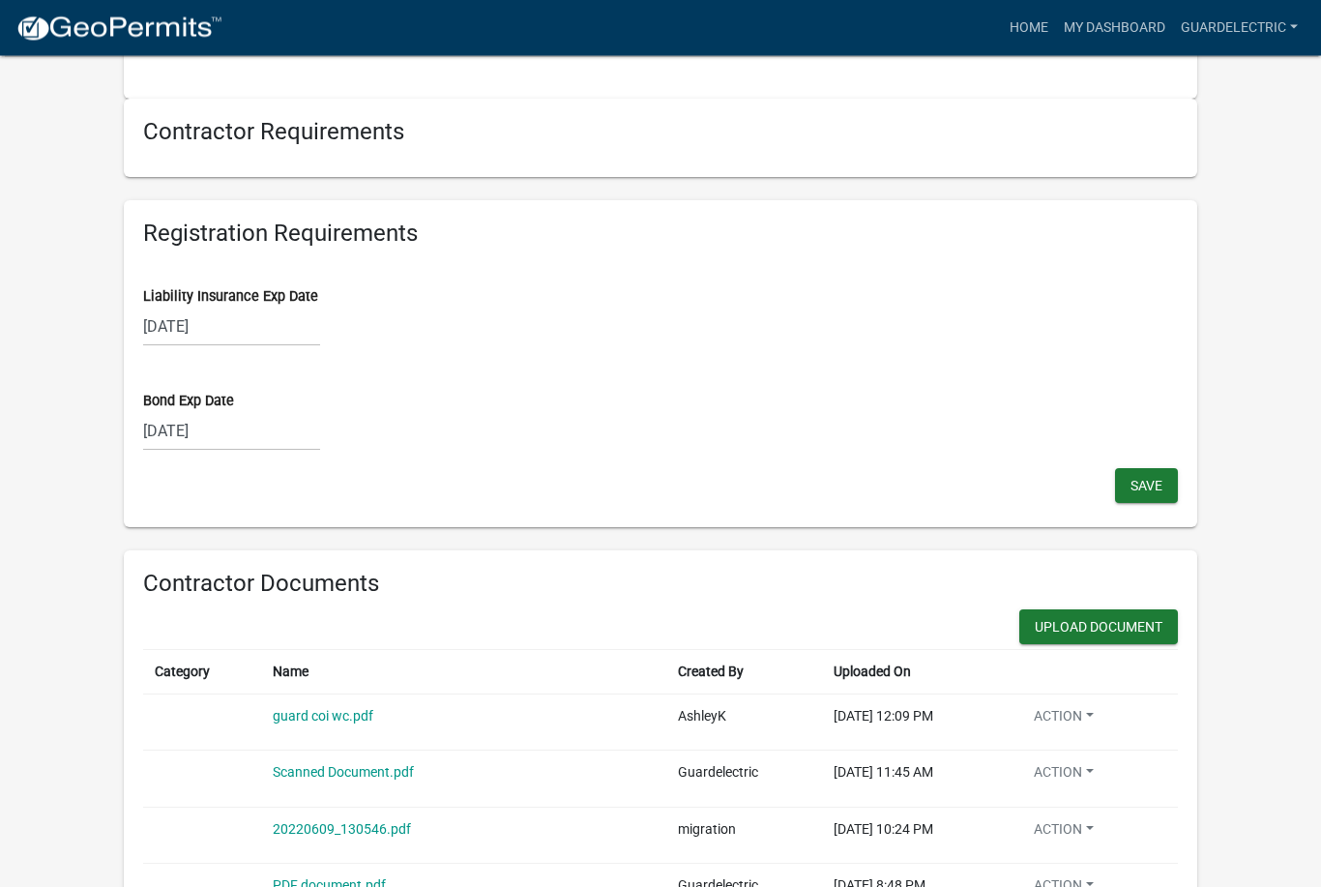
scroll to position [1674, 0]
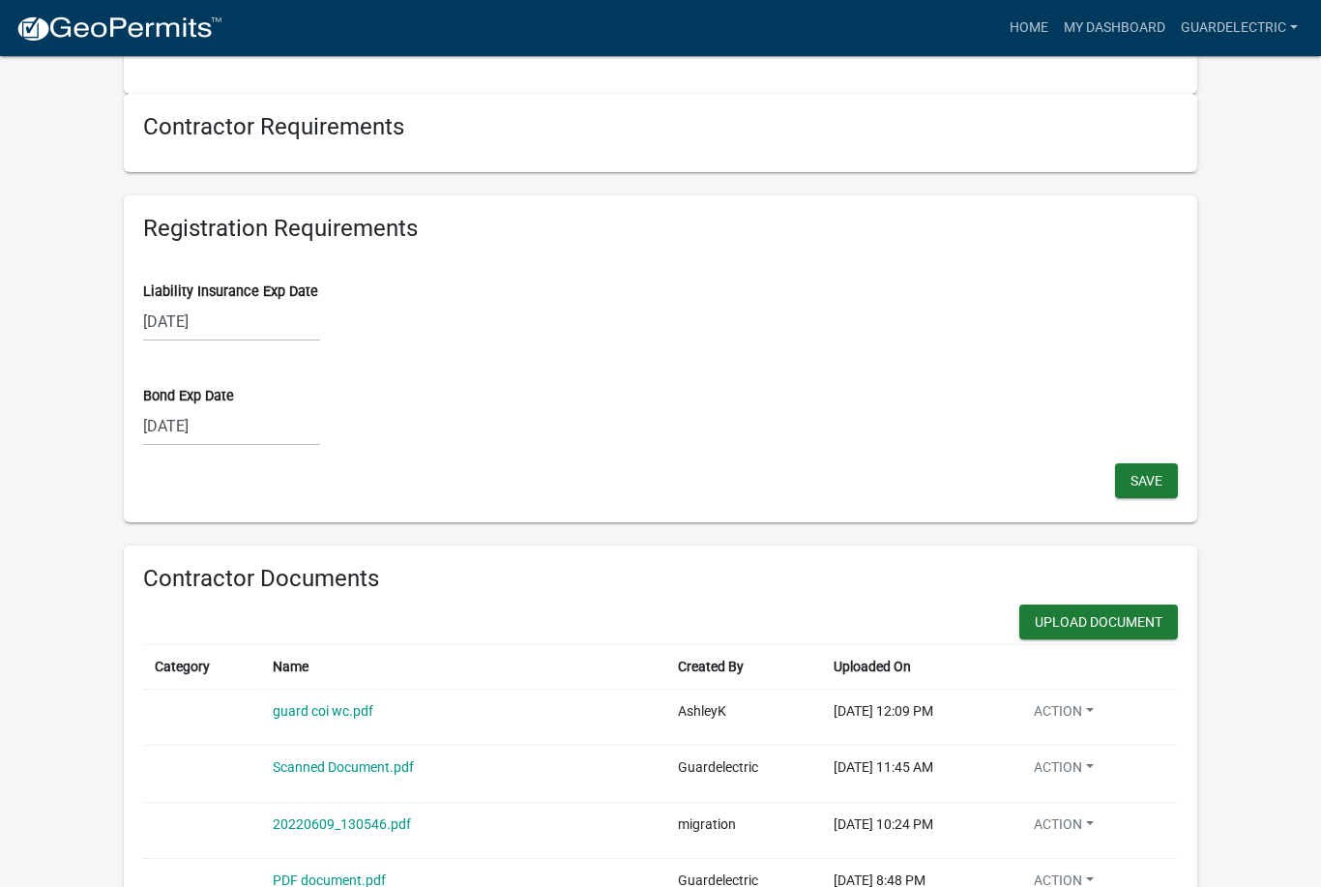
click at [1122, 634] on button "Upload Document" at bounding box center [1099, 622] width 159 height 35
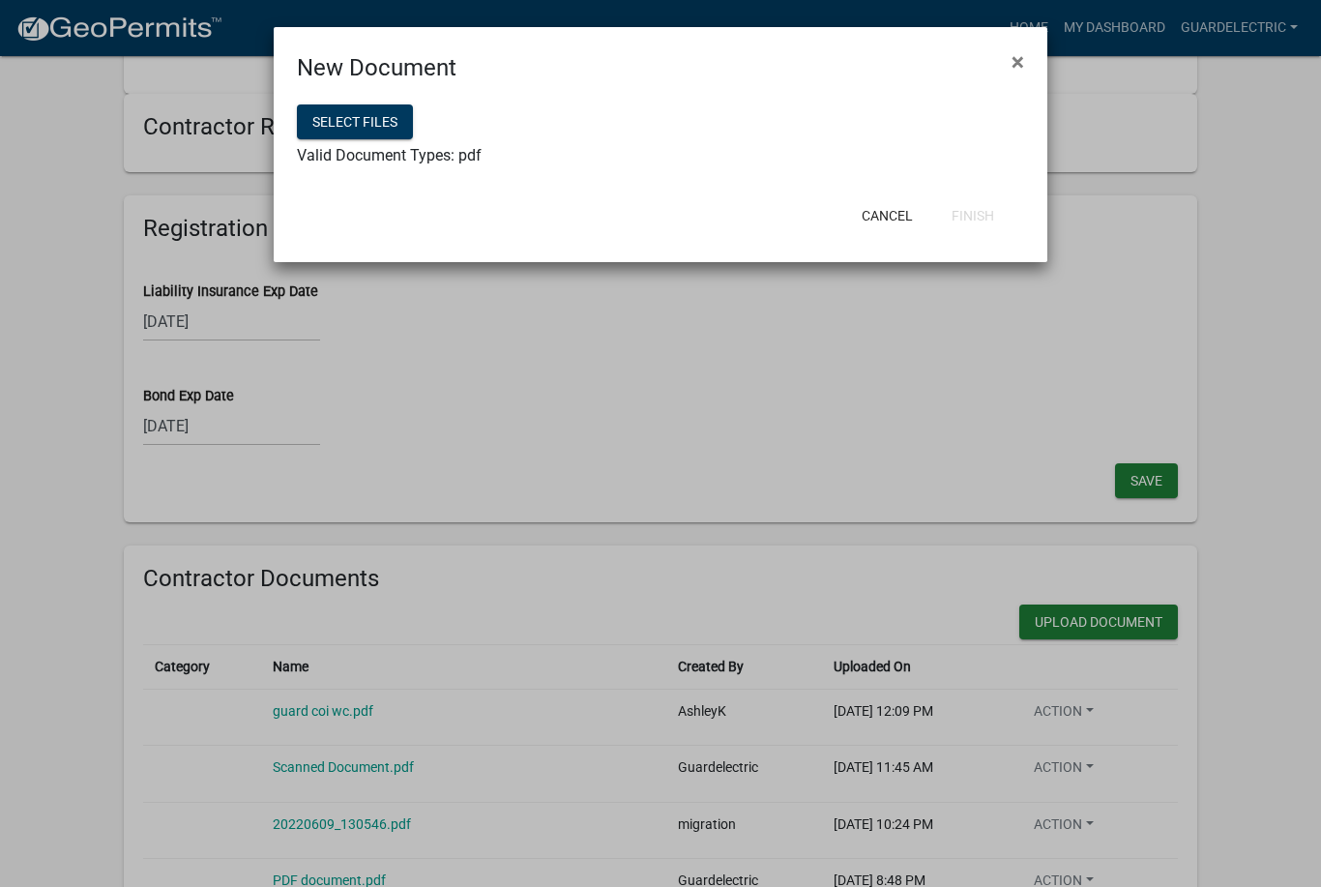
click at [370, 121] on button "Select files" at bounding box center [355, 121] width 116 height 35
click at [1003, 205] on button "Finish" at bounding box center [973, 215] width 74 height 35
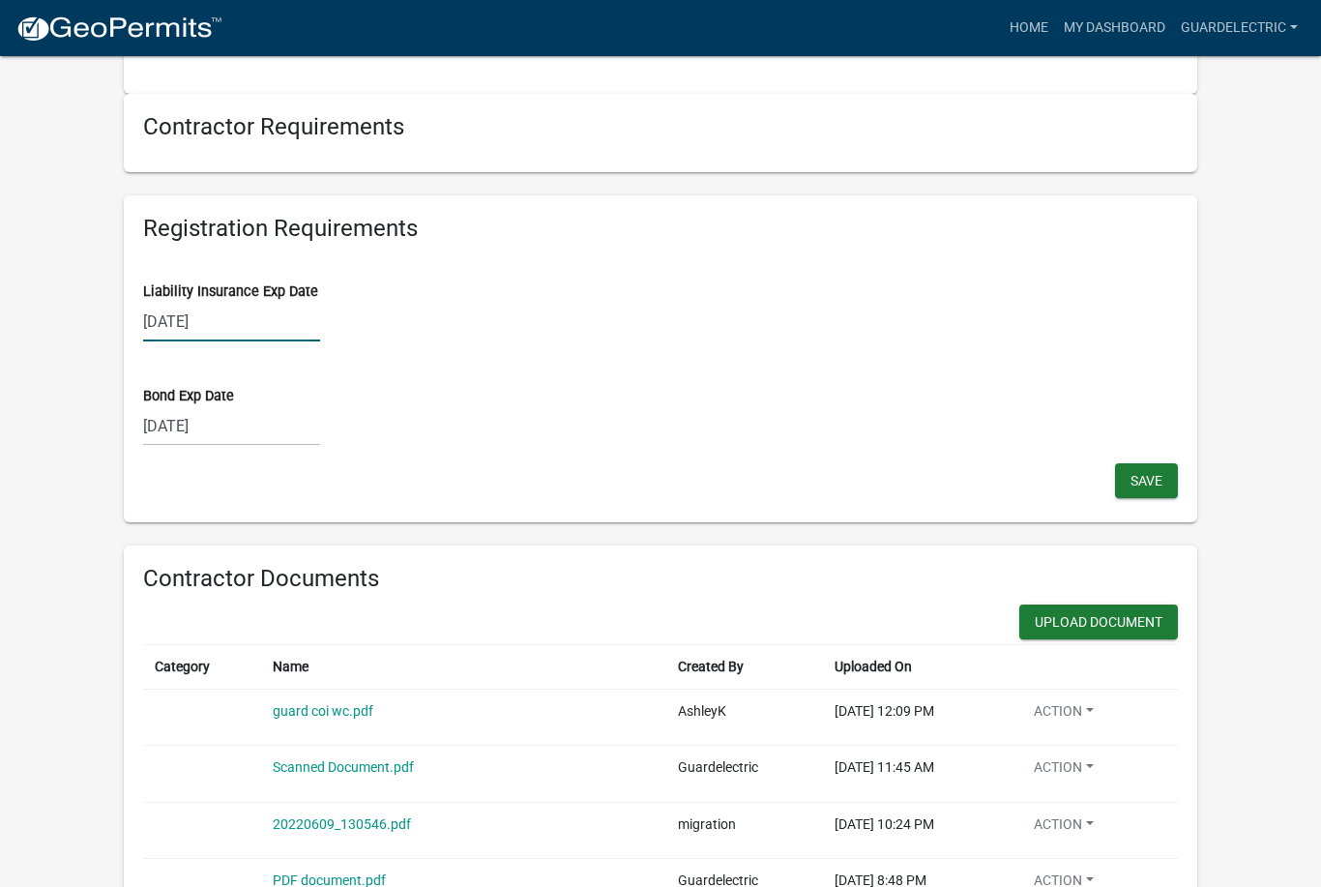
click at [239, 321] on div "[DATE]" at bounding box center [231, 322] width 177 height 40
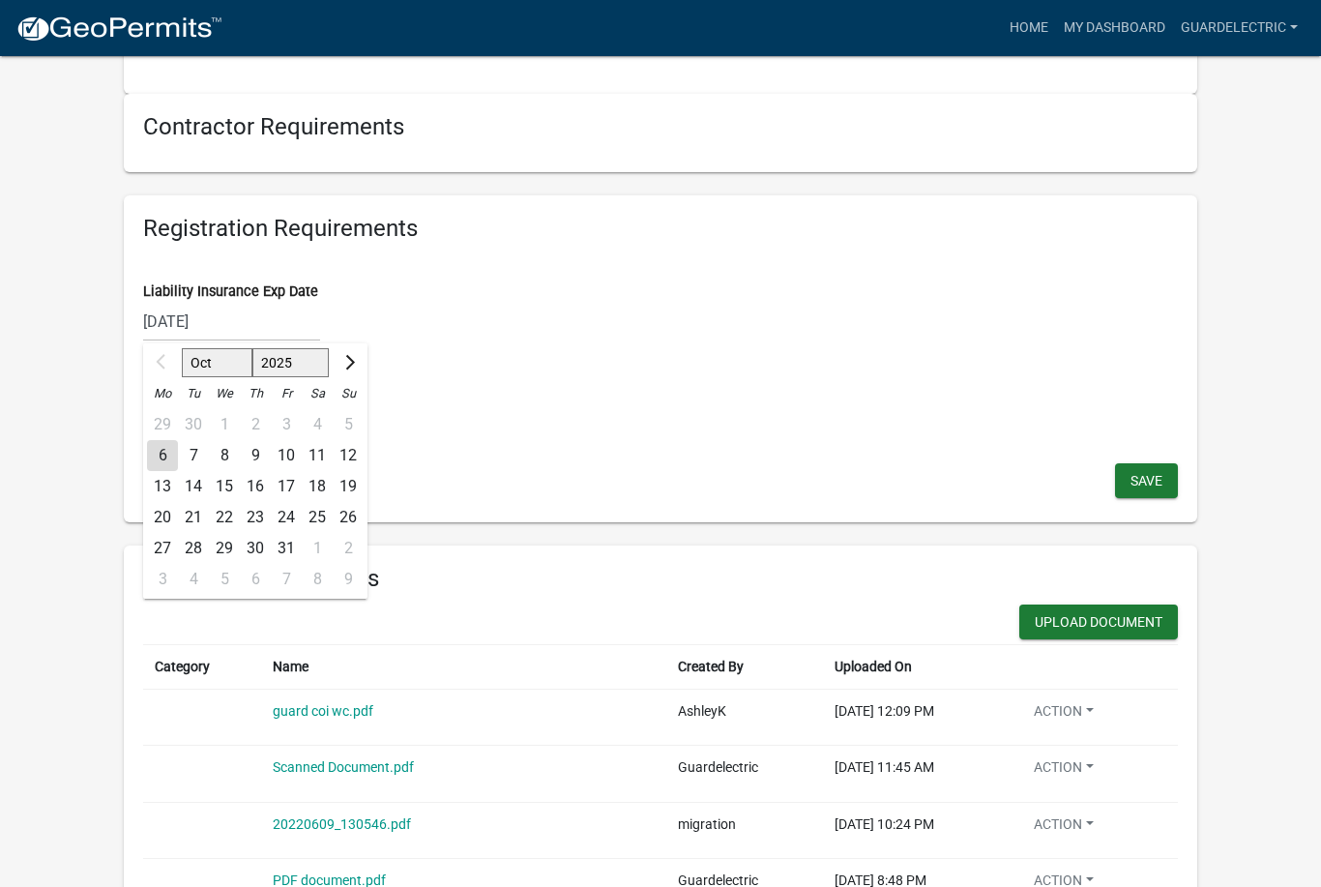
click at [299, 370] on select "2025 2026 2027 2028 2029 2030 2031 2032 2033 2034 2035 2036 2037 2038 2039 2040…" at bounding box center [290, 362] width 77 height 29
select select "2026"
click at [258, 425] on div "1" at bounding box center [255, 424] width 31 height 31
type input "[DATE]"
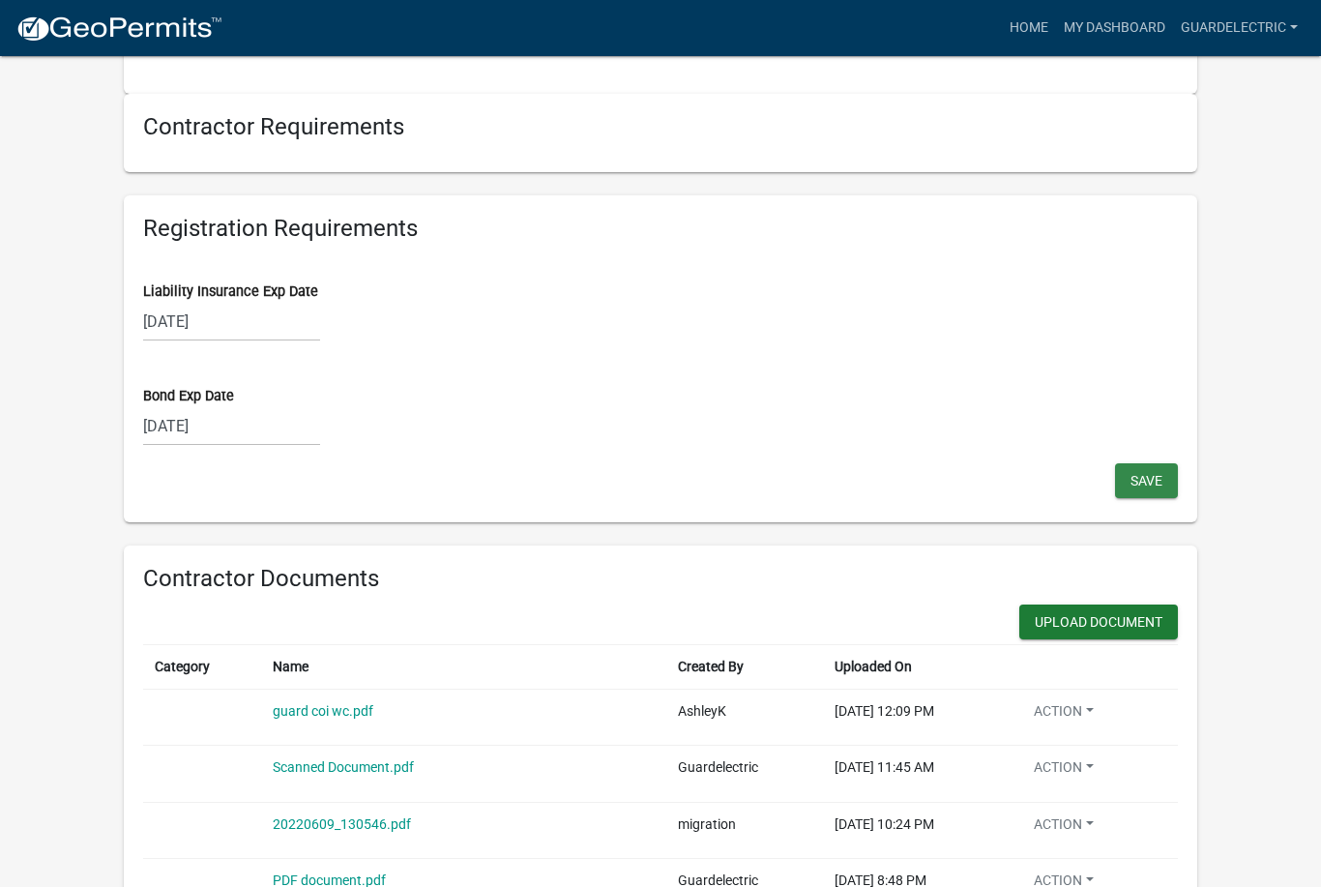
click at [1138, 474] on span "Save" at bounding box center [1147, 480] width 32 height 15
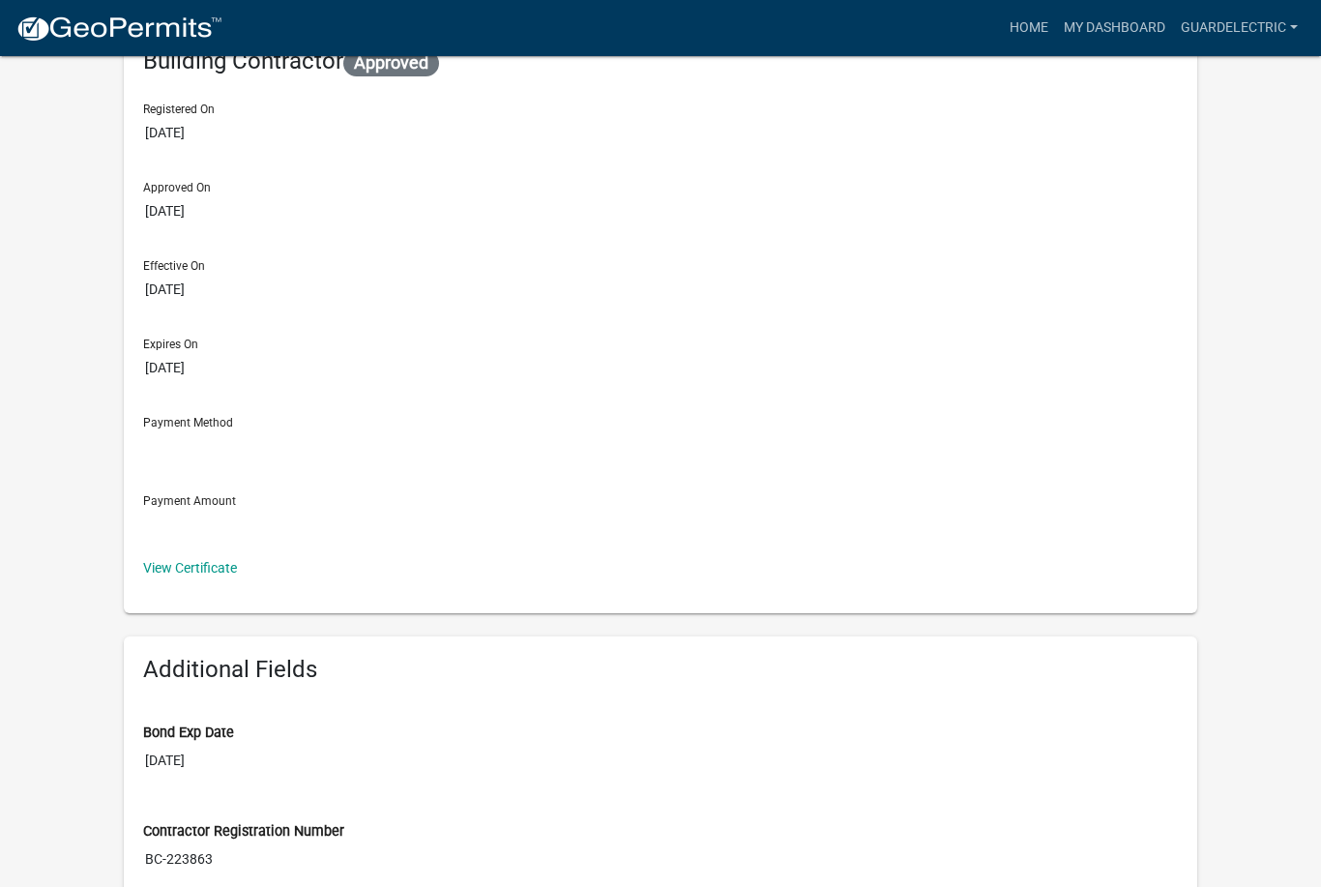
scroll to position [0, 0]
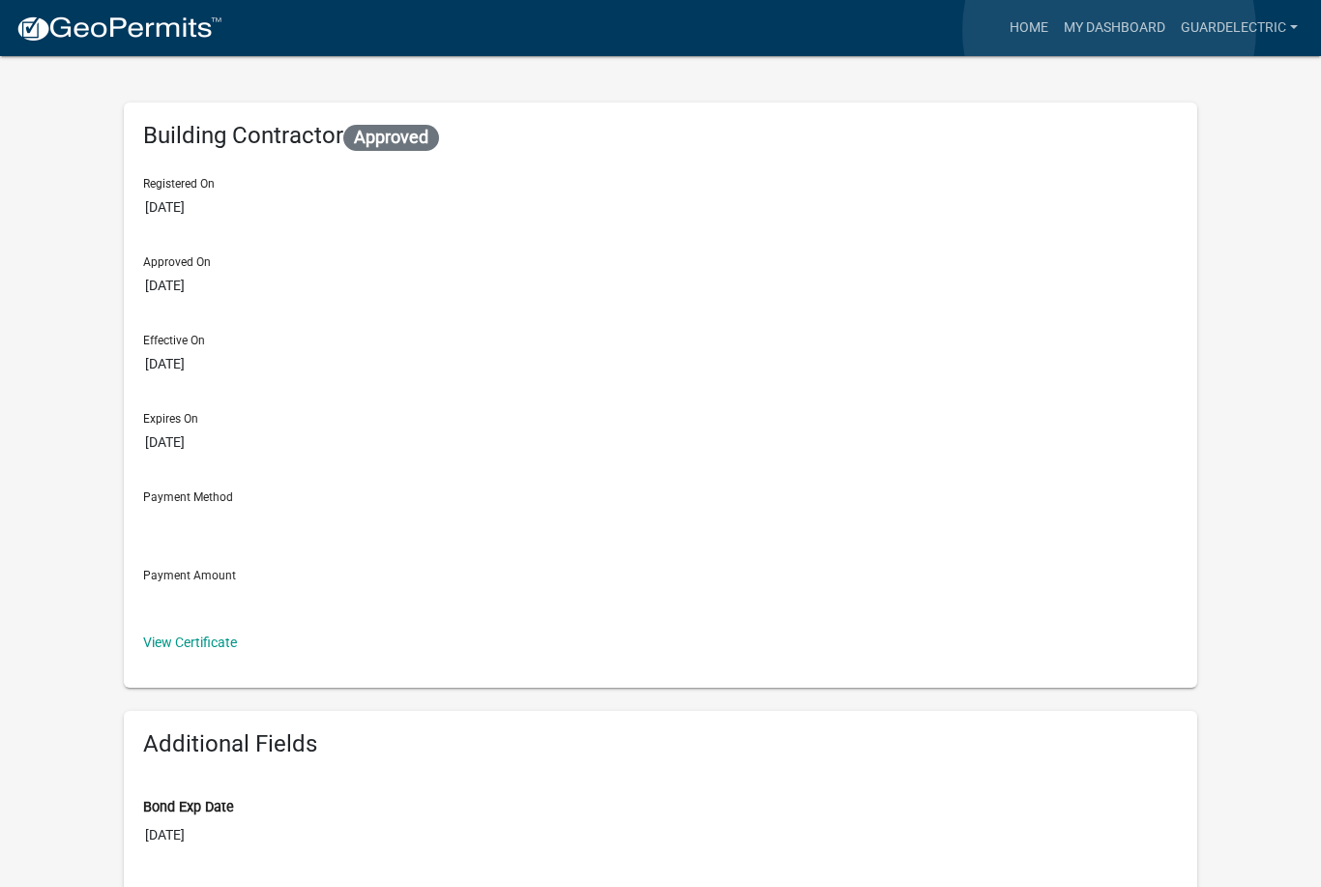
click at [1109, 30] on link "My Dashboard" at bounding box center [1114, 28] width 117 height 37
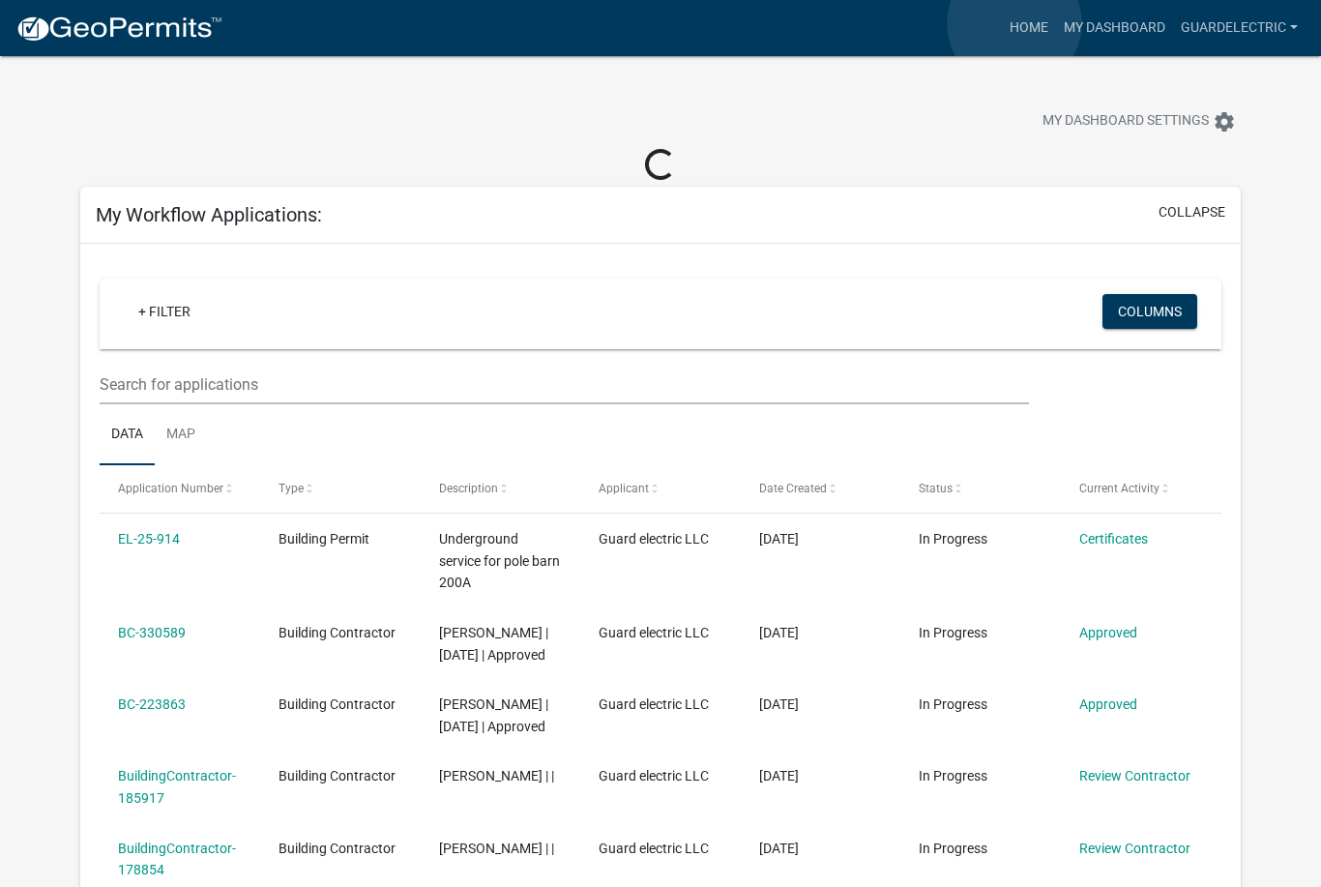
click at [1015, 24] on link "Home" at bounding box center [1029, 28] width 54 height 37
